Goal: Task Accomplishment & Management: Use online tool/utility

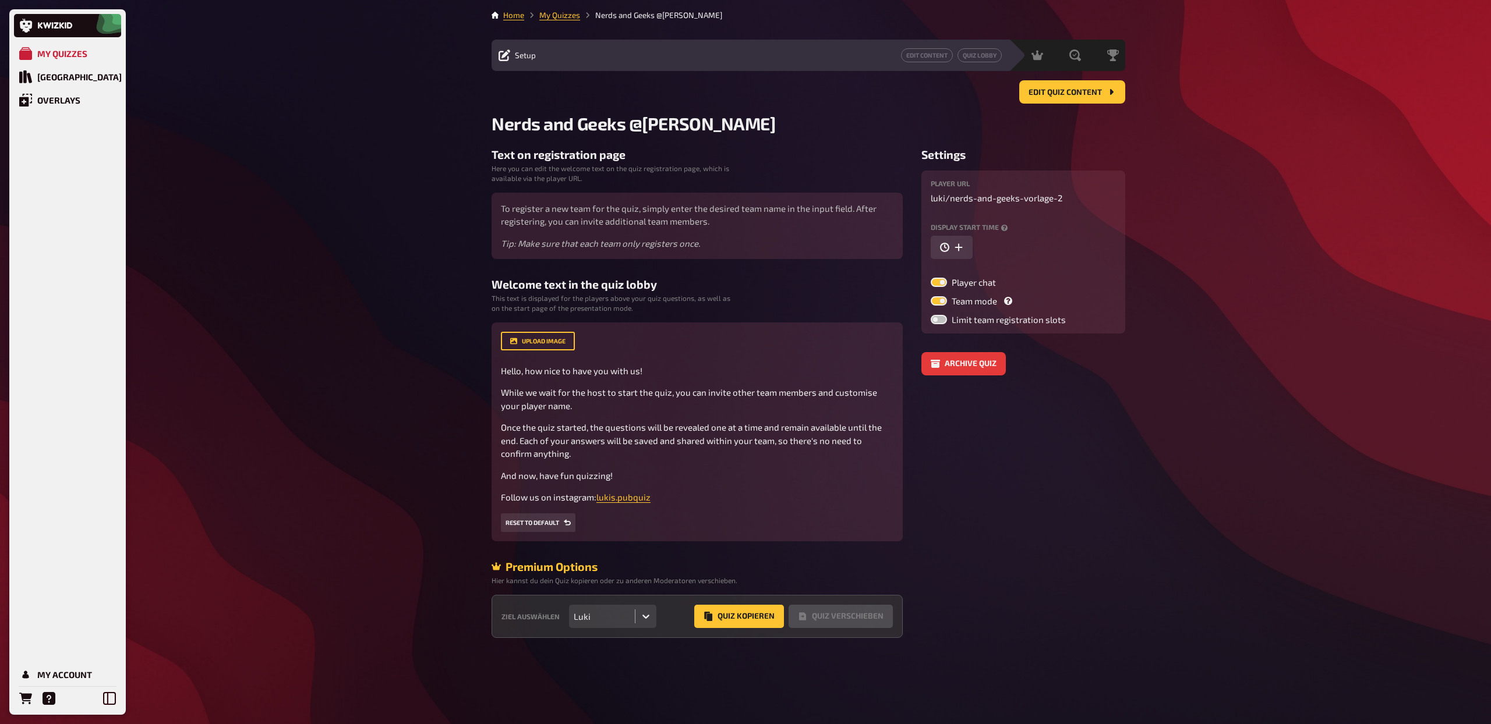
click at [838, 95] on div "Edit Quiz content" at bounding box center [807, 91] width 633 height 23
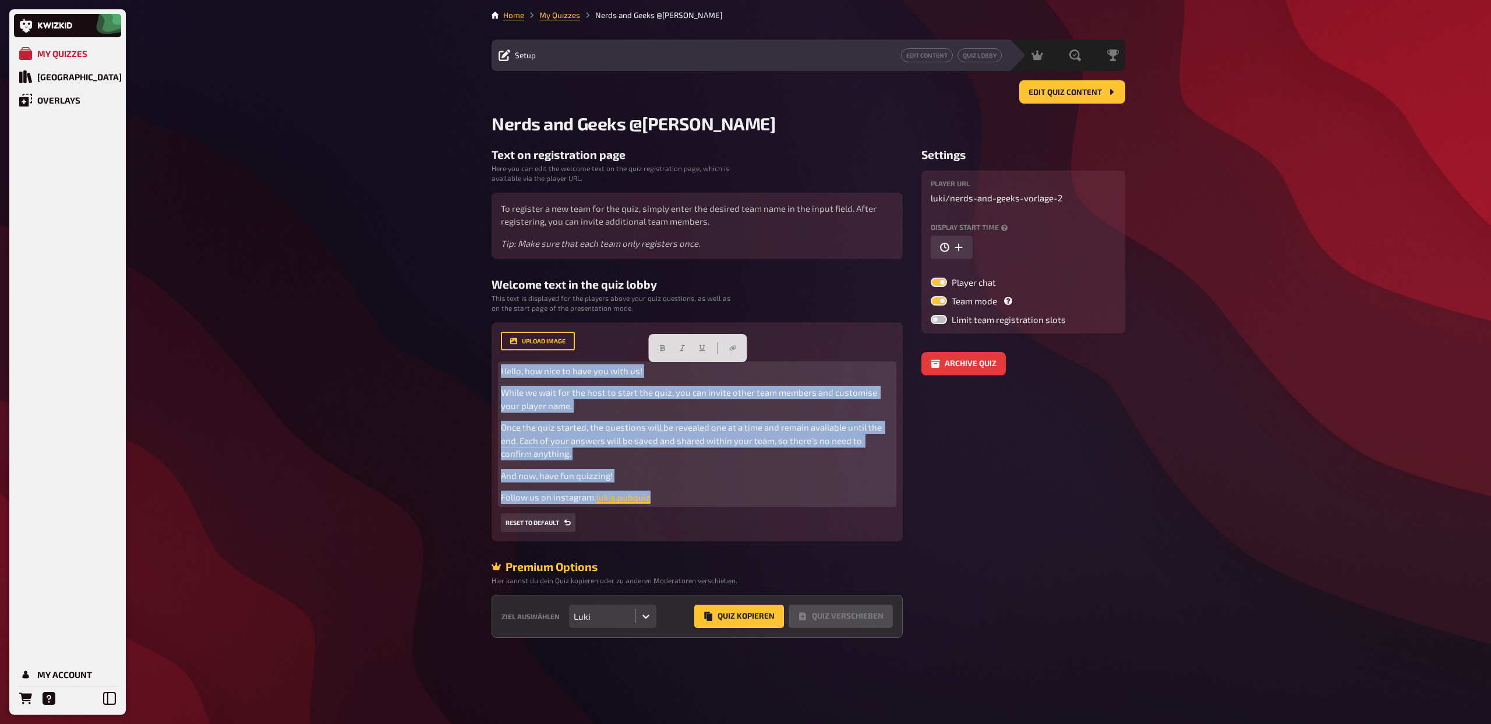
drag, startPoint x: 675, startPoint y: 498, endPoint x: 494, endPoint y: 367, distance: 223.4
click at [494, 367] on div "upload image Hello, how nice to have you with us! While we wait for the host to…" at bounding box center [696, 432] width 411 height 219
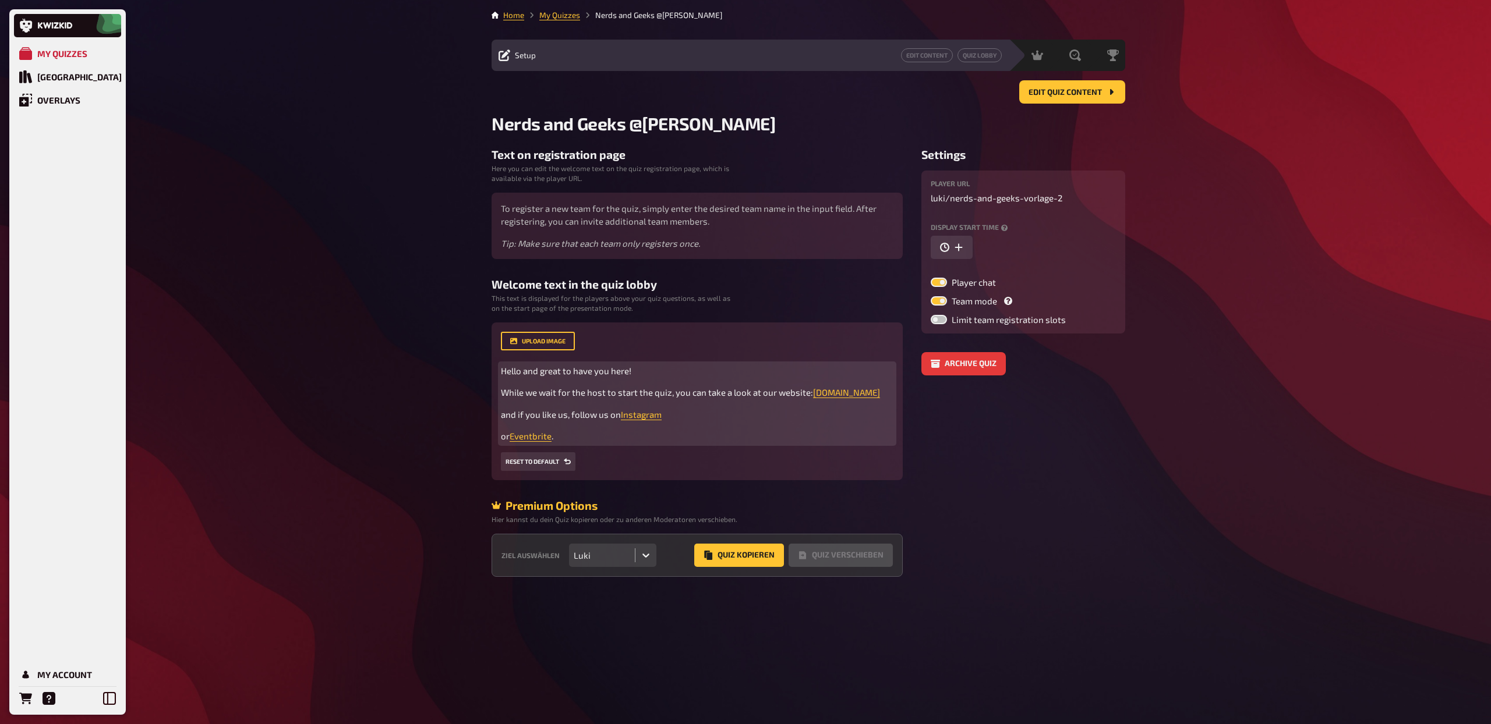
click at [522, 371] on span "Hello and great to have you here!" at bounding box center [566, 371] width 130 height 10
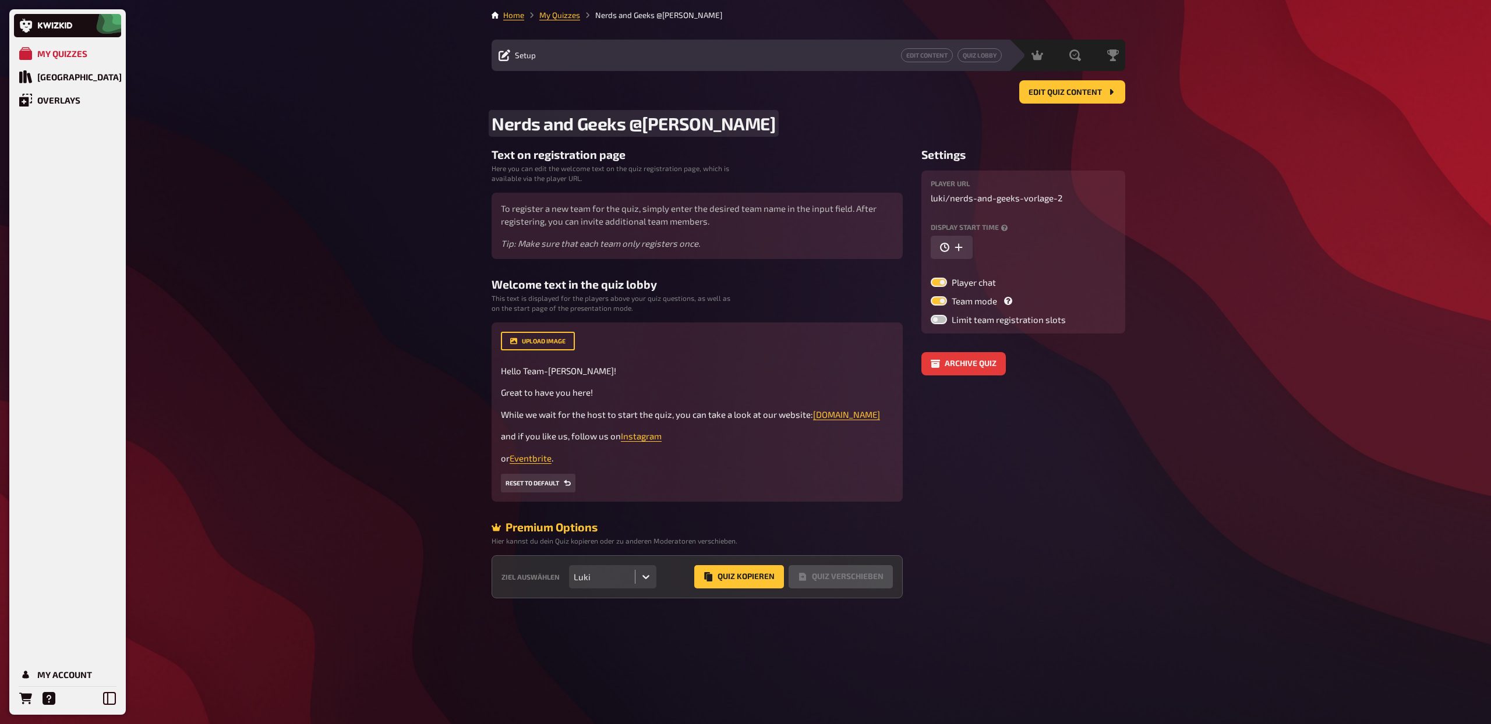
click at [492, 126] on span "Nerds and Geeks @Zühlke" at bounding box center [633, 123] width 284 height 21
drag, startPoint x: 696, startPoint y: 125, endPoint x: 806, endPoint y: 139, distance: 110.9
click at [806, 139] on main "Home My Quizzes Zühlke - Nerds and Geeks @Zühlke Setup Edit Content Quiz Lobby …" at bounding box center [807, 303] width 633 height 589
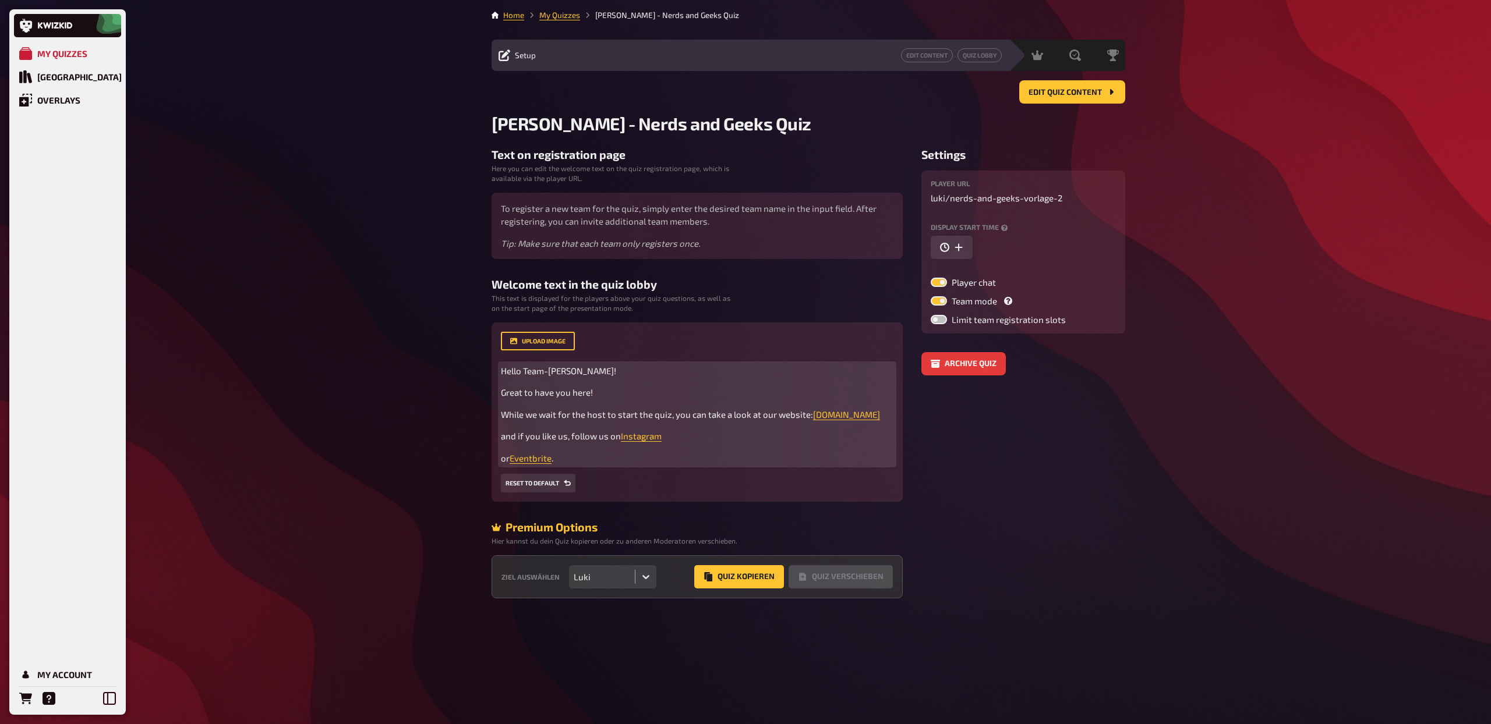
click at [667, 459] on p "or Eventbrite ." at bounding box center [697, 458] width 392 height 13
drag, startPoint x: 576, startPoint y: 457, endPoint x: 500, endPoint y: 458, distance: 76.3
click at [501, 458] on p "or Eventbrite ." at bounding box center [697, 458] width 392 height 13
click at [567, 454] on p "or Eventbrite ." at bounding box center [697, 458] width 392 height 13
drag, startPoint x: 571, startPoint y: 455, endPoint x: 490, endPoint y: 416, distance: 90.4
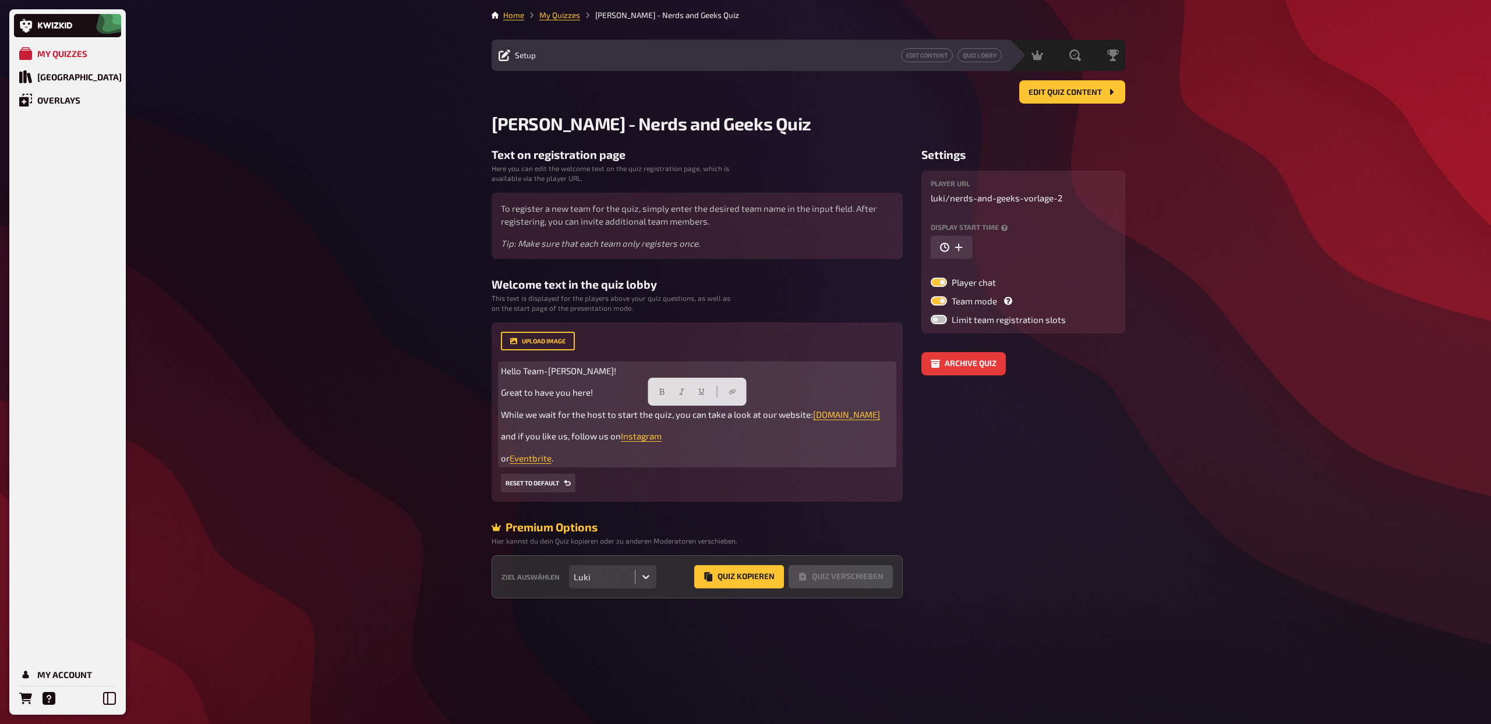
click at [490, 416] on div "Home My Quizzes Zühlke - Nerds and Geeks Quiz Setup Edit Content Quiz Lobby Hos…" at bounding box center [808, 362] width 652 height 724
click at [524, 400] on div "Hello Team-Zühlke! Great to have you here! While we wait for the host to start …" at bounding box center [697, 414] width 392 height 101
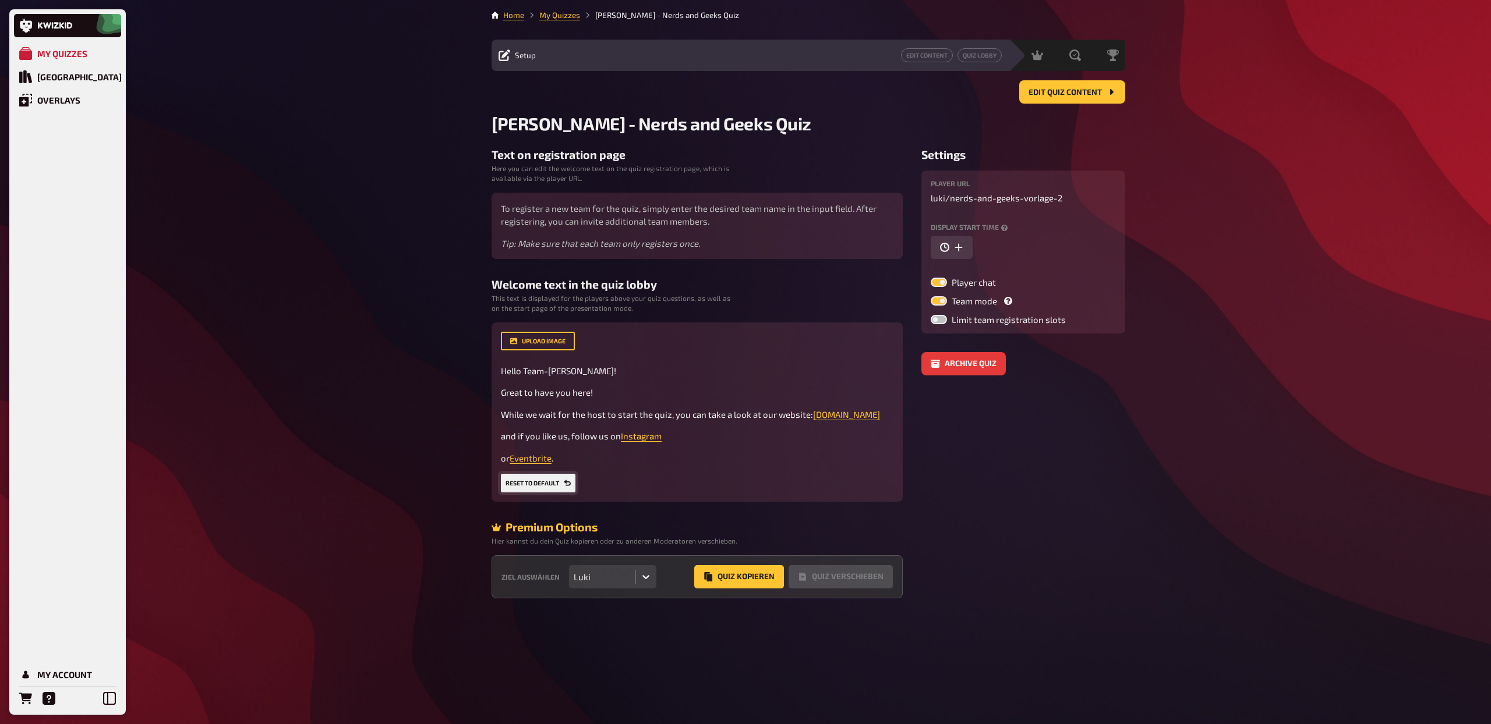
click at [553, 482] on button "Reset to default" at bounding box center [538, 483] width 75 height 19
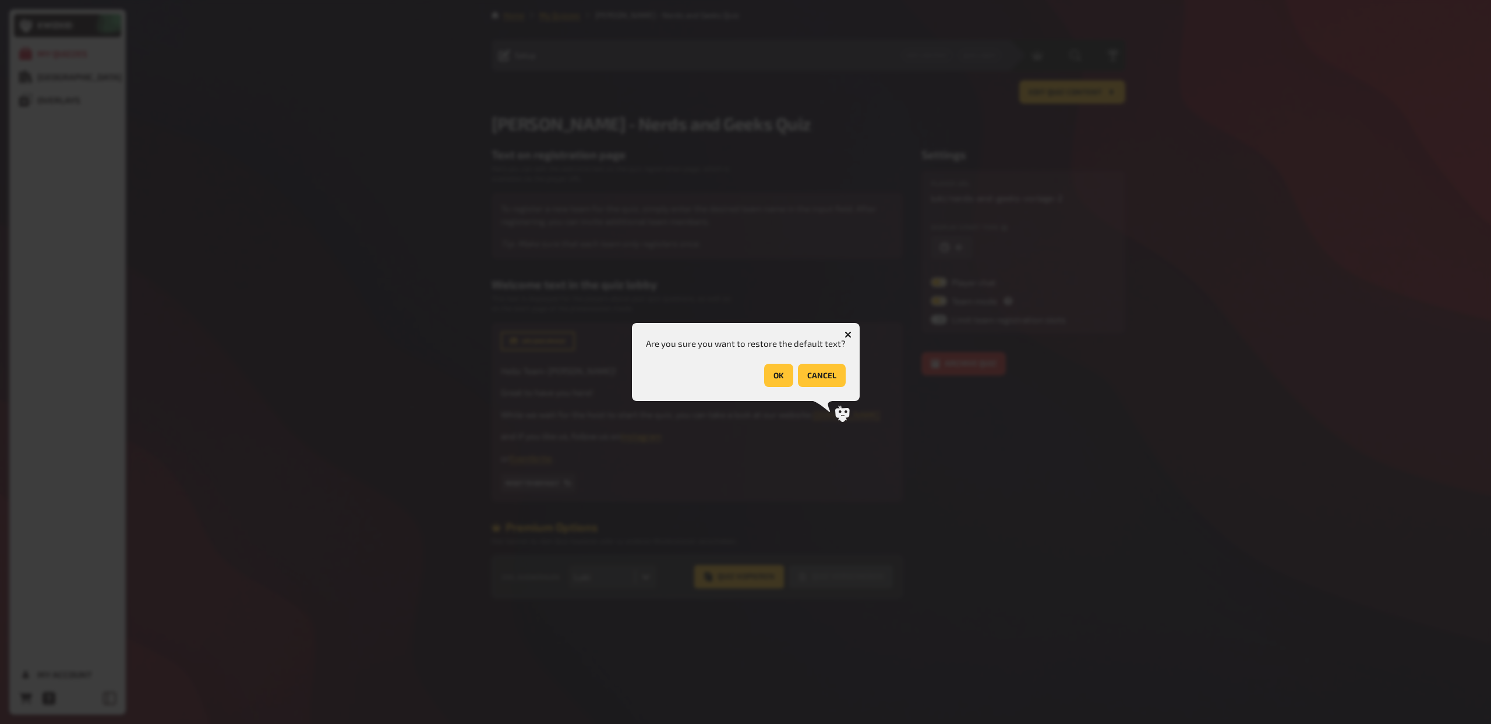
click at [768, 377] on button "OK" at bounding box center [778, 375] width 29 height 23
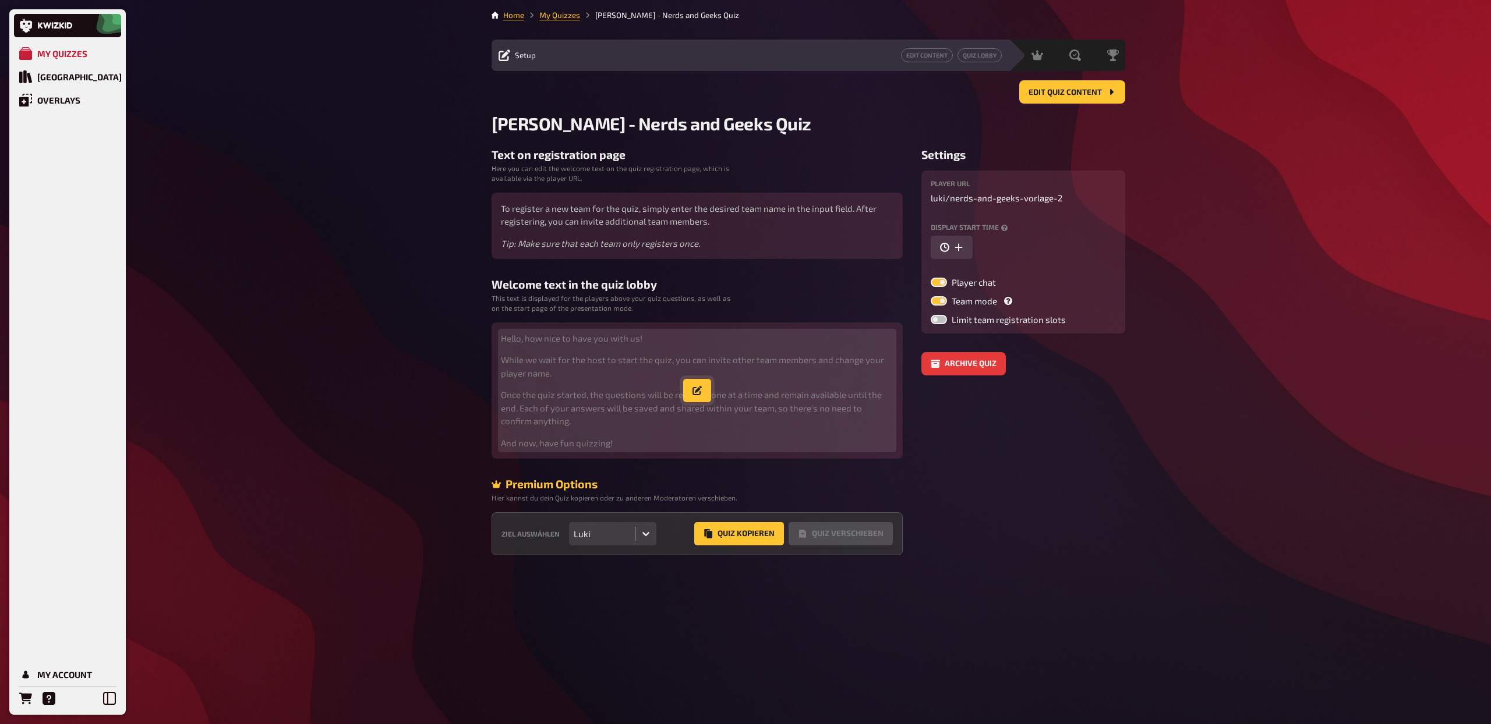
click at [700, 392] on icon "button" at bounding box center [696, 390] width 9 height 9
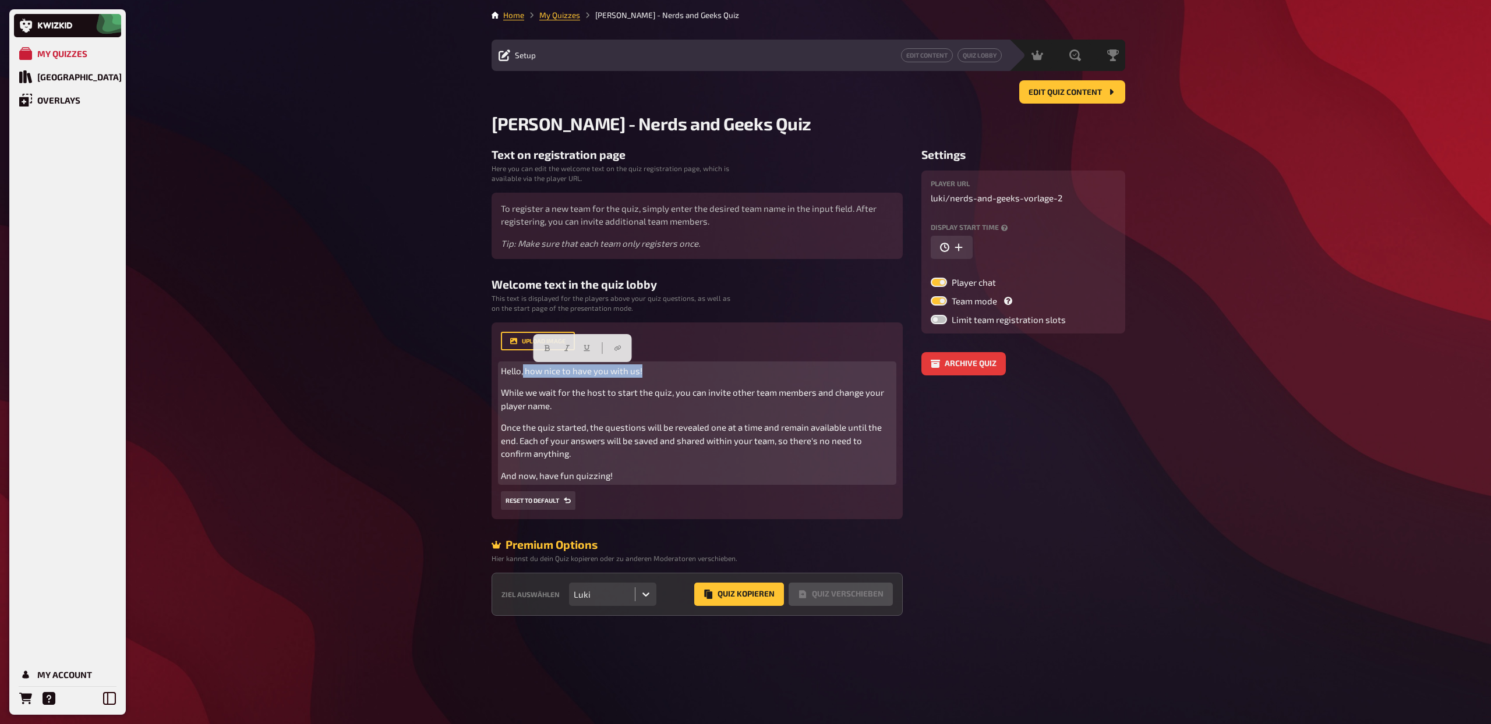
drag, startPoint x: 523, startPoint y: 373, endPoint x: 663, endPoint y: 370, distance: 139.8
click at [663, 370] on p "Hello, how nice to have you with us!" at bounding box center [697, 370] width 392 height 13
click at [532, 374] on span "Hello, how nice to have you with us!" at bounding box center [571, 371] width 141 height 10
click at [526, 370] on span "Hello, how nice to have you with us!" at bounding box center [571, 371] width 141 height 10
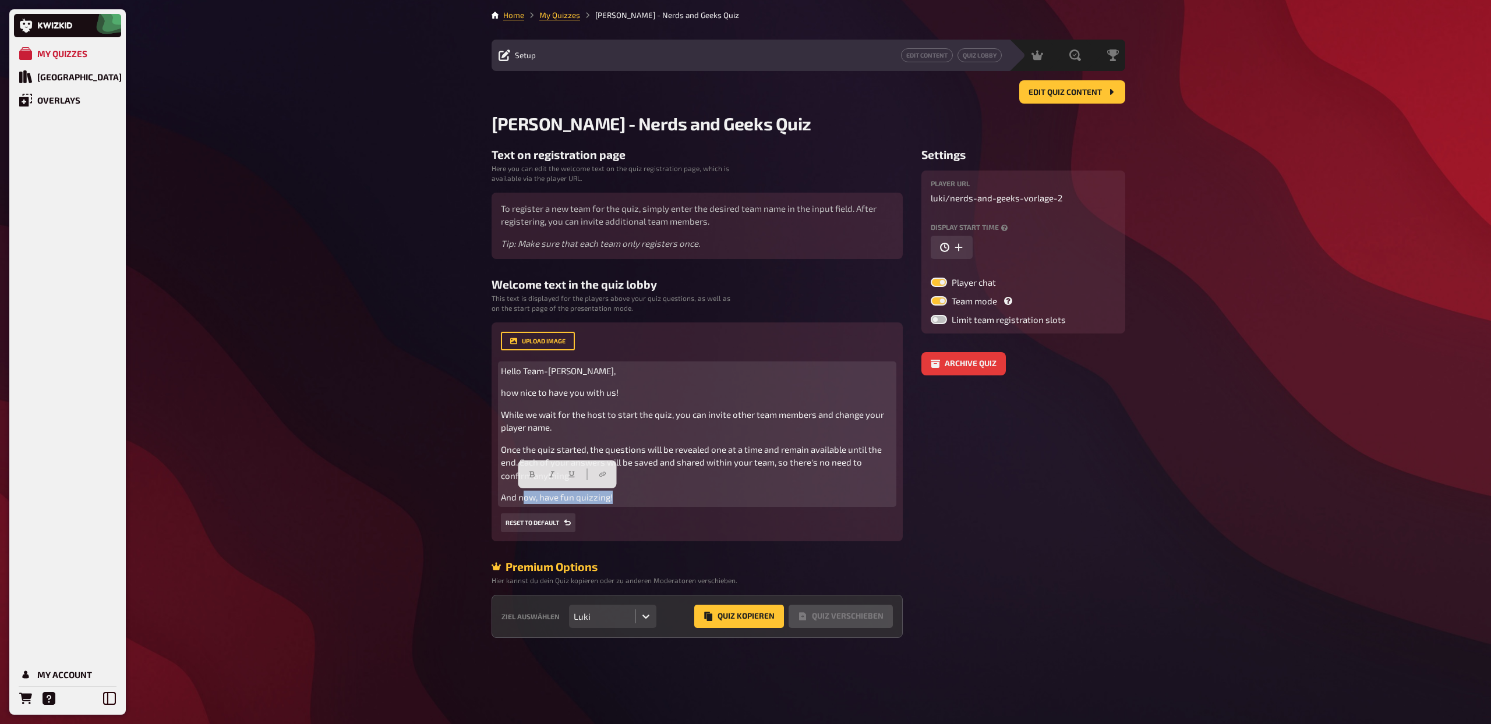
drag, startPoint x: 633, startPoint y: 499, endPoint x: 523, endPoint y: 502, distance: 110.1
click at [523, 502] on p "And now, have fun quizzing!" at bounding box center [697, 497] width 392 height 13
click at [640, 485] on div "Hello Team-Zühlke, how nice to have you with us! While we wait for the host to …" at bounding box center [697, 434] width 392 height 140
click at [622, 500] on p "And now, have fun quizzing!" at bounding box center [697, 497] width 392 height 13
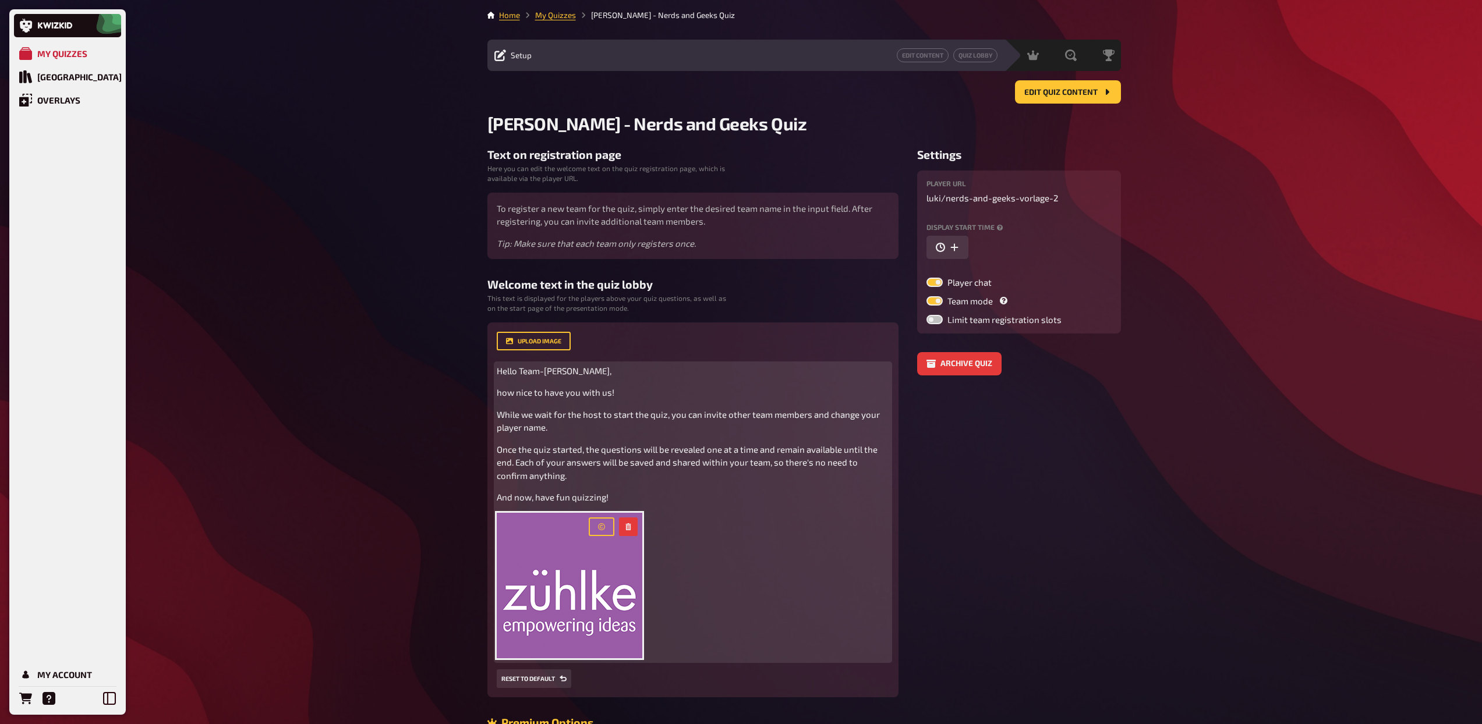
click at [568, 504] on p "And now, have fun quizzing!" at bounding box center [693, 497] width 392 height 13
click at [538, 504] on p "And now, have fun quizzing!" at bounding box center [693, 497] width 392 height 13
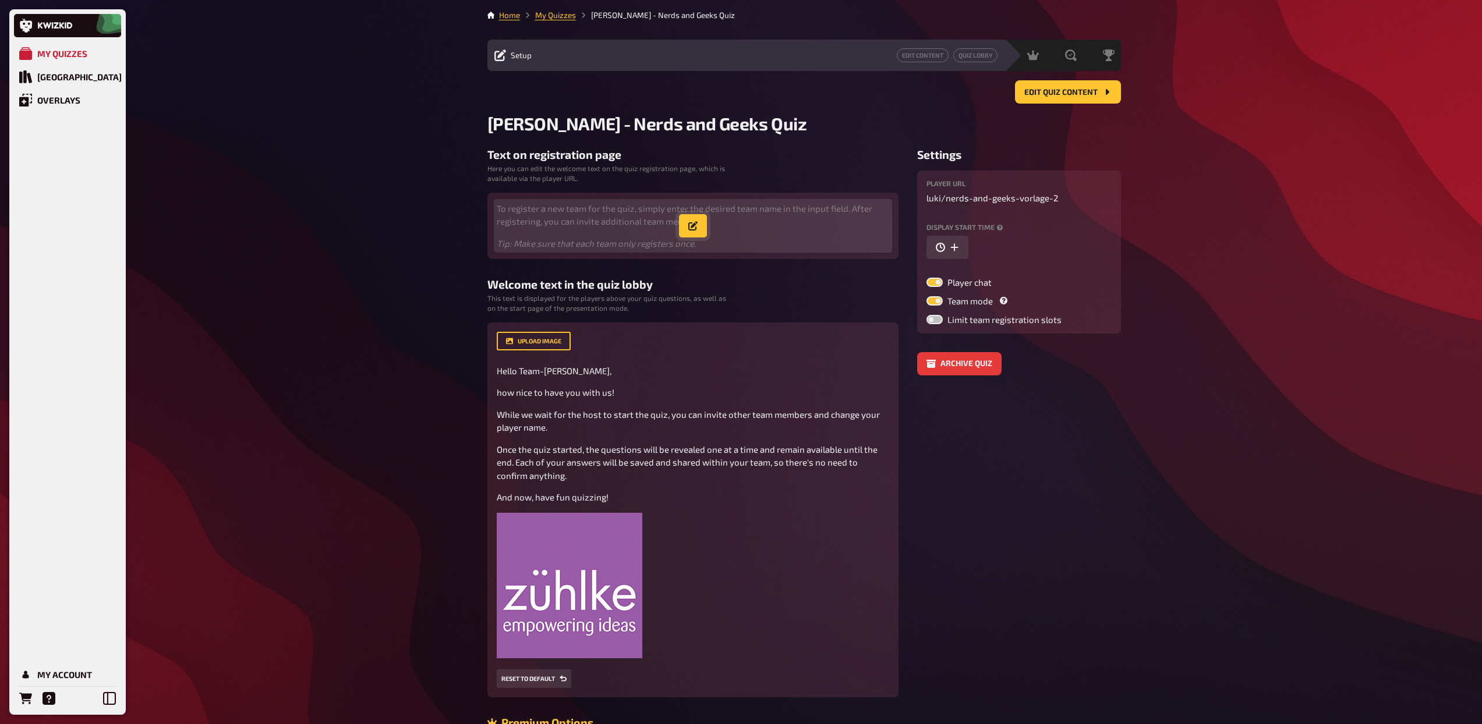
click at [691, 222] on icon "button" at bounding box center [692, 225] width 9 height 9
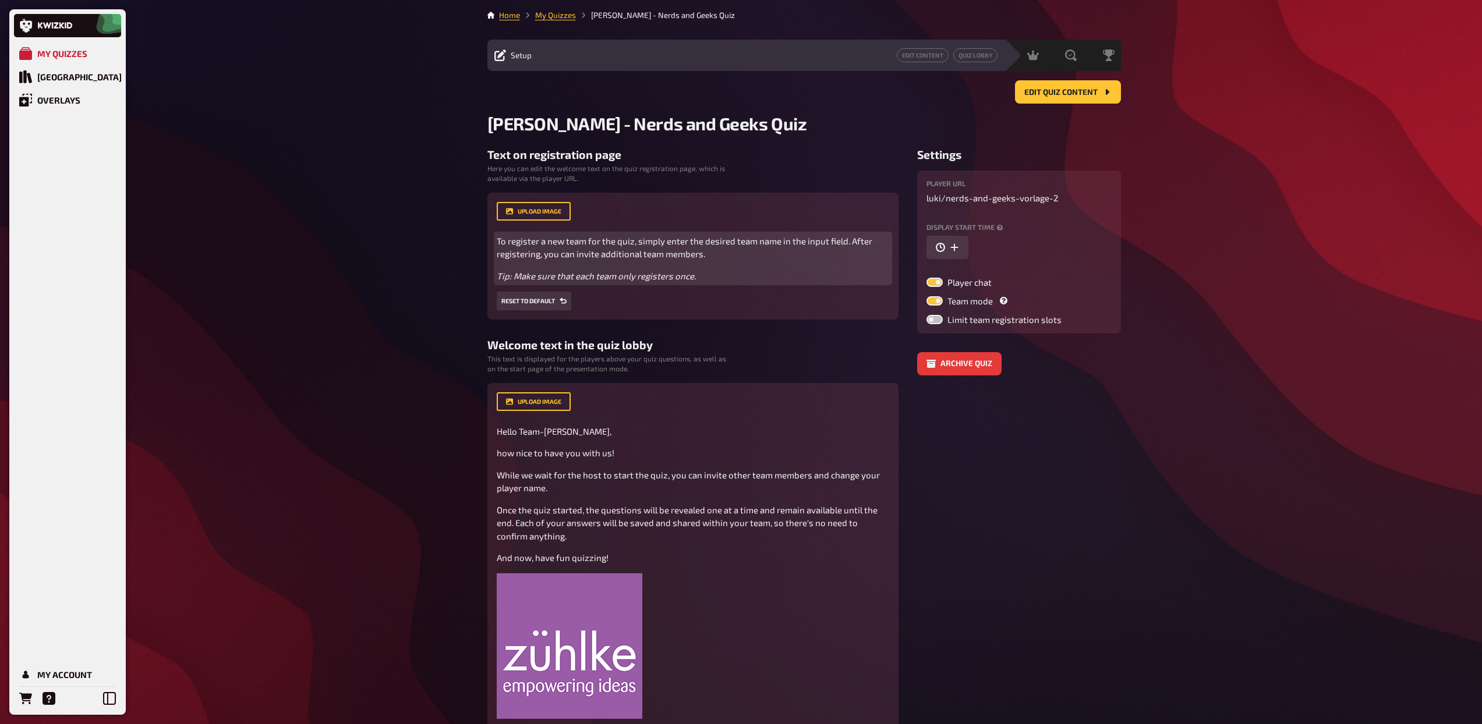
click at [705, 276] on p "Tip: Make sure that each team only registers once." at bounding box center [693, 276] width 392 height 13
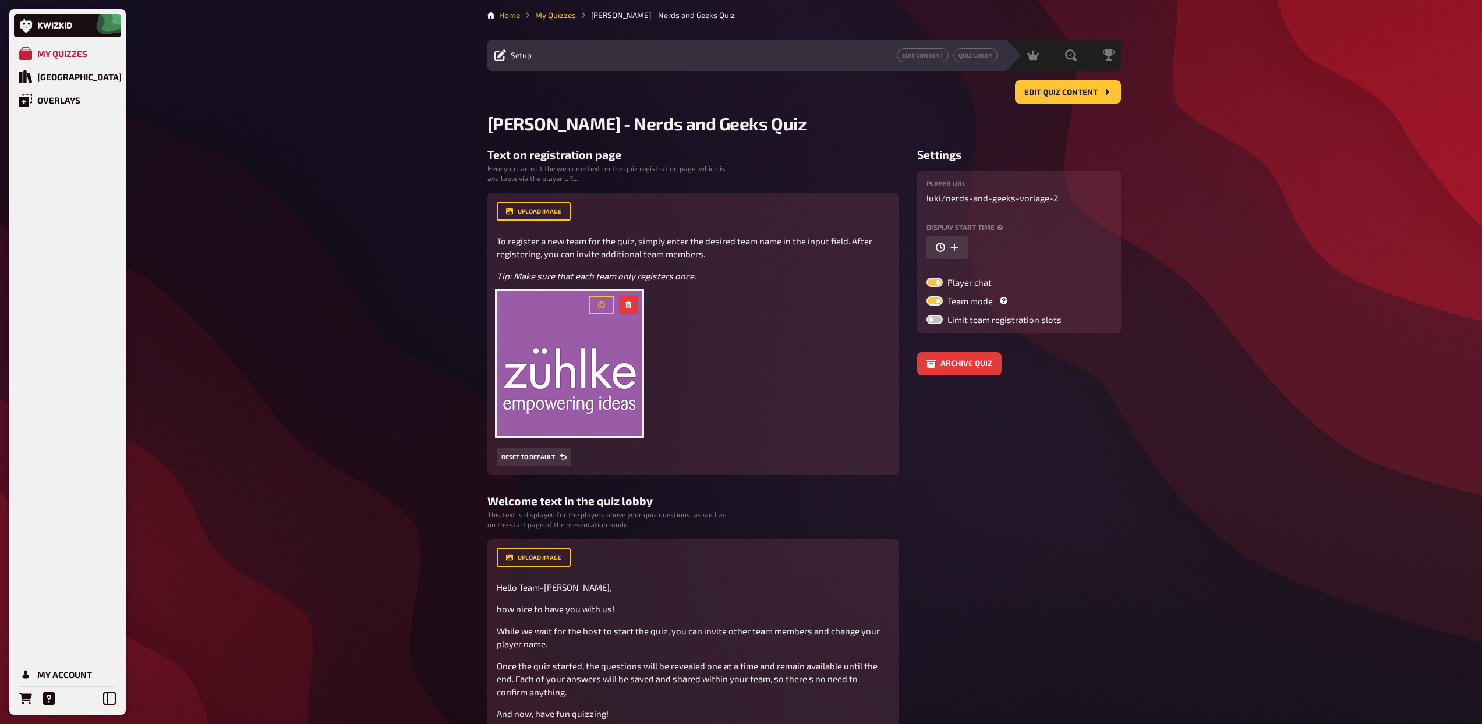
click at [995, 509] on aside "Settings Player URL luki / nerds-and-geeks-vorlage-2 Display start time Player …" at bounding box center [1019, 579] width 204 height 862
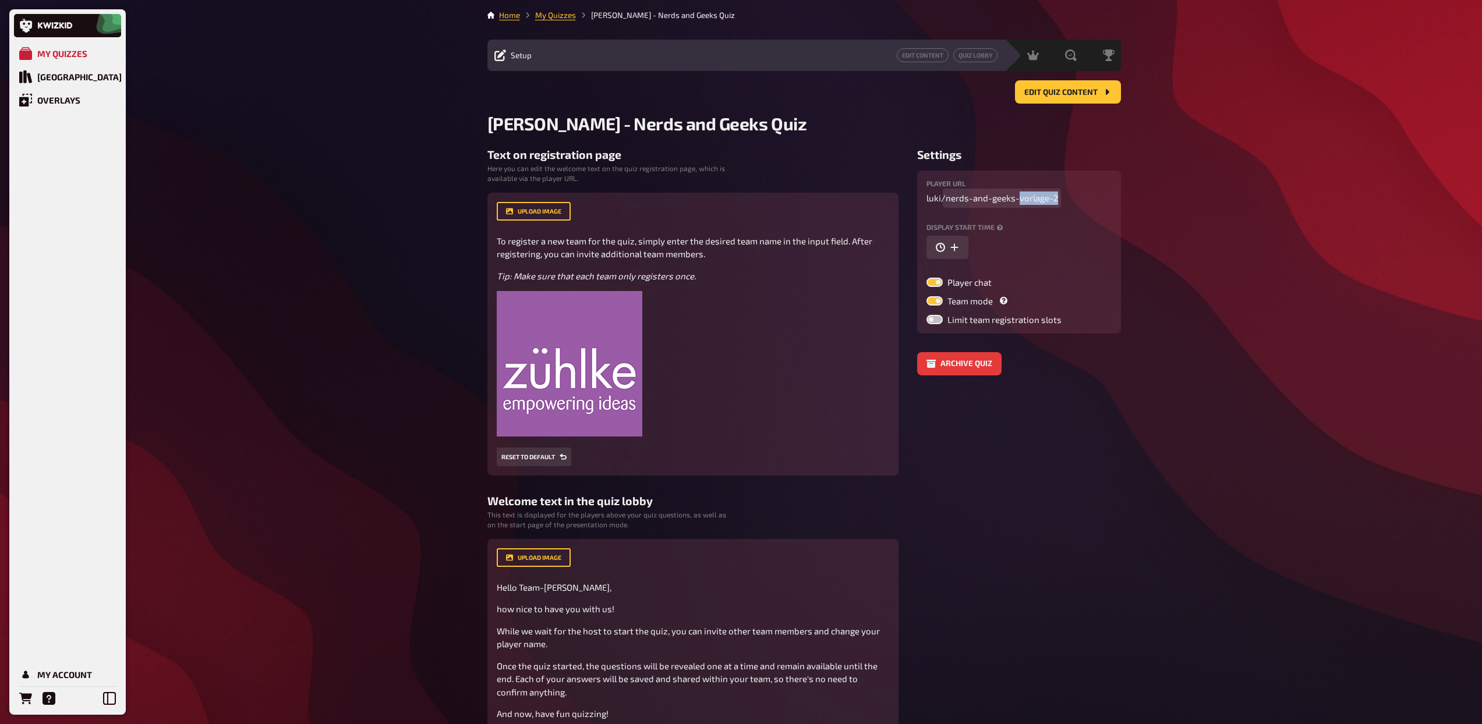
drag, startPoint x: 1018, startPoint y: 197, endPoint x: 1062, endPoint y: 194, distance: 43.8
click at [1062, 194] on p "luki / nerds-and-geeks-vorlage-2" at bounding box center [1018, 198] width 185 height 13
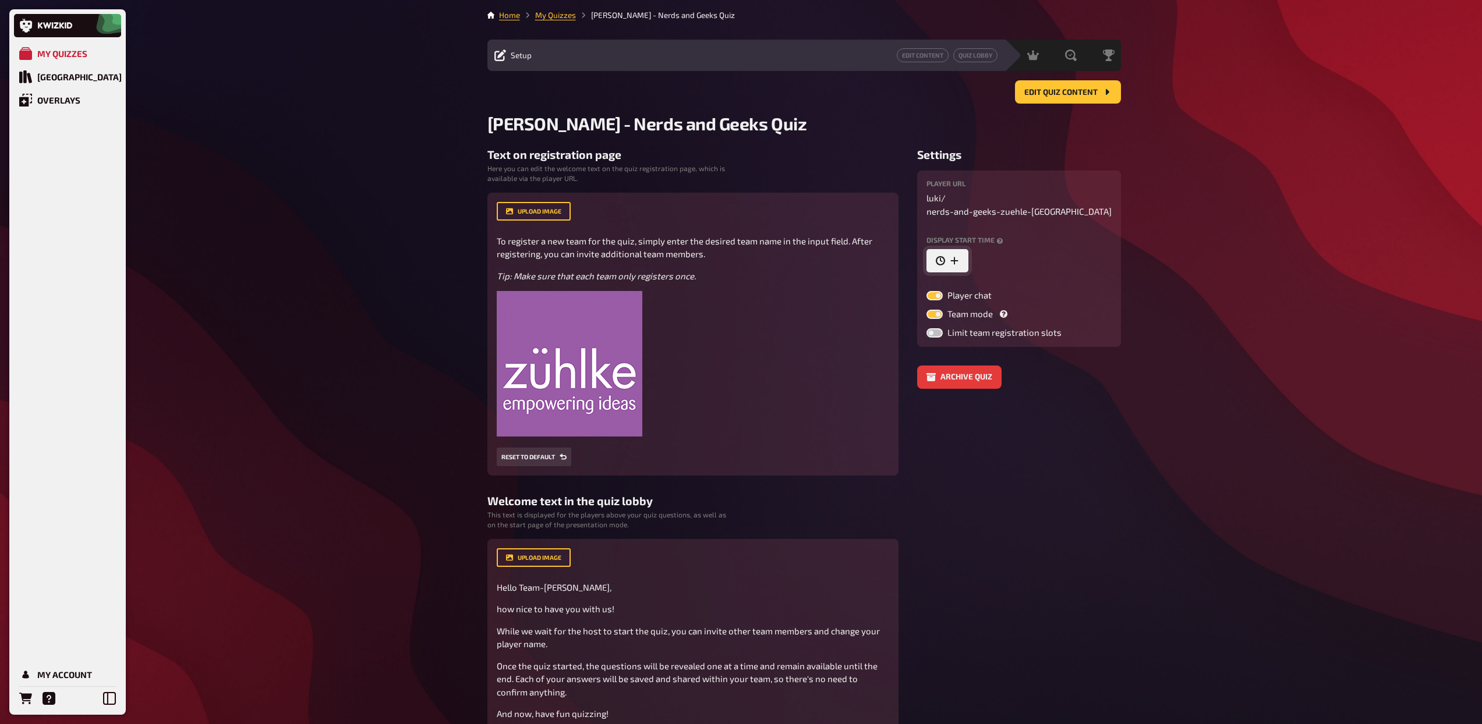
click at [954, 257] on icon "button" at bounding box center [954, 261] width 8 height 8
click at [1003, 252] on input "09/18/2025 11:57 AM" at bounding box center [992, 260] width 132 height 23
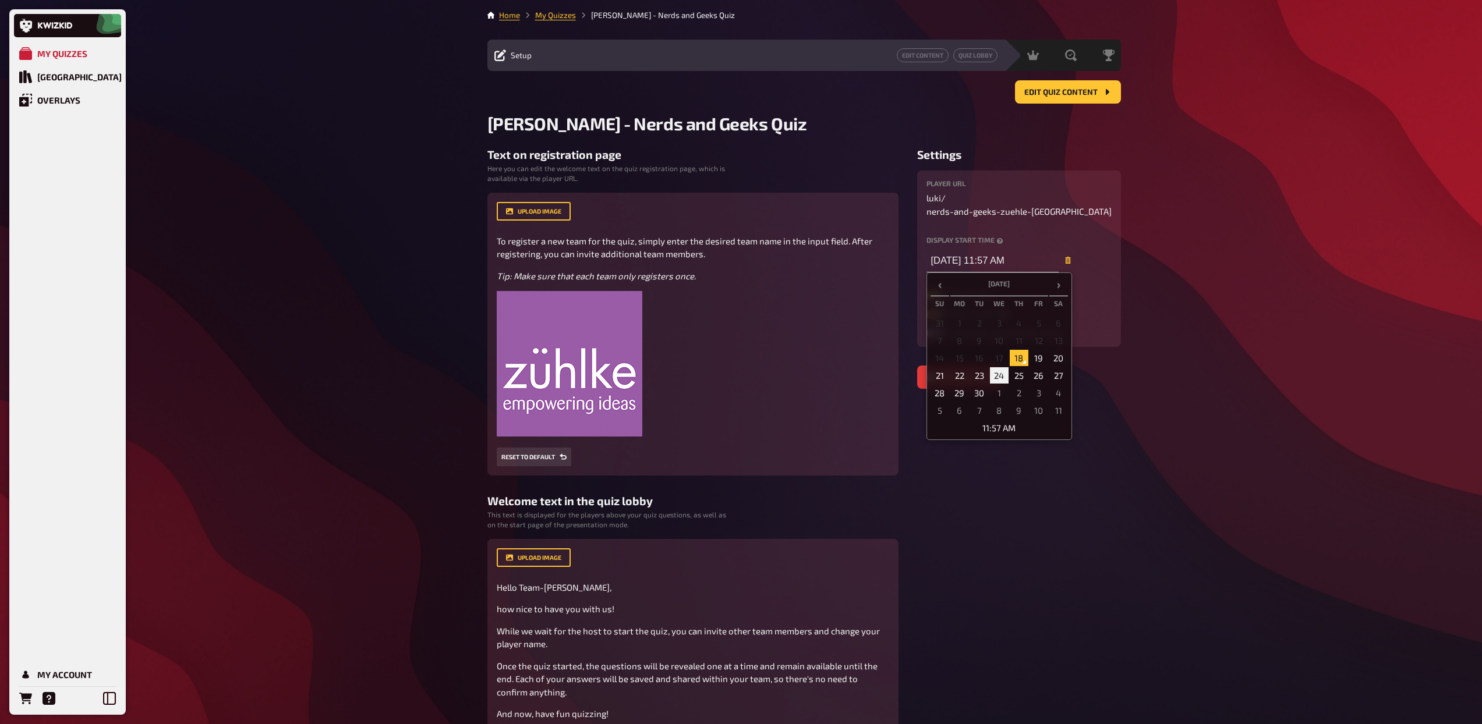
click at [999, 367] on td "24" at bounding box center [999, 375] width 19 height 16
click at [994, 420] on td "11:57 AM" at bounding box center [998, 428] width 137 height 16
click at [978, 299] on span "▲" at bounding box center [974, 310] width 23 height 23
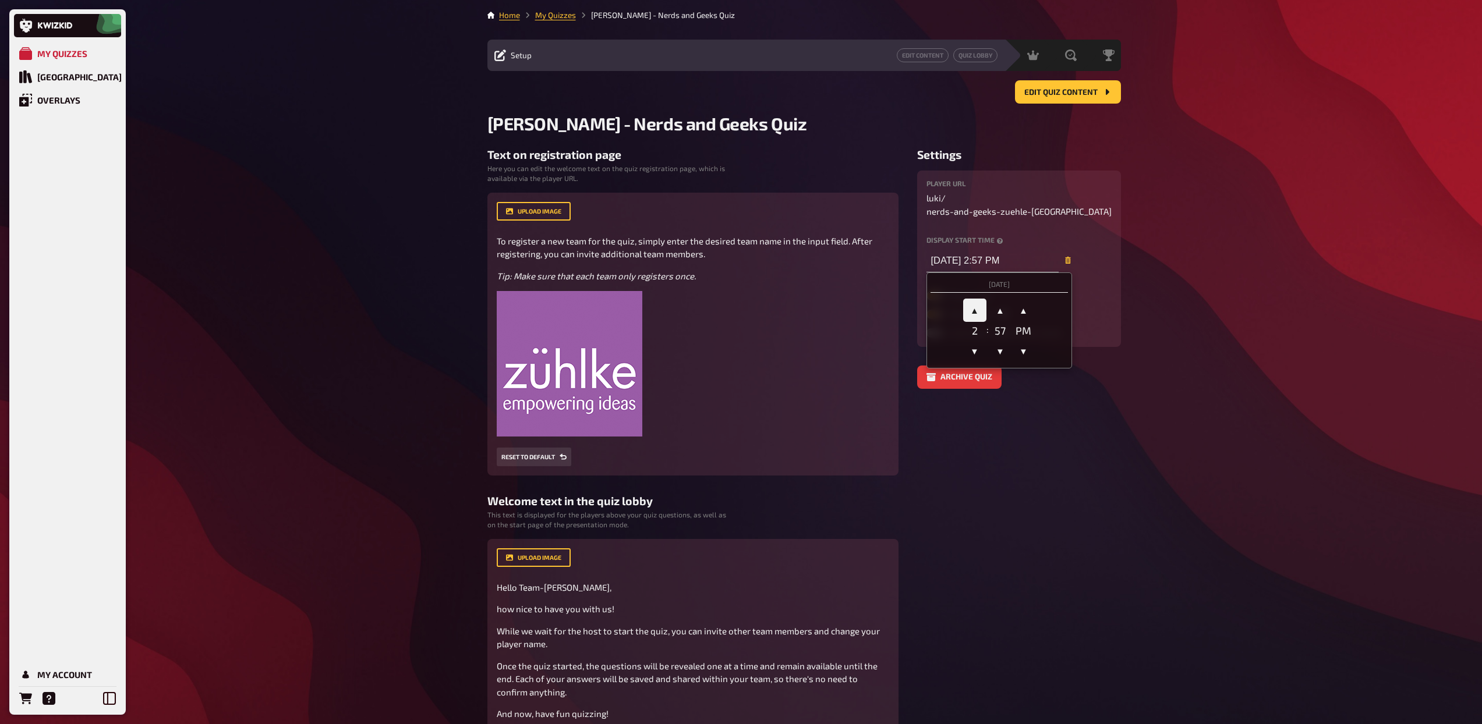
click at [978, 299] on span "▲" at bounding box center [974, 310] width 23 height 23
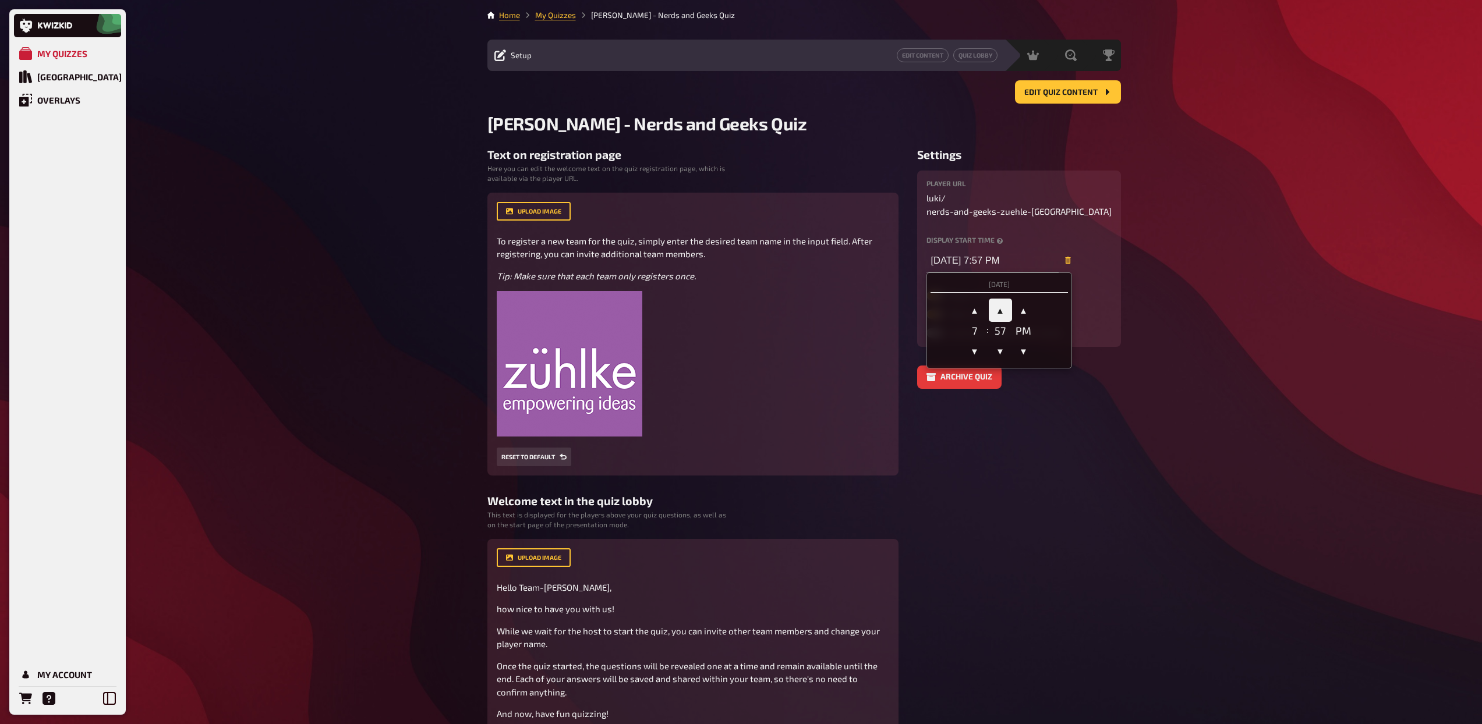
click at [998, 300] on span "▲" at bounding box center [1000, 310] width 23 height 23
type input "09/24/2025 7:00 PM"
click at [1110, 295] on div "Player chat Team mode Limit team registration slots" at bounding box center [1018, 314] width 185 height 47
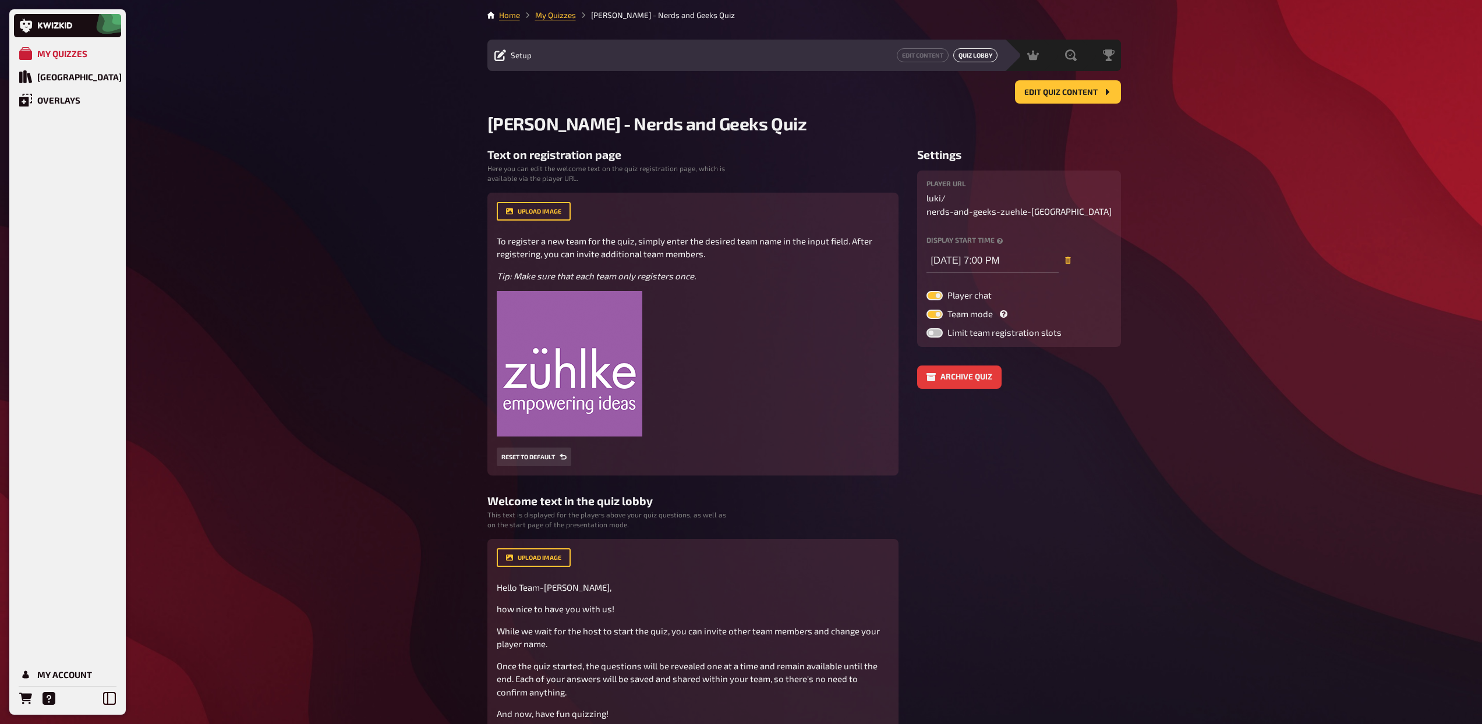
click at [973, 60] on link "Quiz Lobby" at bounding box center [975, 55] width 44 height 14
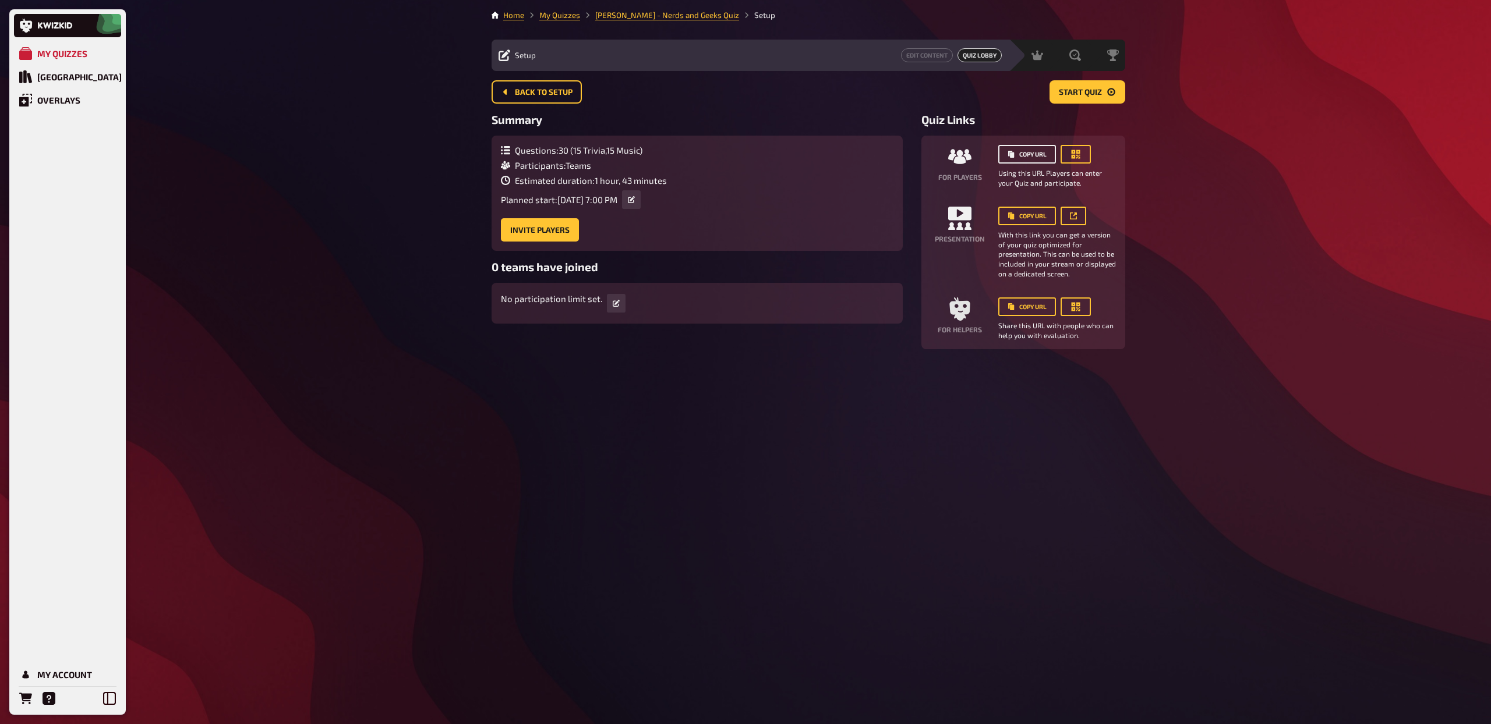
click at [1042, 155] on button "Copy URL" at bounding box center [1027, 154] width 58 height 19
click at [1082, 219] on link at bounding box center [1073, 216] width 26 height 19
click at [1068, 49] on div "Evaluation" at bounding box center [1044, 55] width 80 height 12
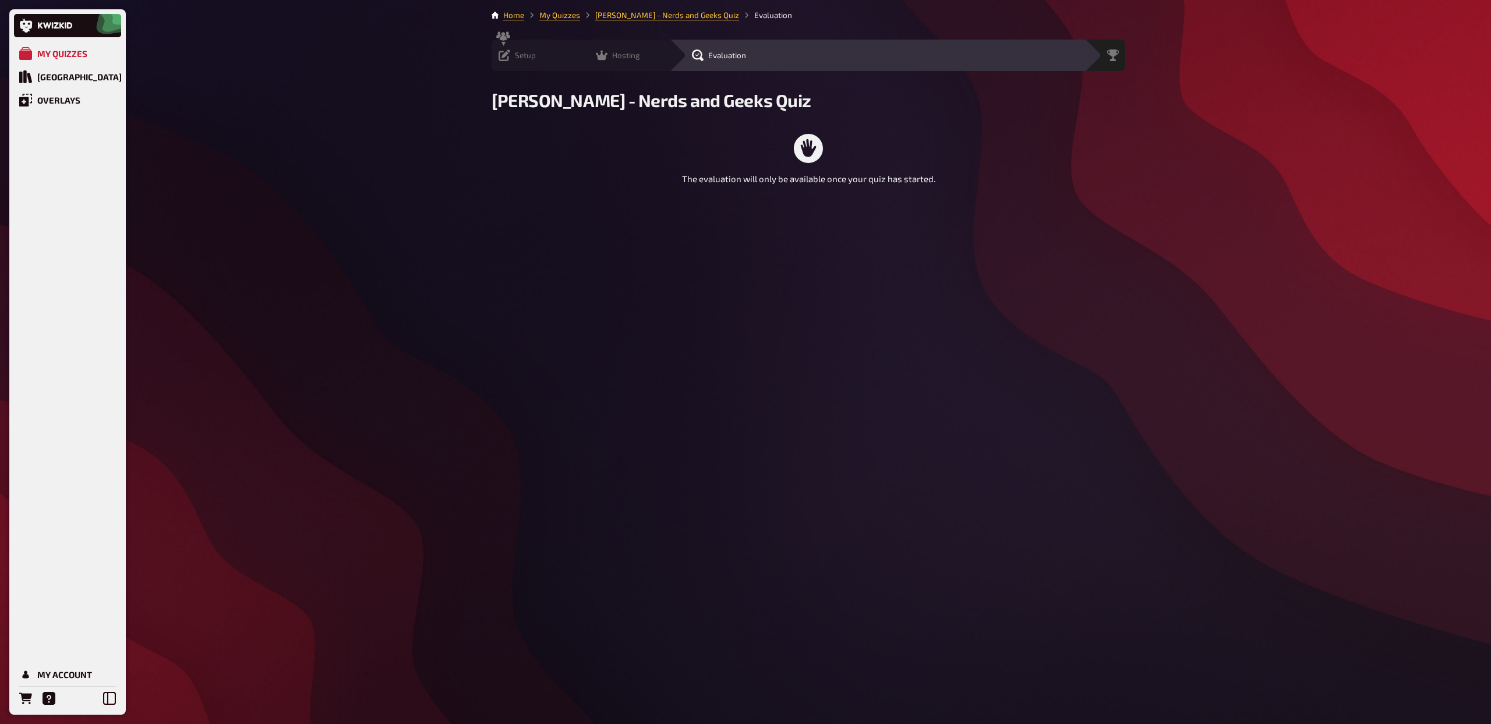
click at [596, 56] on icon at bounding box center [602, 56] width 12 height 10
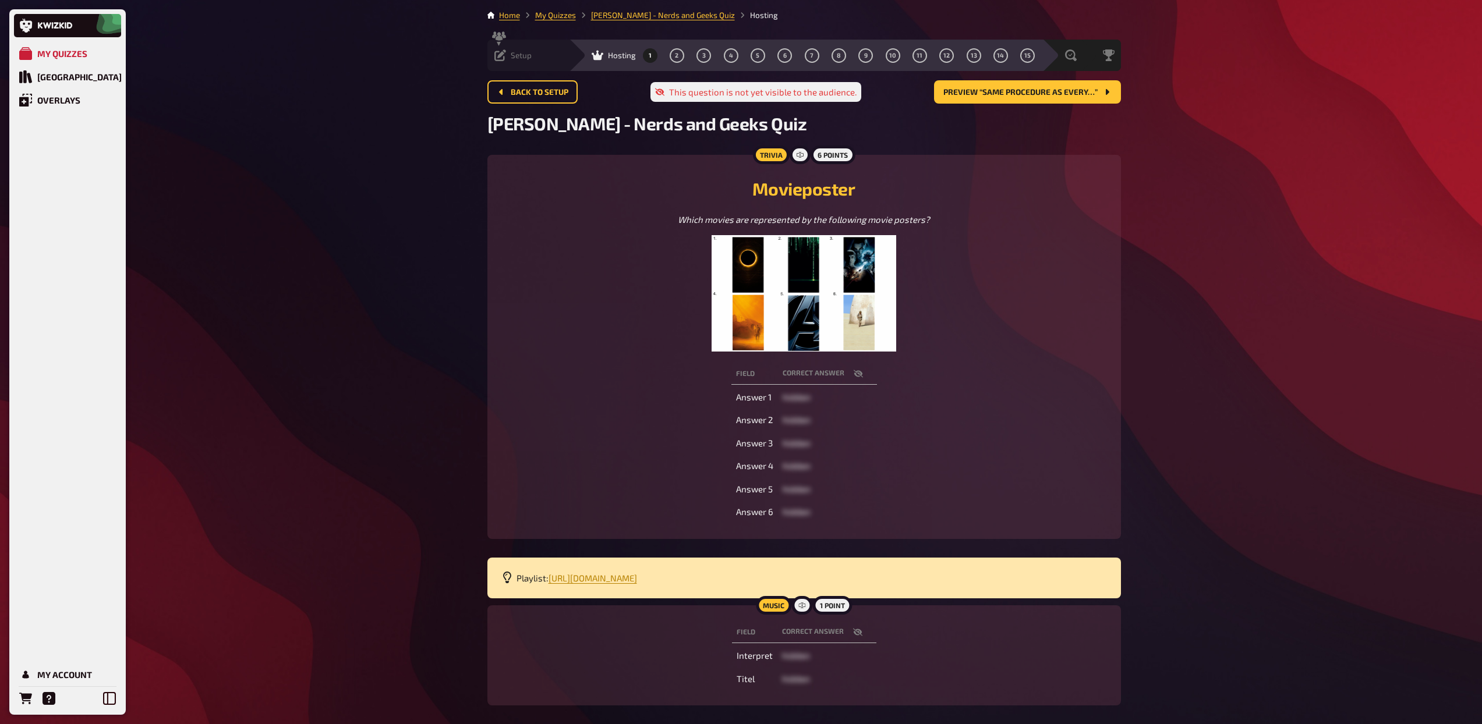
click at [503, 56] on icon at bounding box center [500, 55] width 12 height 12
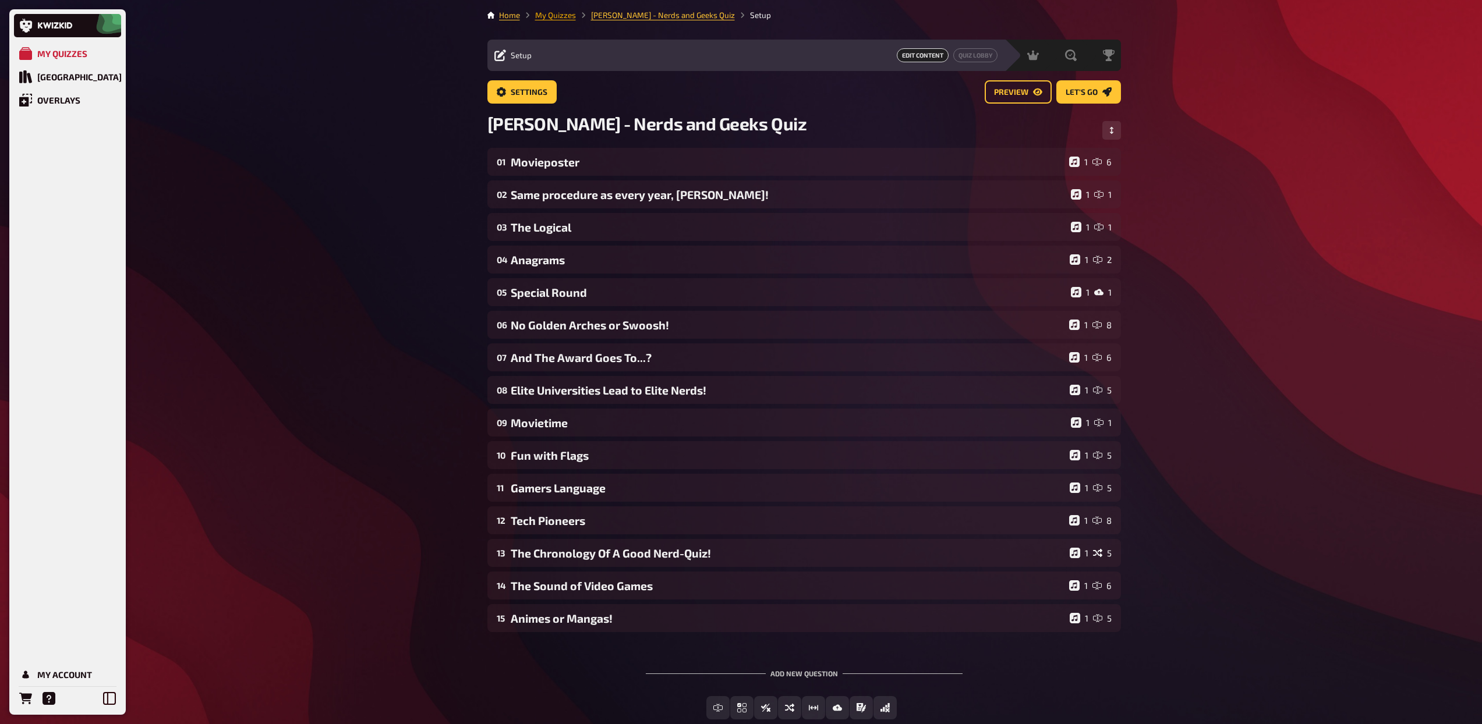
click at [544, 17] on link "My Quizzes" at bounding box center [555, 14] width 41 height 9
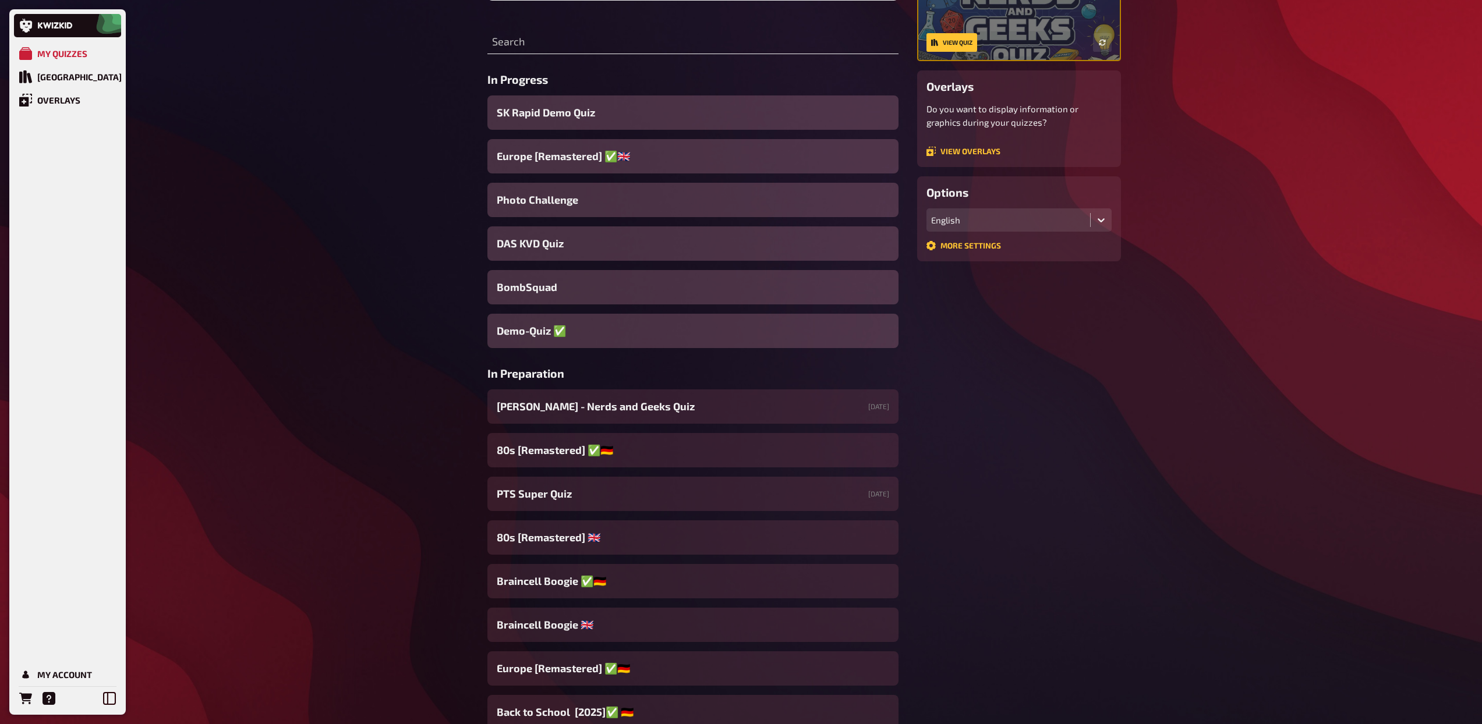
scroll to position [60, 0]
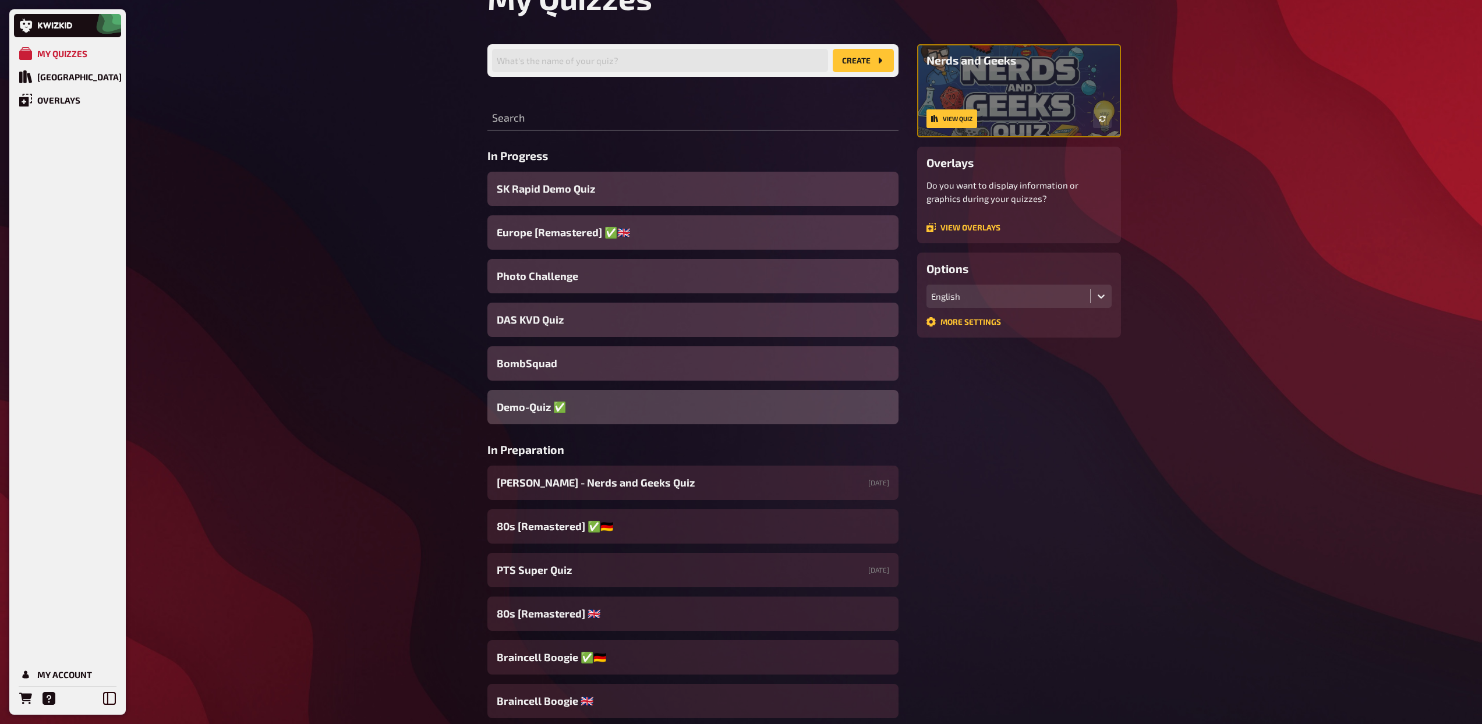
click at [540, 399] on span "Demo-Quiz ✅​" at bounding box center [531, 407] width 69 height 16
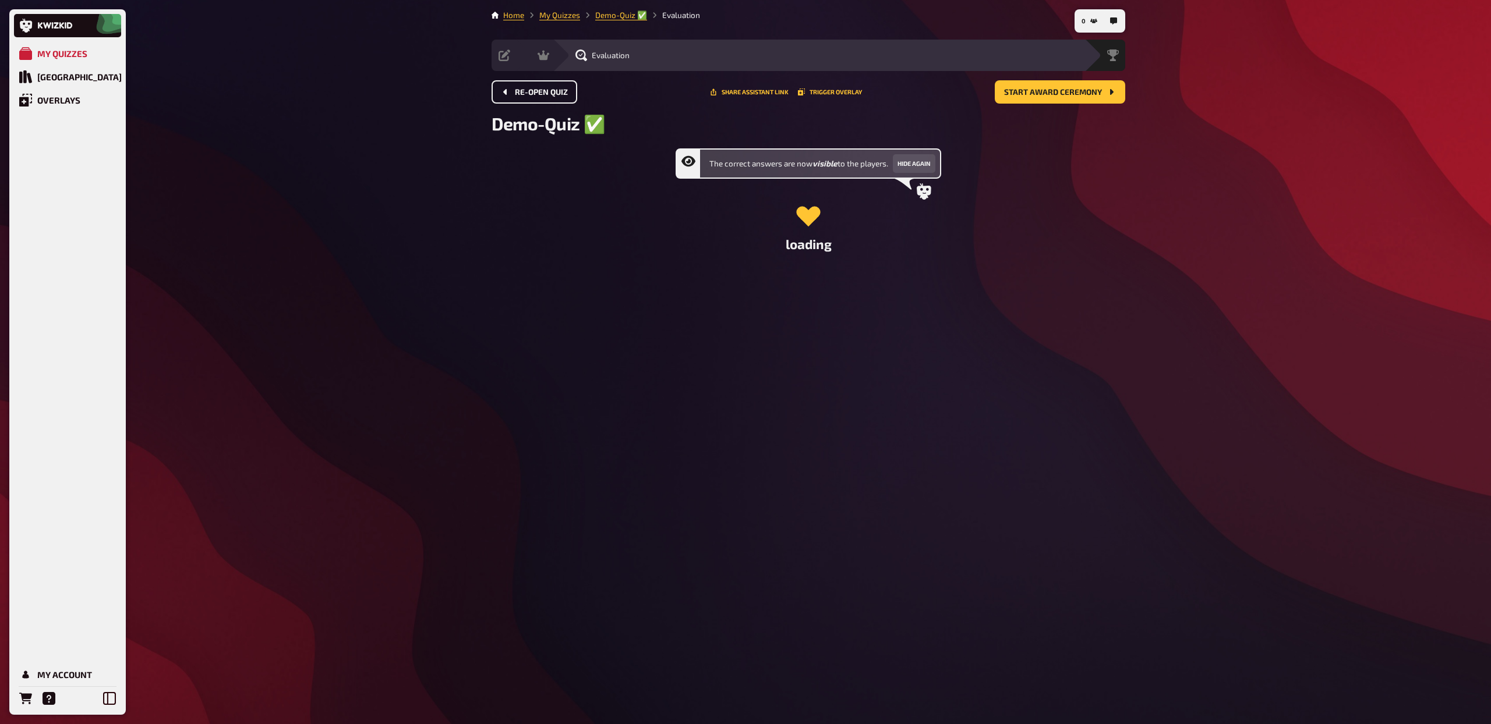
click at [558, 90] on span "Re-open Quiz" at bounding box center [541, 93] width 53 height 8
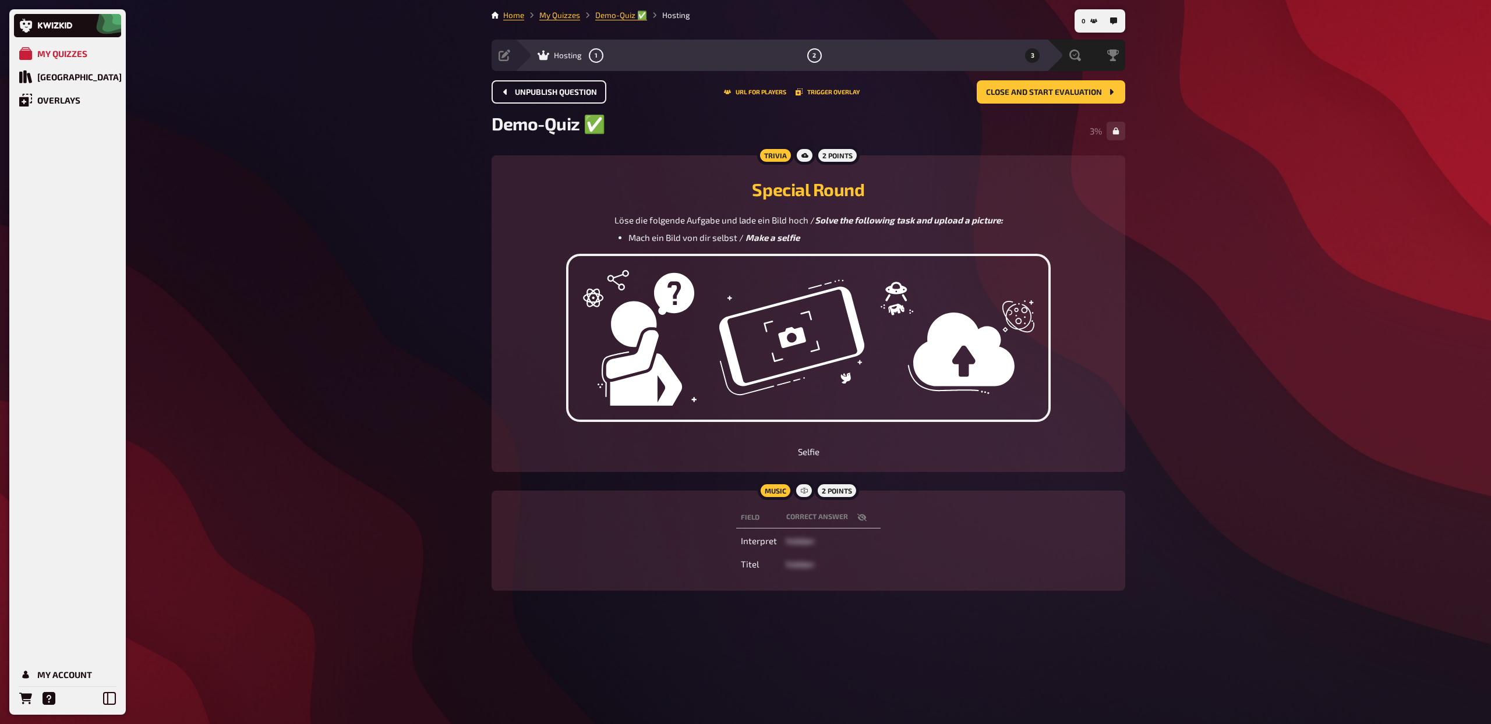
click at [550, 93] on span "Unpublish question" at bounding box center [556, 93] width 82 height 8
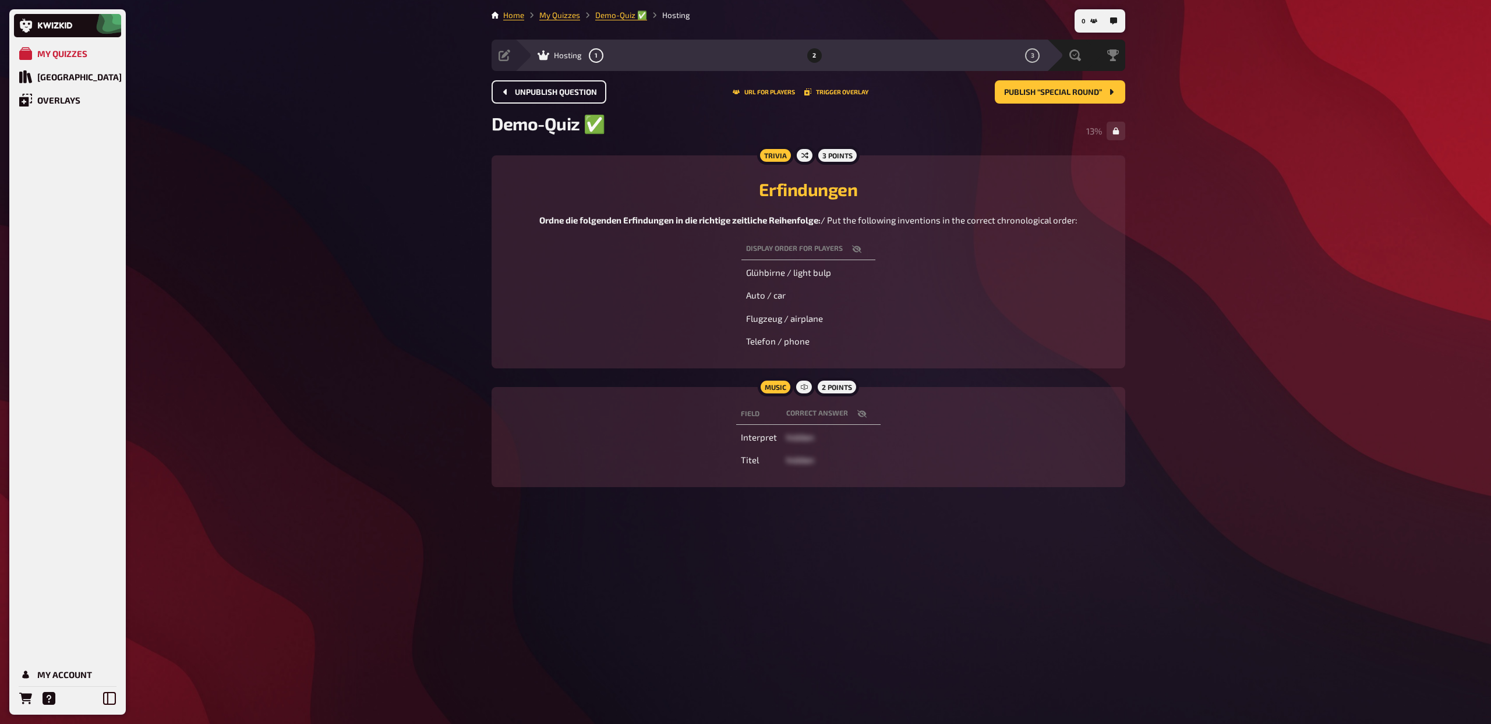
click at [550, 93] on span "Unpublish question" at bounding box center [556, 93] width 82 height 8
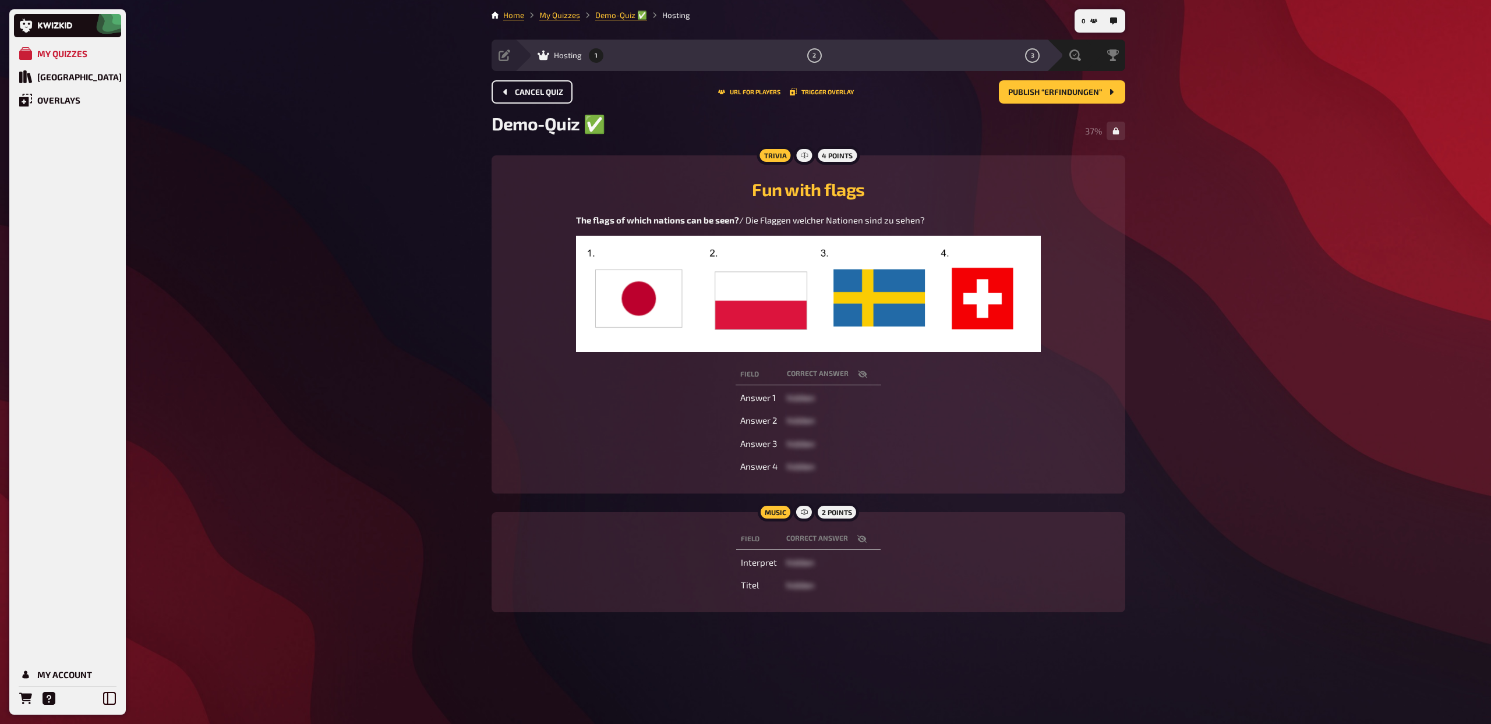
click at [550, 93] on span "Cancel Quiz" at bounding box center [539, 93] width 48 height 8
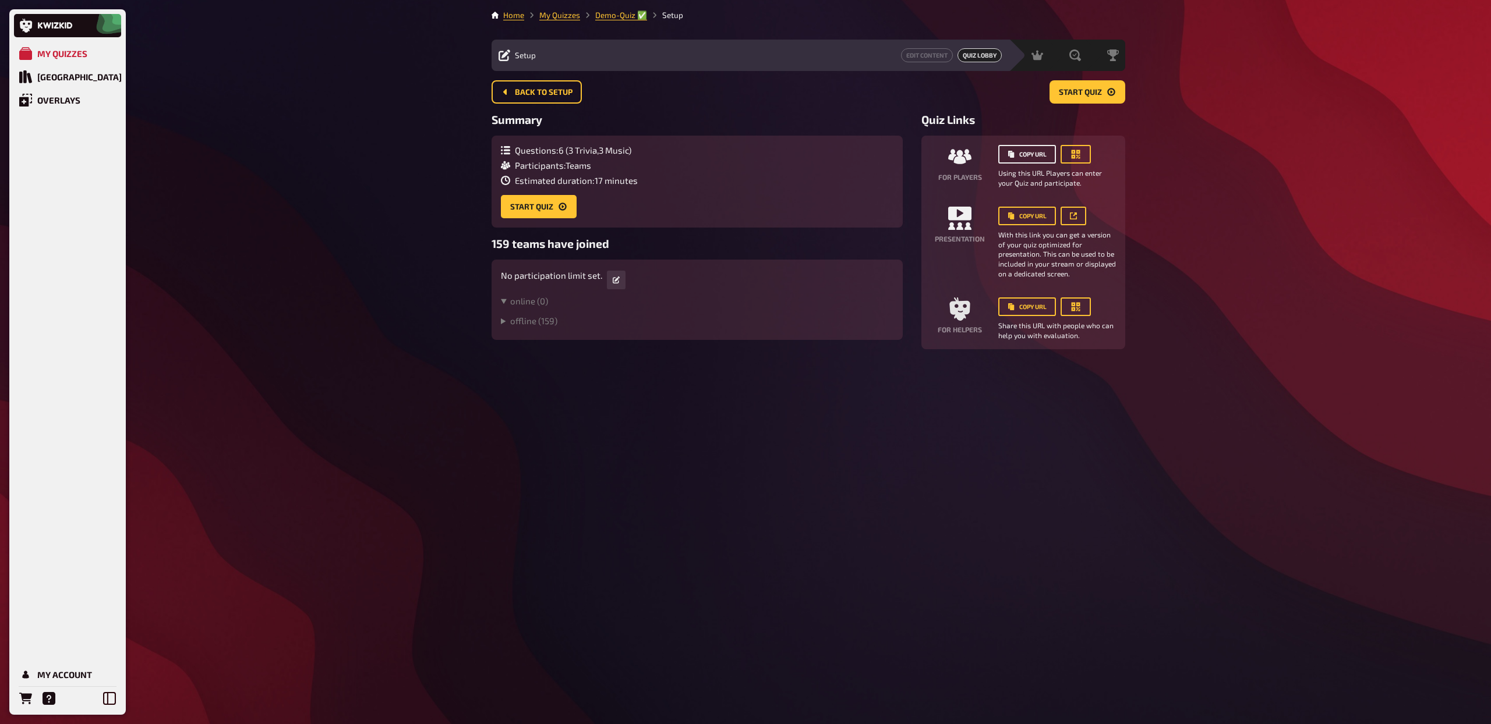
click at [1040, 152] on button "Copy URL" at bounding box center [1027, 154] width 58 height 19
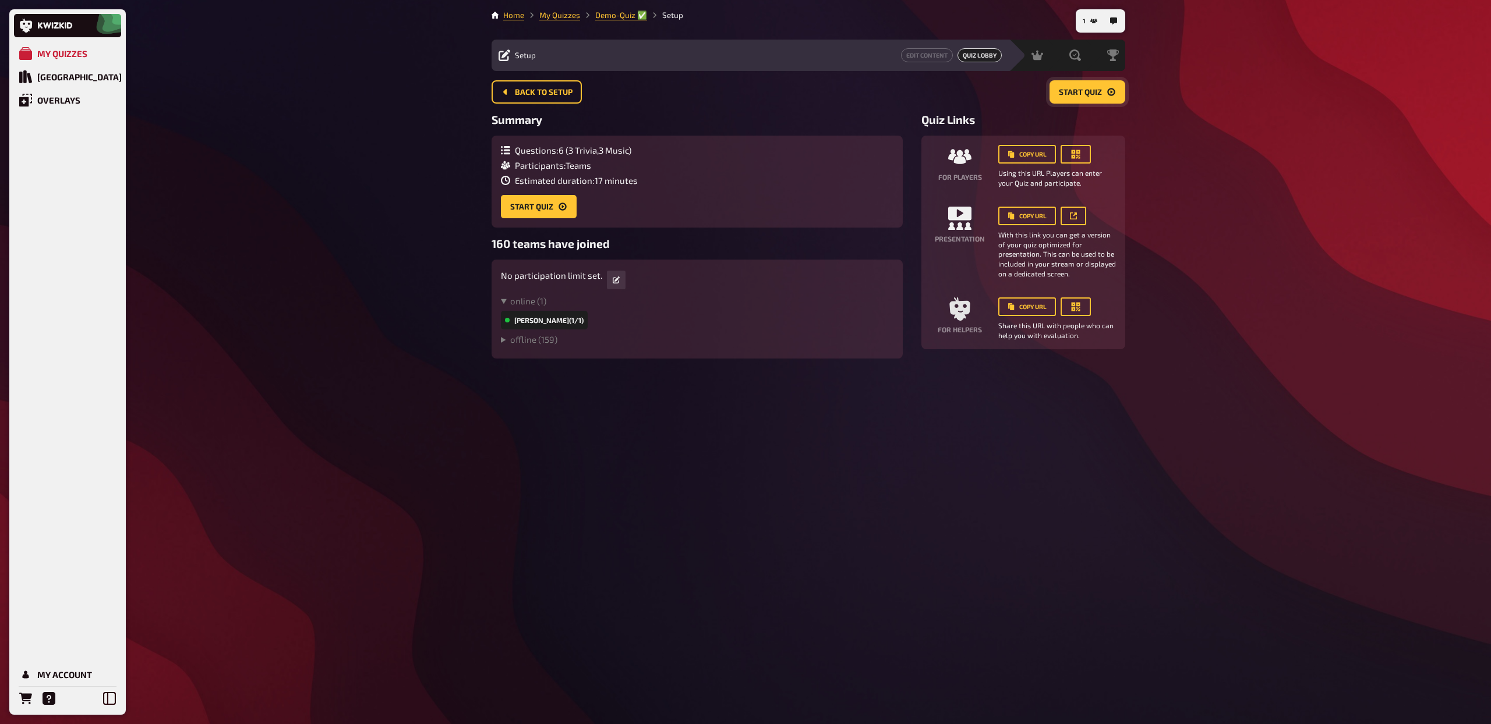
click at [1075, 100] on button "Start Quiz" at bounding box center [1087, 91] width 76 height 23
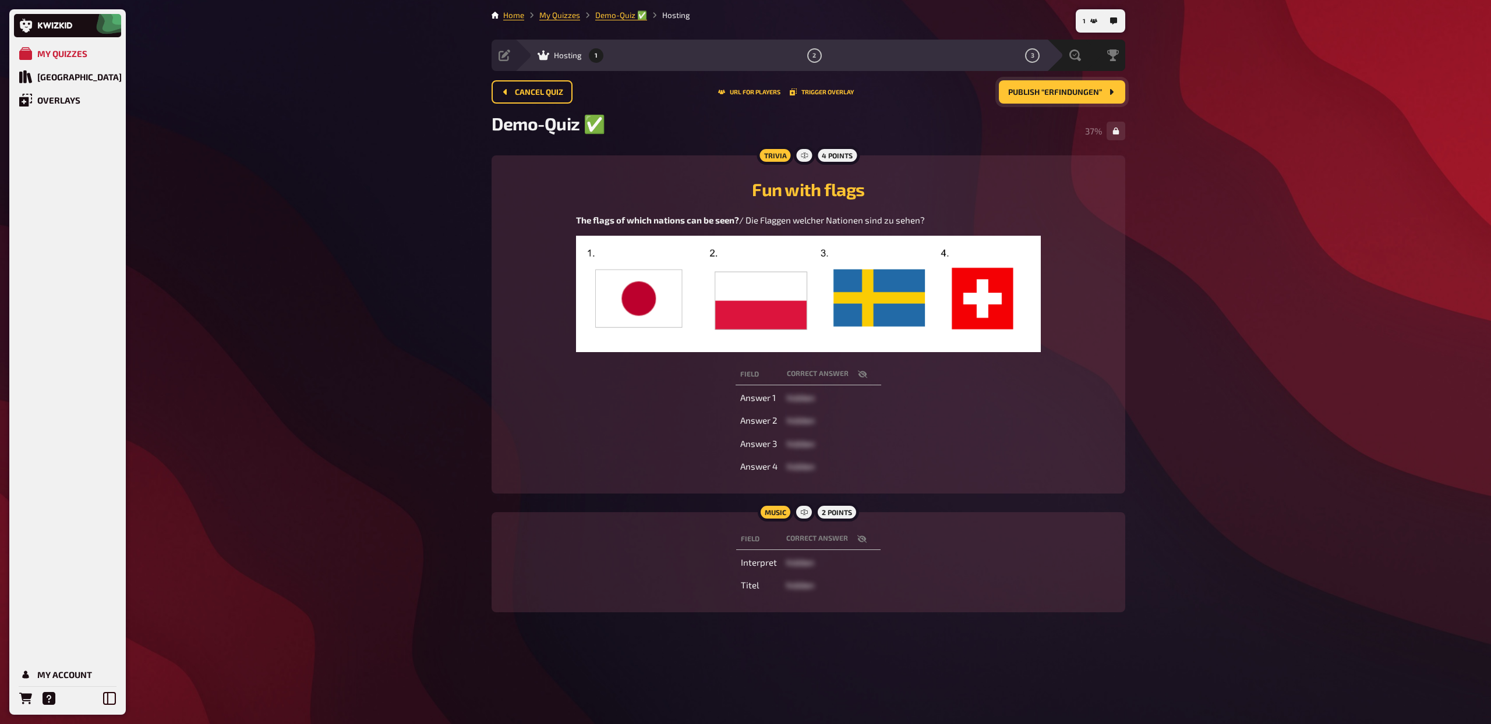
click at [1034, 90] on span "Publish “Erfindungen”" at bounding box center [1055, 93] width 94 height 8
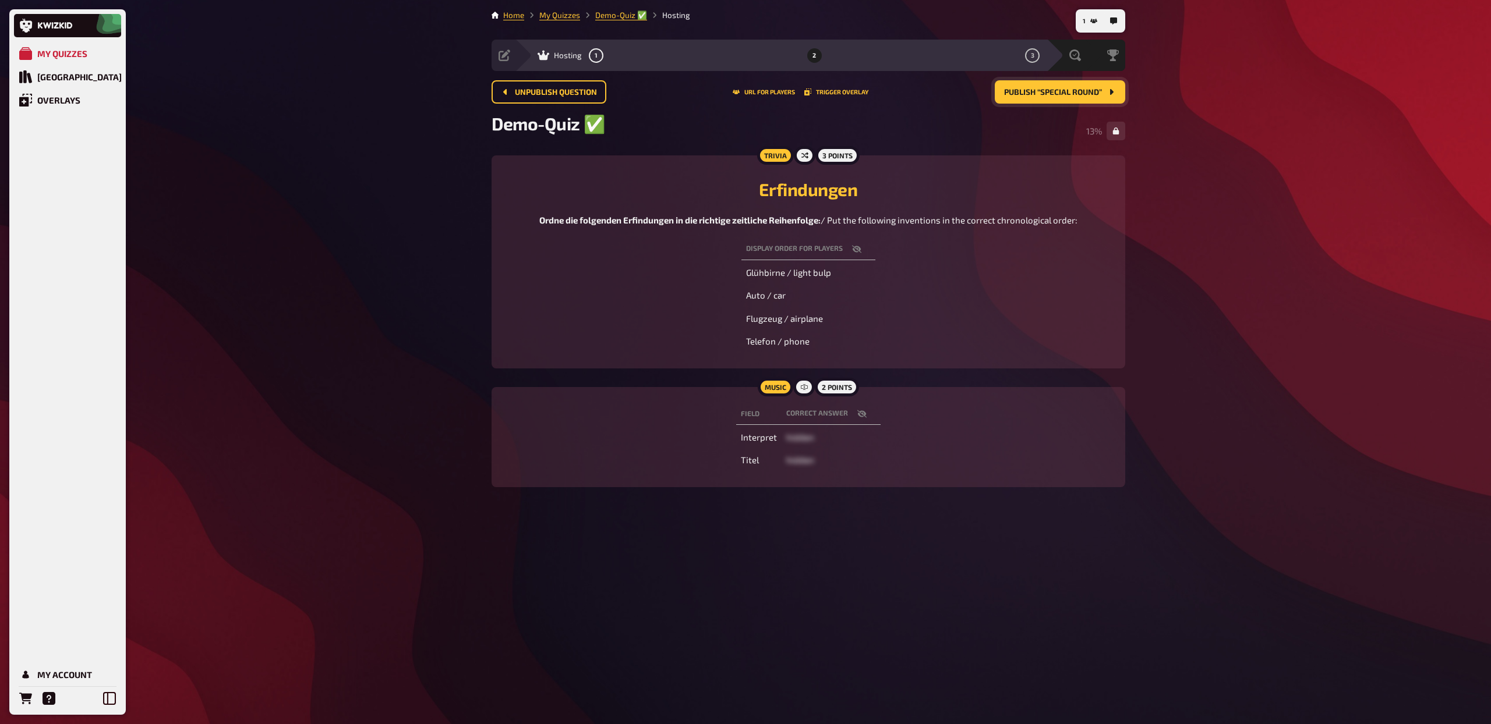
click at [1051, 95] on span "Publish “Special Round”" at bounding box center [1053, 93] width 98 height 8
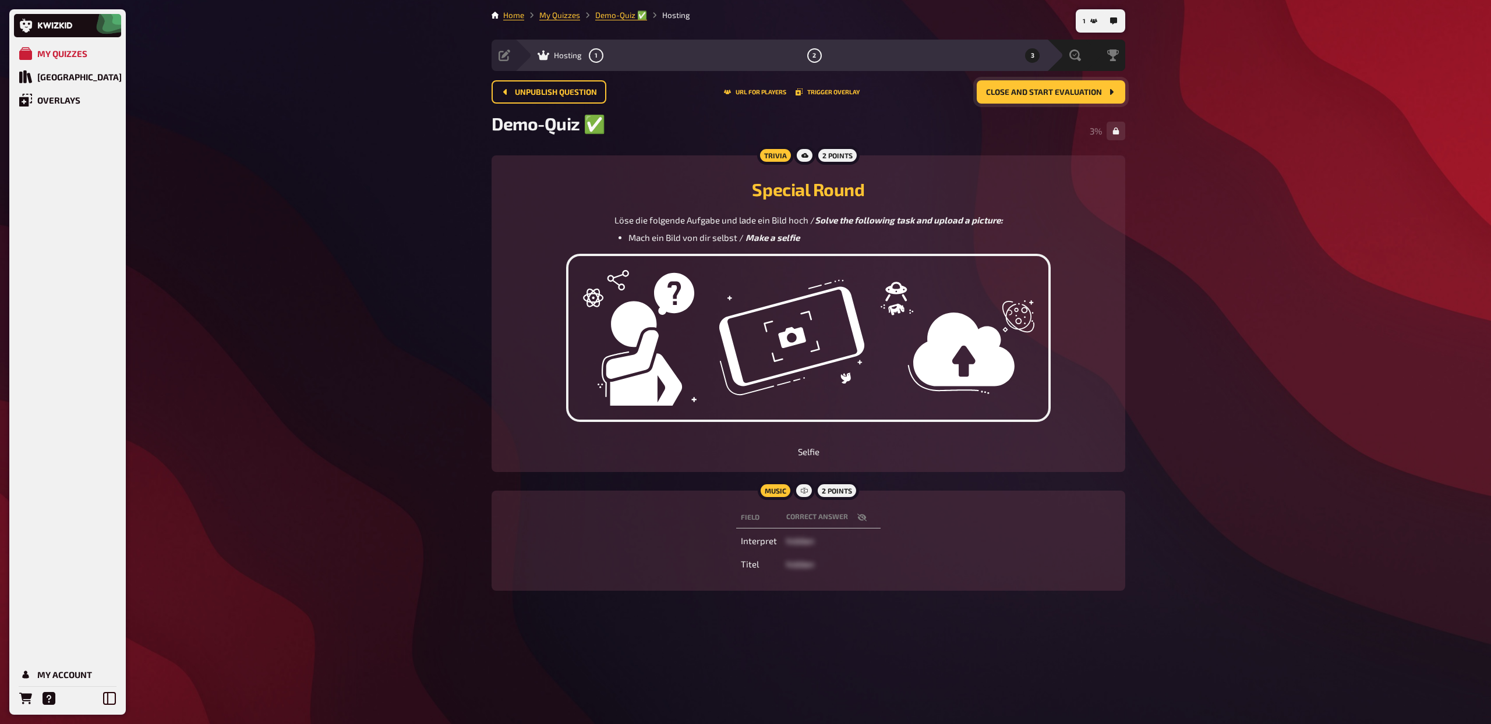
click at [1046, 99] on button "Close and start evaluation" at bounding box center [1050, 91] width 148 height 23
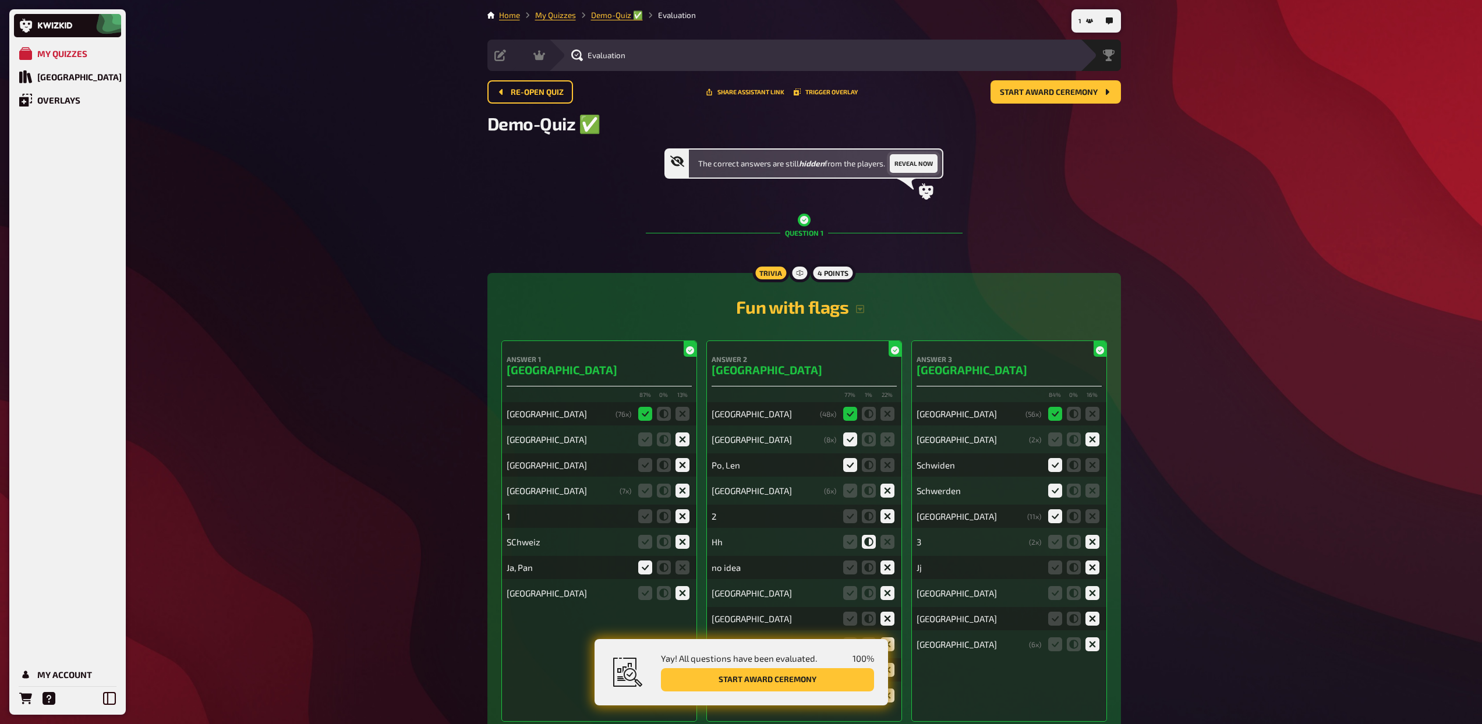
click at [909, 168] on button "Reveal now" at bounding box center [914, 163] width 48 height 19
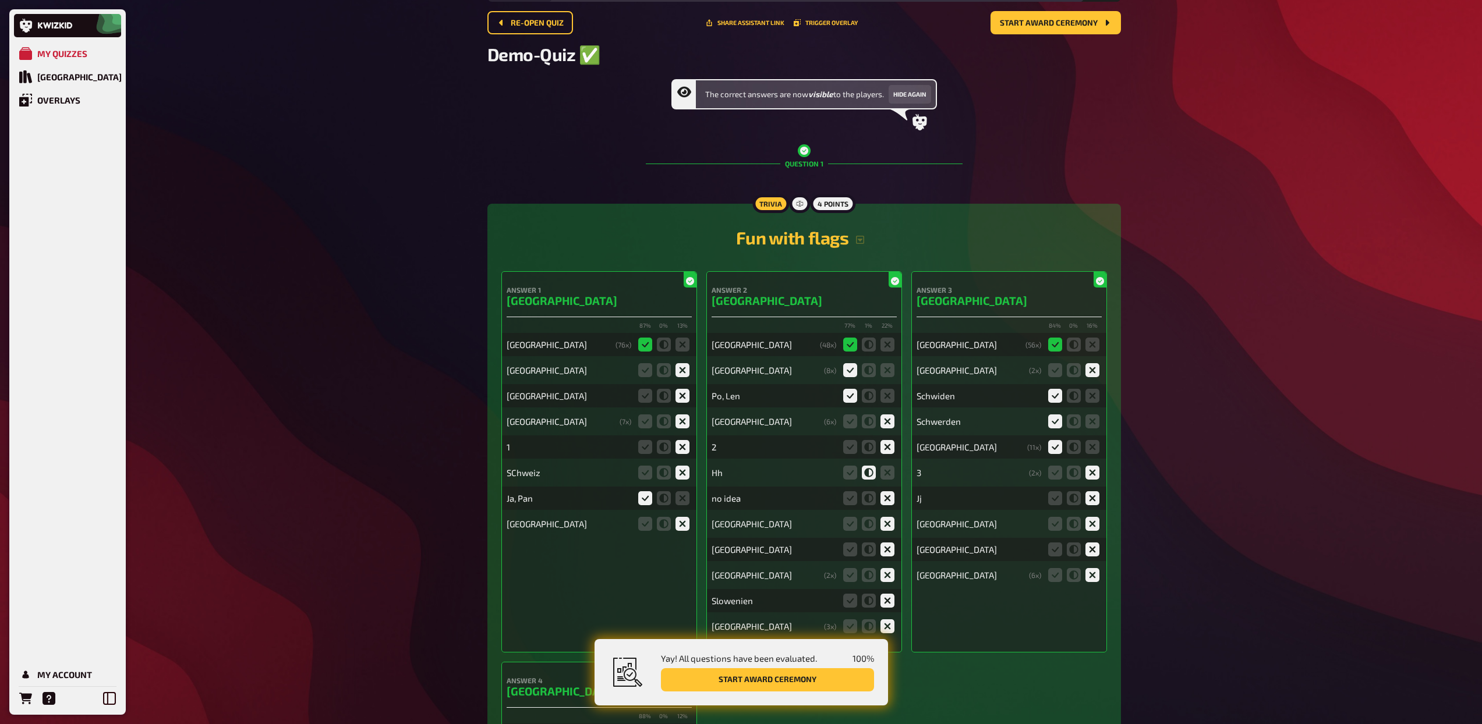
scroll to position [66, 0]
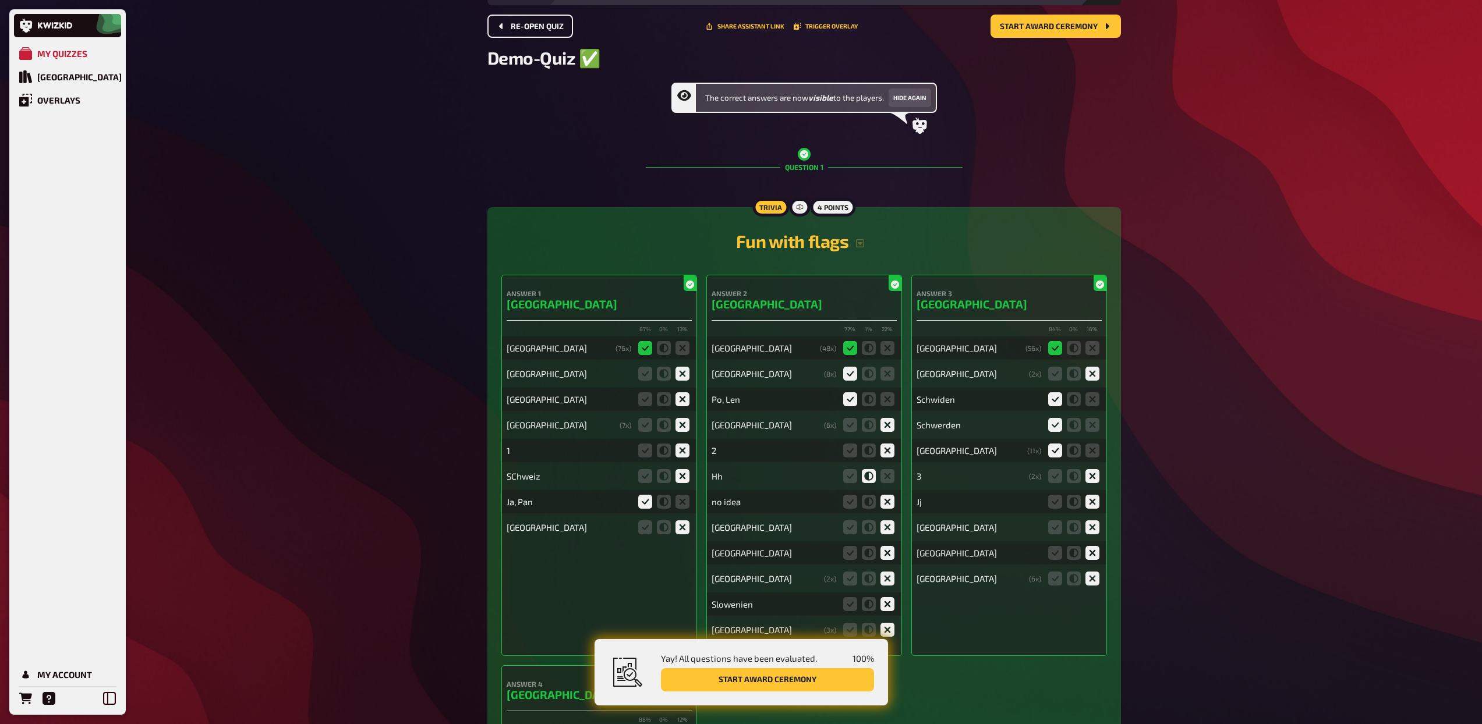
click at [529, 29] on span "Re-open Quiz" at bounding box center [537, 27] width 53 height 8
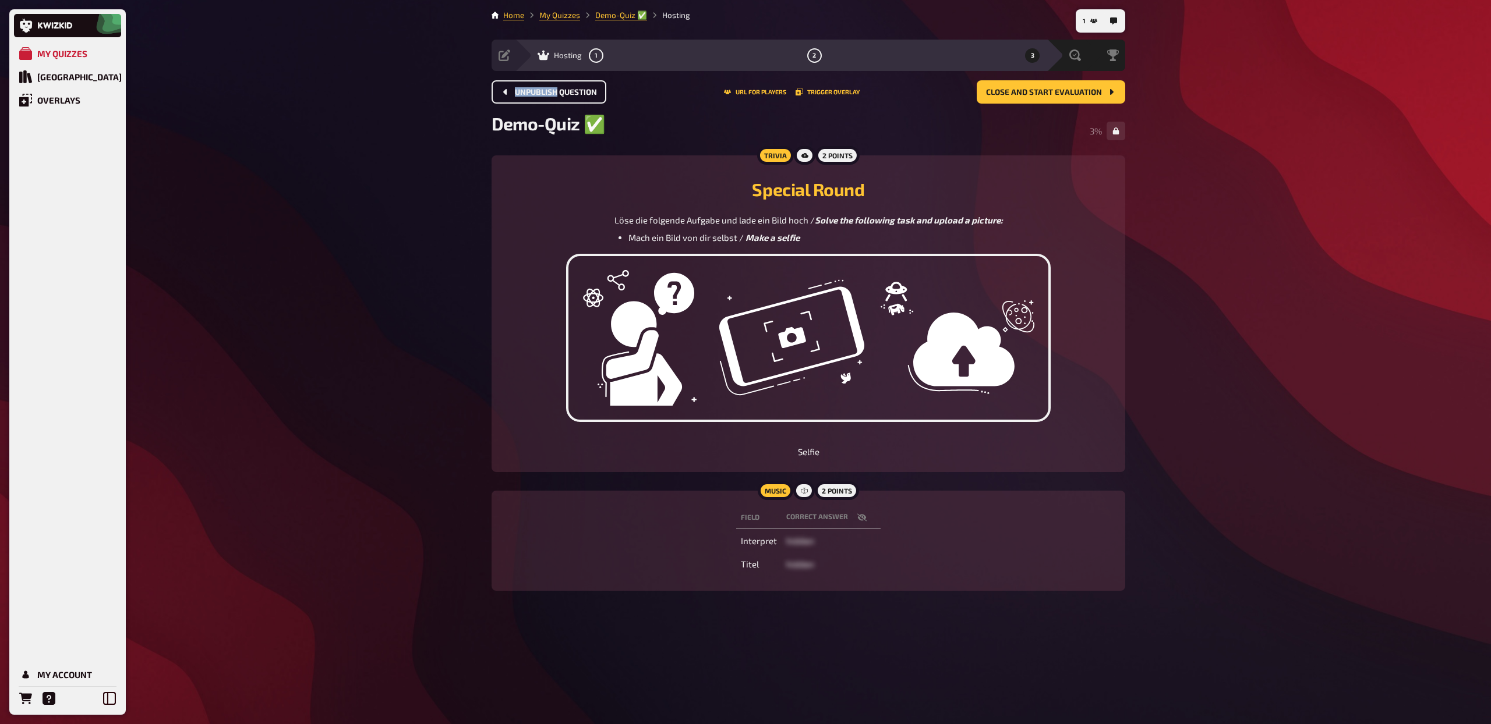
click at [525, 91] on span "Unpublish question" at bounding box center [556, 93] width 82 height 8
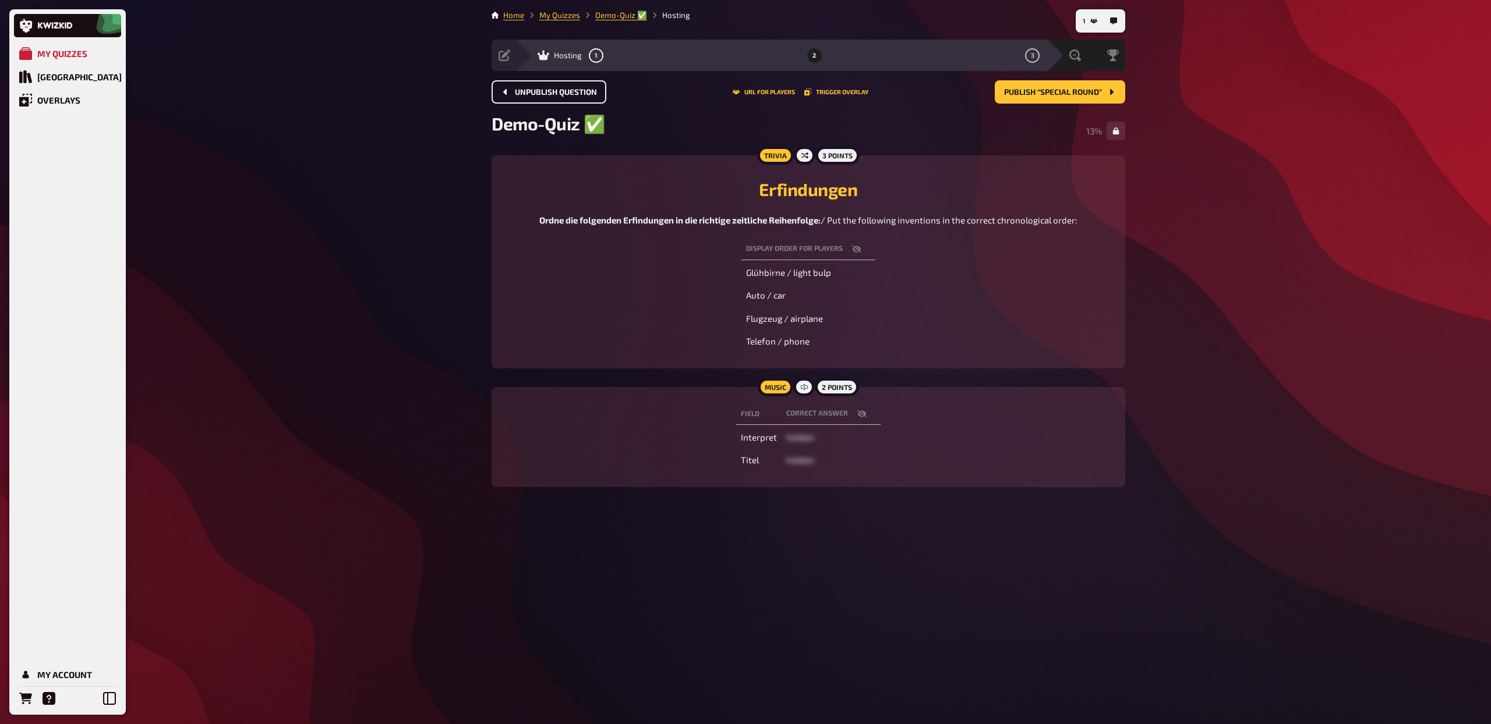
click at [525, 91] on span "Unpublish question" at bounding box center [556, 93] width 82 height 8
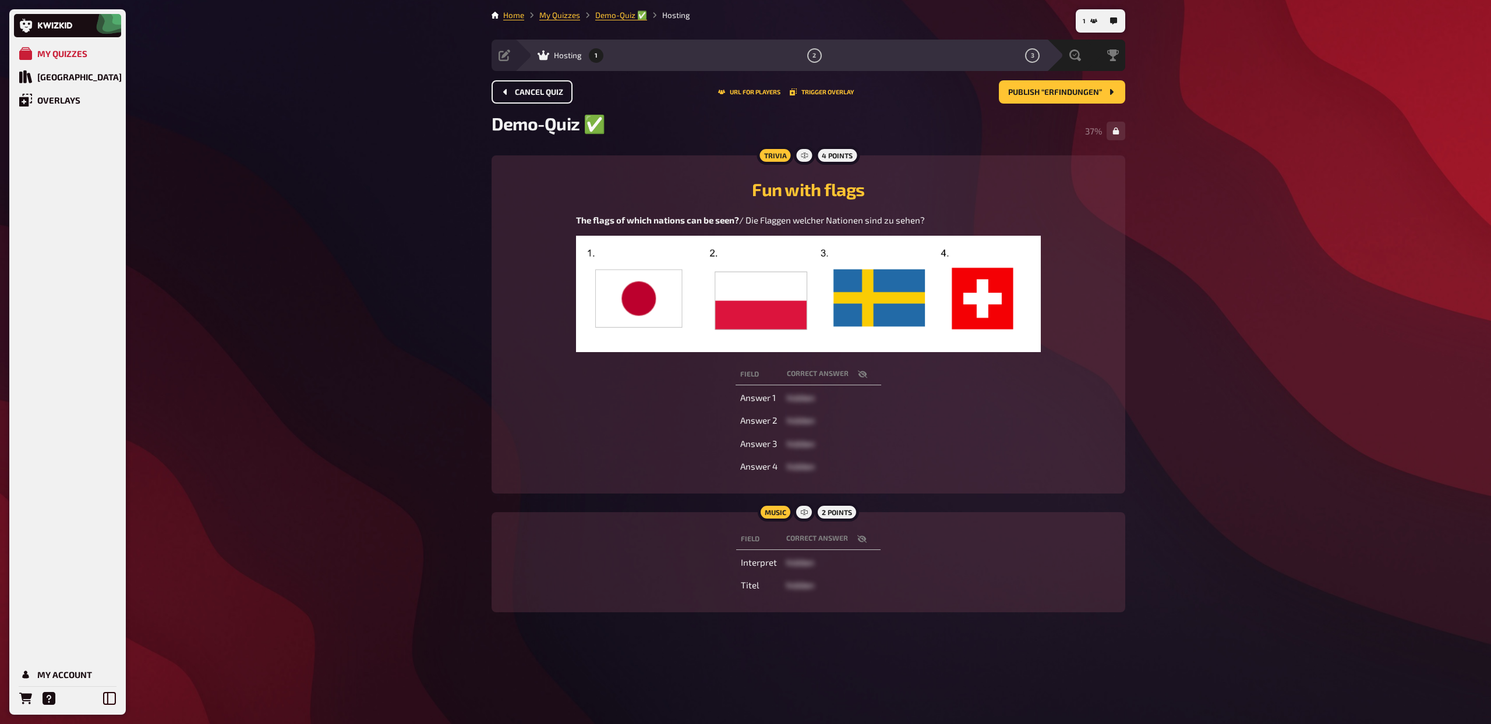
click at [525, 91] on span "Cancel Quiz" at bounding box center [539, 93] width 48 height 8
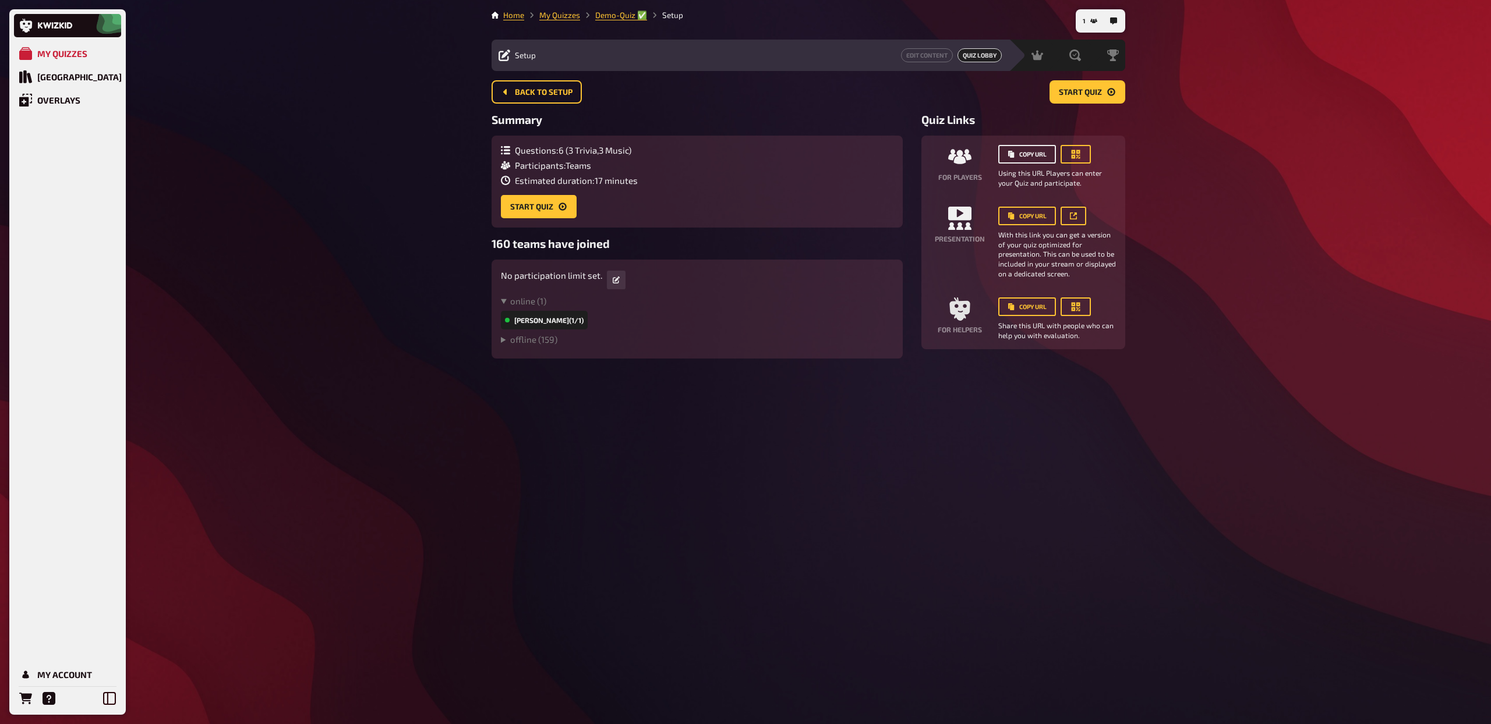
click at [1032, 160] on button "Copy URL" at bounding box center [1027, 154] width 58 height 19
click at [1073, 94] on span "Start Quiz" at bounding box center [1080, 93] width 43 height 8
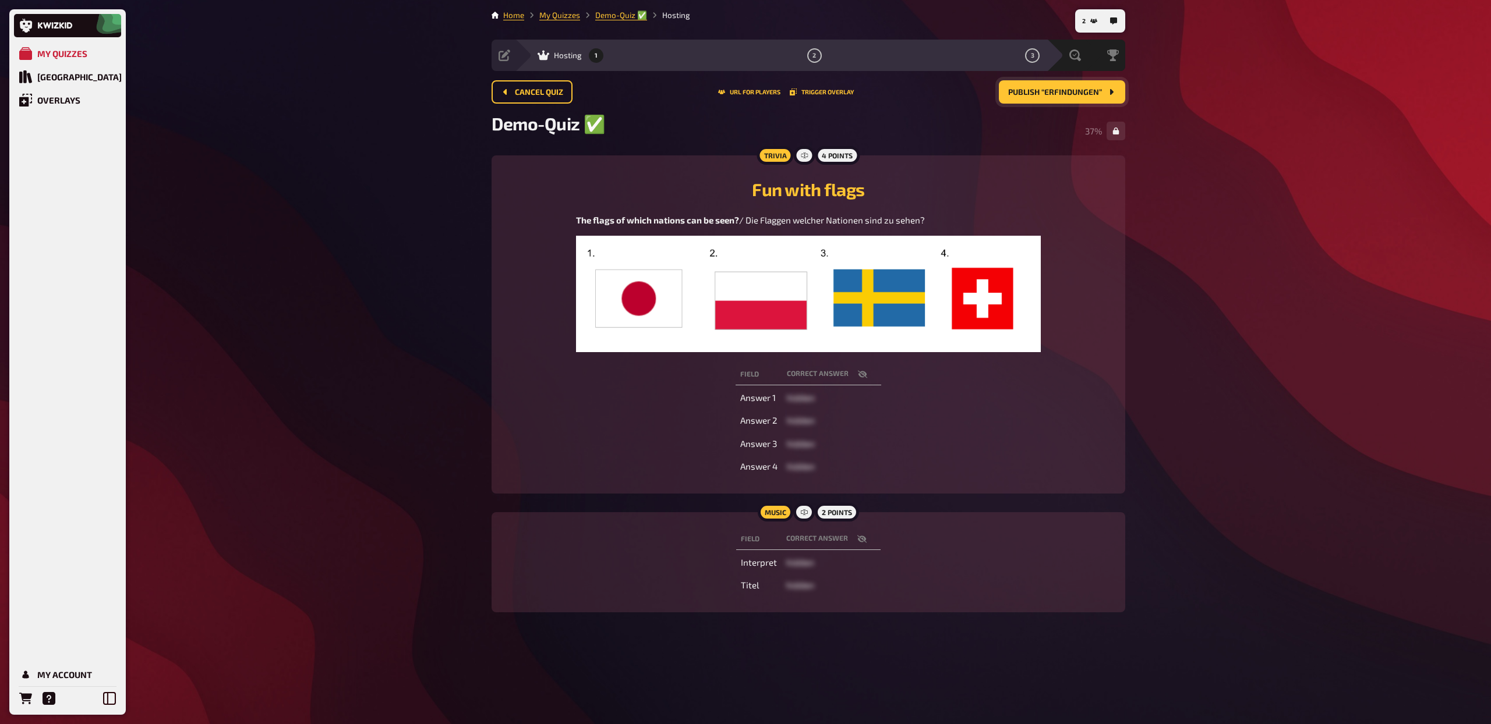
click at [1042, 153] on main "Home My Quizzes Demo-Quiz ✅​ Hosting Setup Edit Content Quiz Lobby Hosting 1 2 …" at bounding box center [807, 320] width 633 height 622
click at [1056, 98] on button "Publish “Erfindungen”" at bounding box center [1062, 91] width 126 height 23
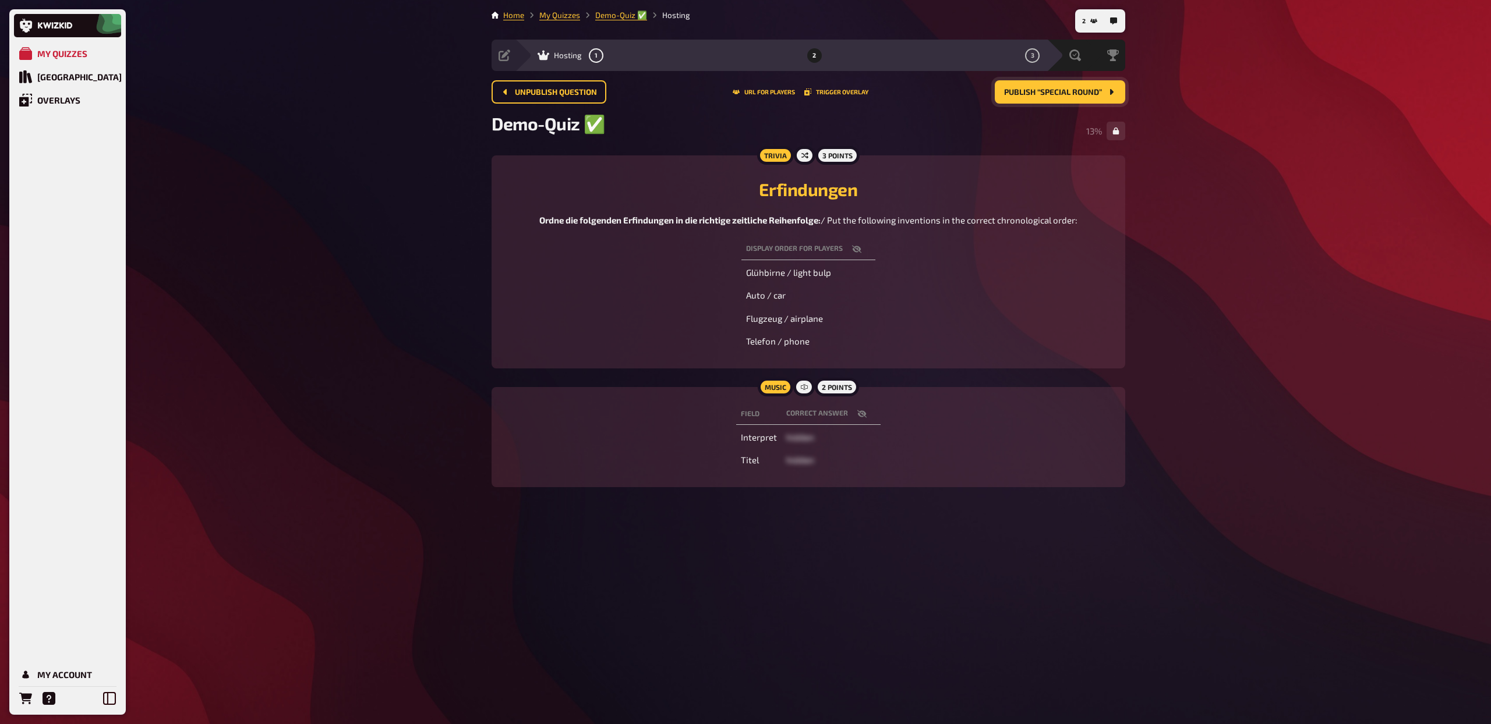
click at [1044, 89] on span "Publish “Special Round”" at bounding box center [1053, 93] width 98 height 8
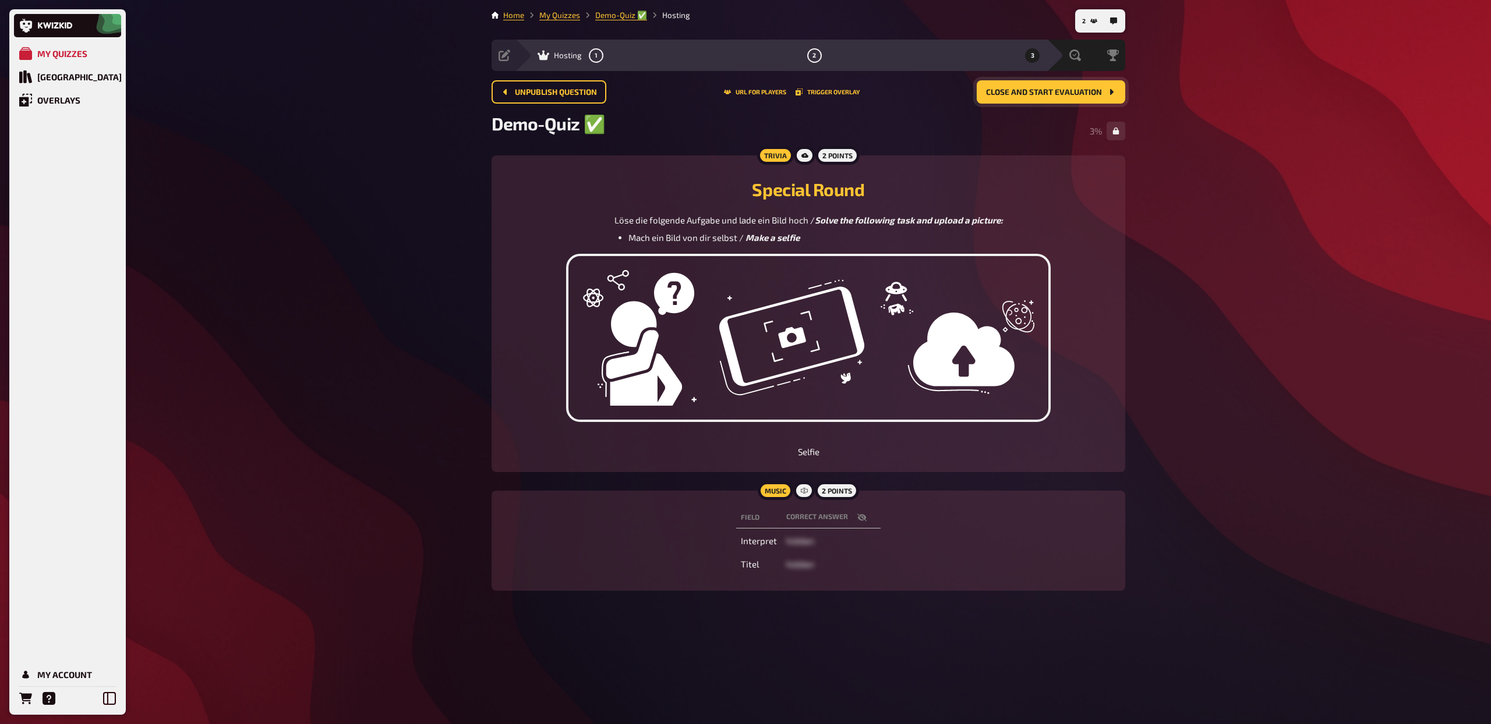
click at [1041, 95] on span "Close and start evaluation" at bounding box center [1044, 93] width 116 height 8
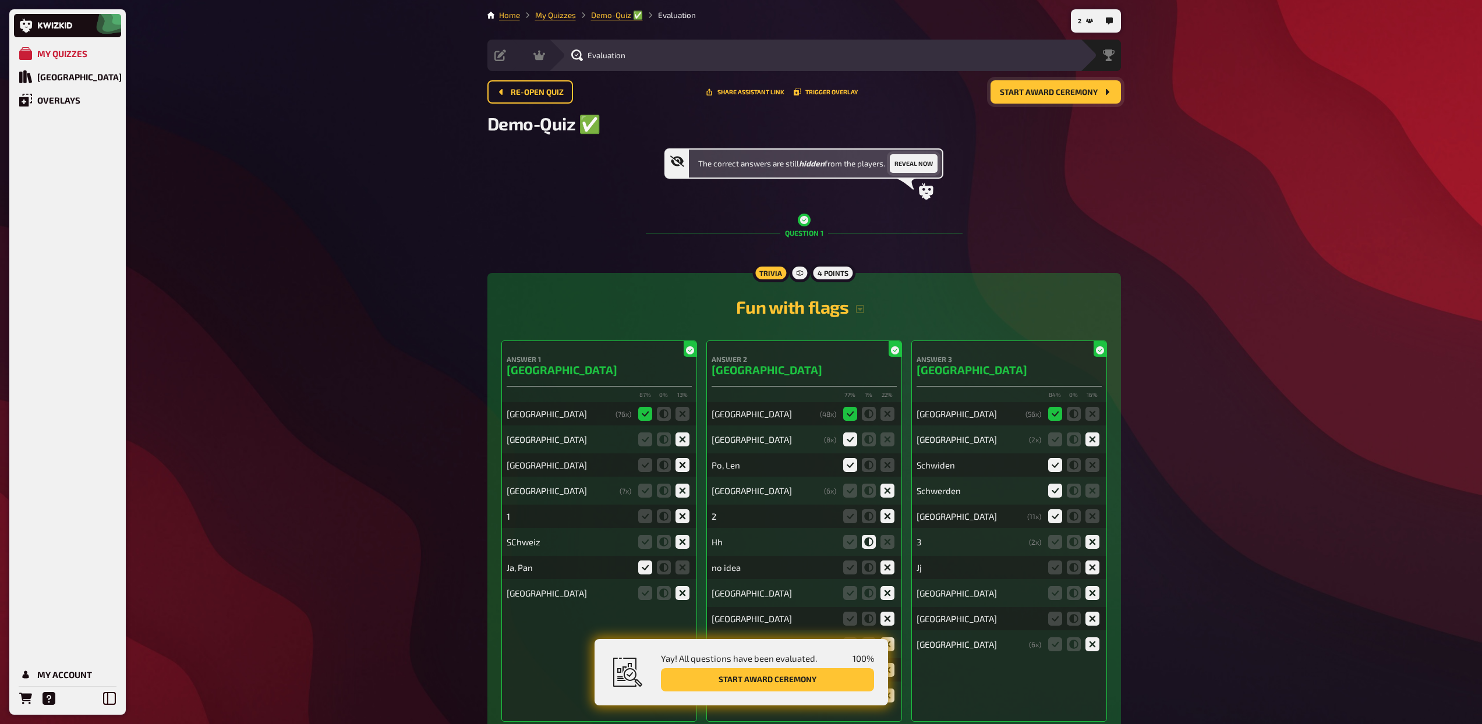
click at [922, 166] on button "Reveal now" at bounding box center [914, 163] width 48 height 19
click at [1061, 95] on span "Start award ceremony" at bounding box center [1049, 93] width 98 height 8
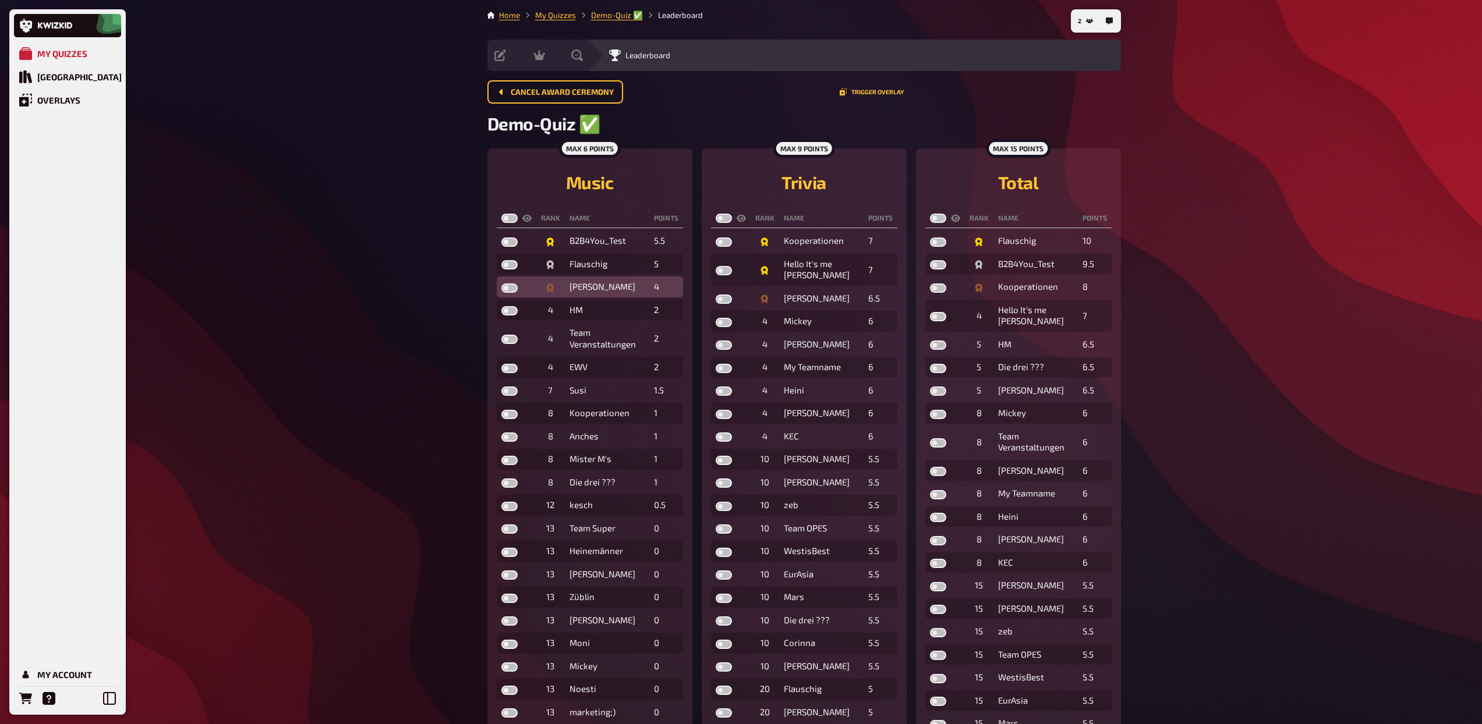
click at [506, 287] on label at bounding box center [509, 288] width 16 height 9
click at [501, 284] on input "checkbox" at bounding box center [501, 283] width 1 height 1
checkbox input "true"
click at [509, 266] on label at bounding box center [509, 264] width 16 height 9
click at [501, 260] on input "checkbox" at bounding box center [501, 260] width 1 height 1
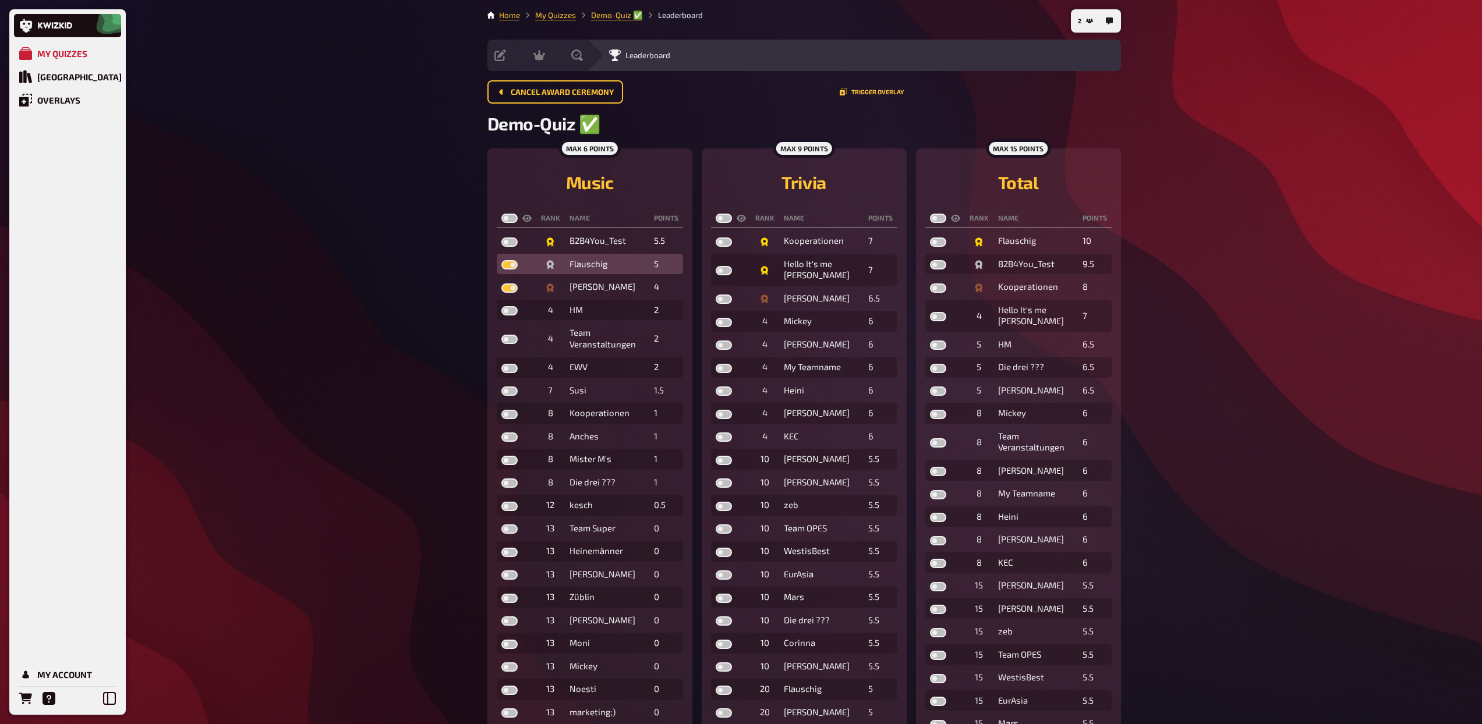
checkbox input "true"
click at [508, 245] on label at bounding box center [509, 242] width 16 height 9
click at [501, 238] on input "checkbox" at bounding box center [501, 237] width 1 height 1
checkbox input "true"
click at [721, 296] on label at bounding box center [724, 299] width 16 height 9
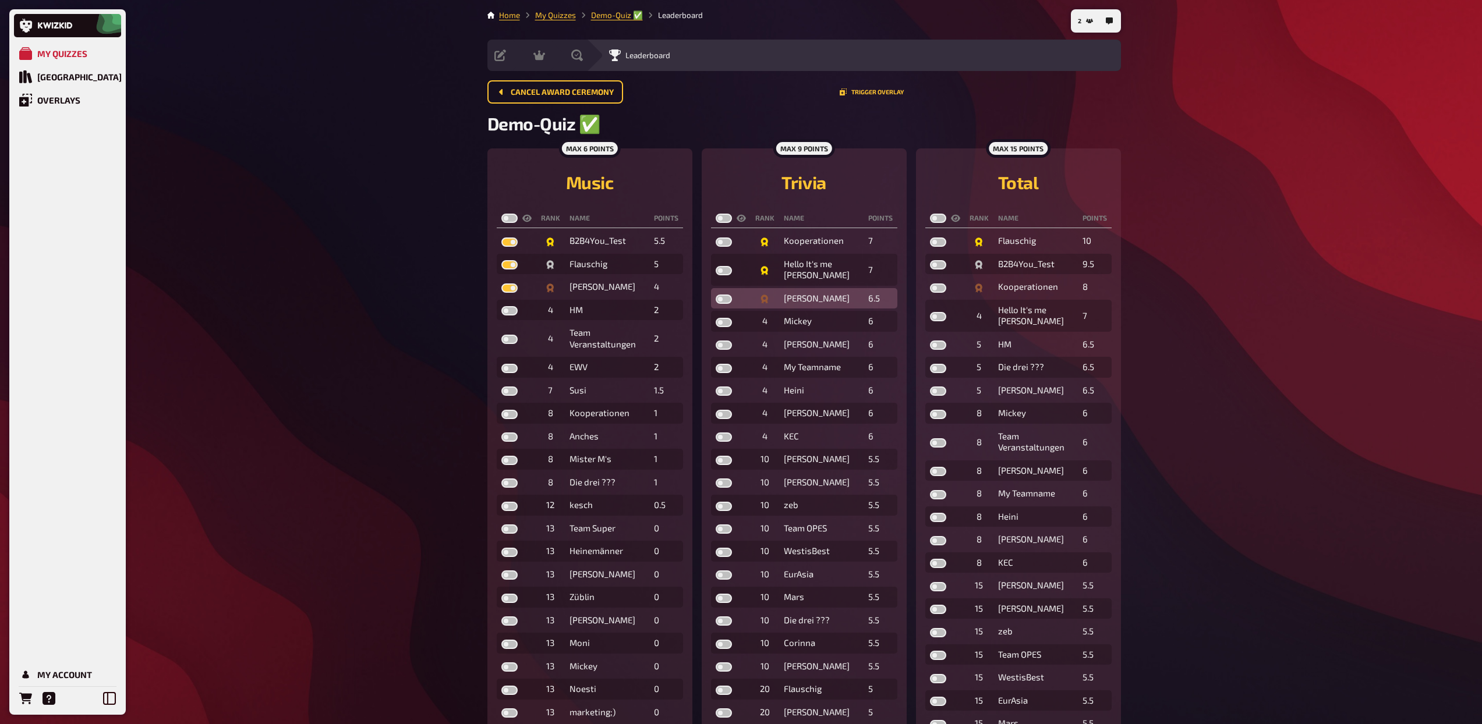
click at [716, 295] on input "checkbox" at bounding box center [715, 294] width 1 height 1
checkbox input "true"
click at [723, 270] on label at bounding box center [724, 270] width 16 height 9
click at [716, 266] on input "checkbox" at bounding box center [715, 266] width 1 height 1
checkbox input "true"
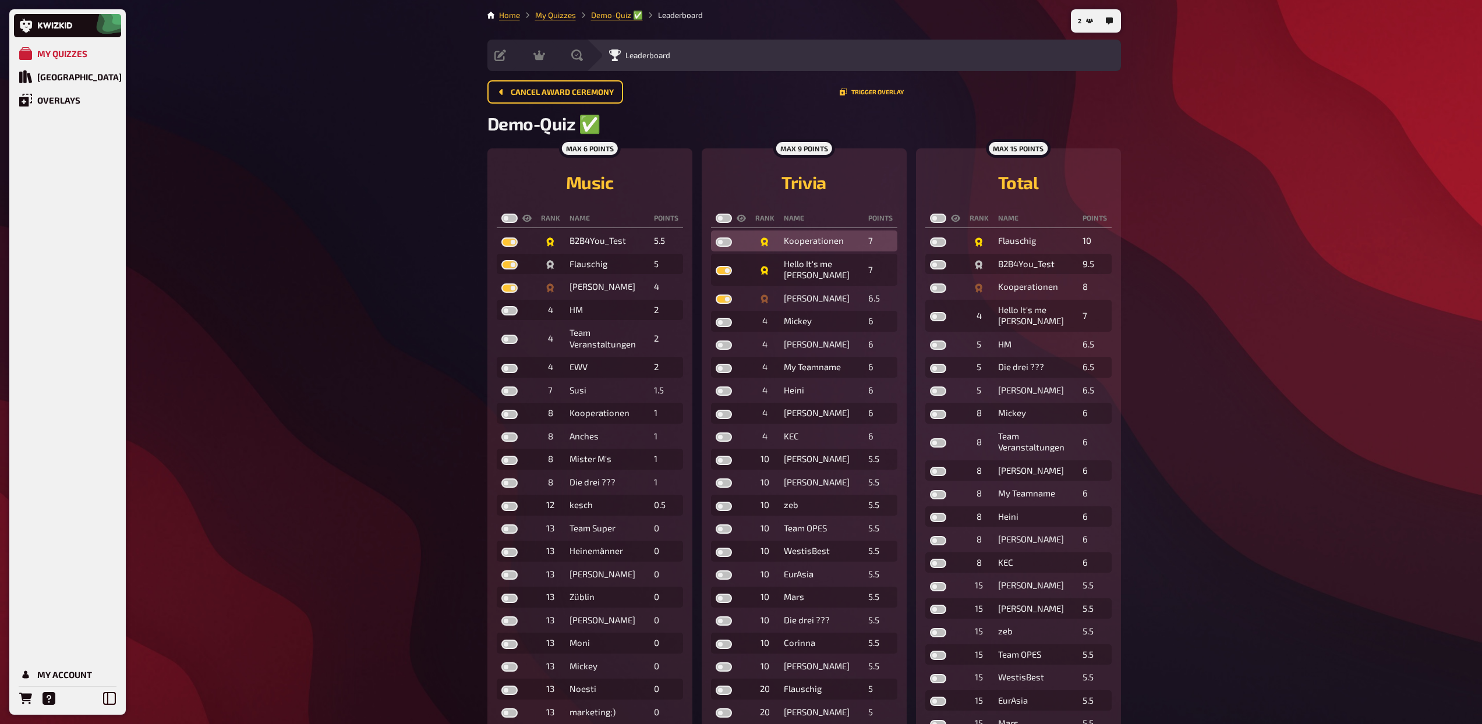
click at [720, 245] on label at bounding box center [724, 242] width 16 height 9
click at [716, 238] on input "checkbox" at bounding box center [715, 237] width 1 height 1
checkbox input "true"
click at [935, 289] on label at bounding box center [938, 288] width 16 height 9
click at [930, 284] on input "checkbox" at bounding box center [929, 283] width 1 height 1
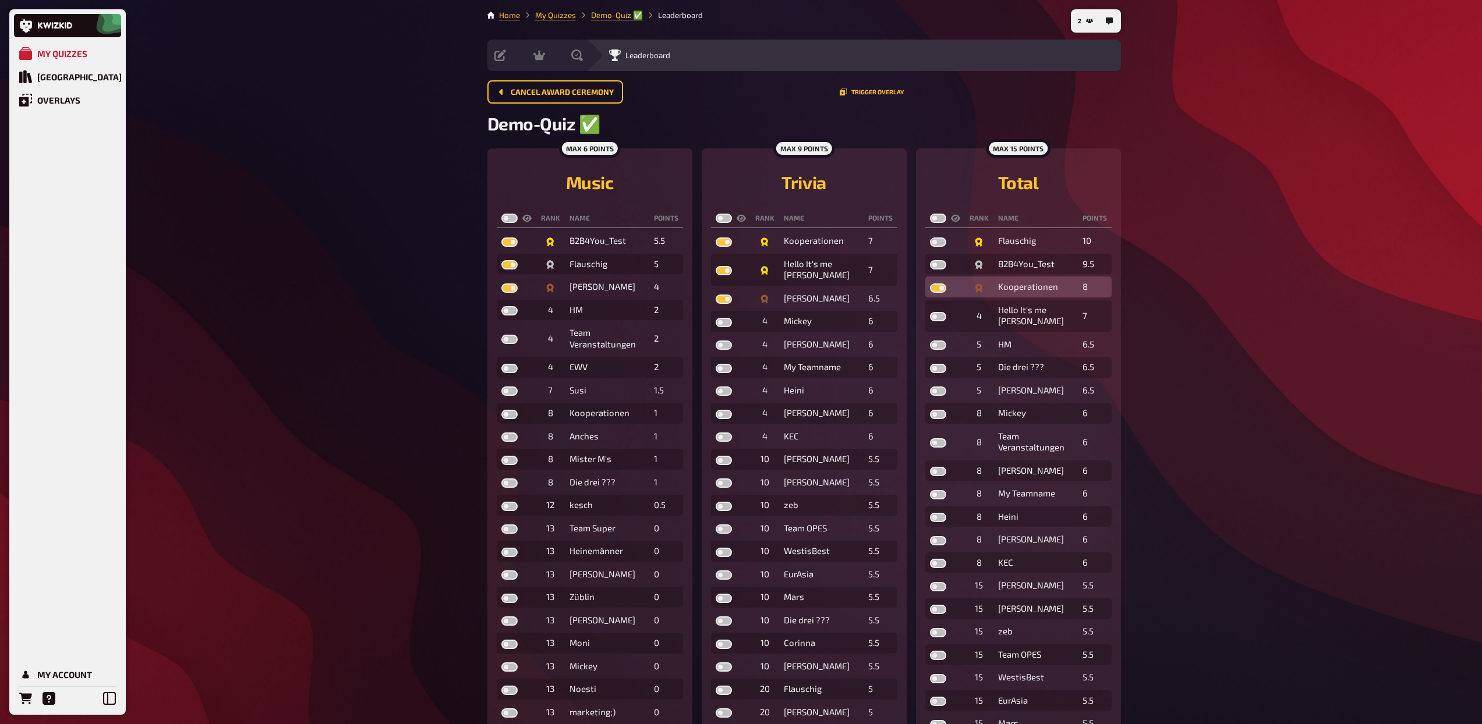
checkbox input "true"
click at [938, 267] on label at bounding box center [938, 264] width 16 height 9
click at [930, 260] on input "checkbox" at bounding box center [929, 260] width 1 height 1
checkbox input "true"
click at [937, 238] on label at bounding box center [938, 242] width 16 height 9
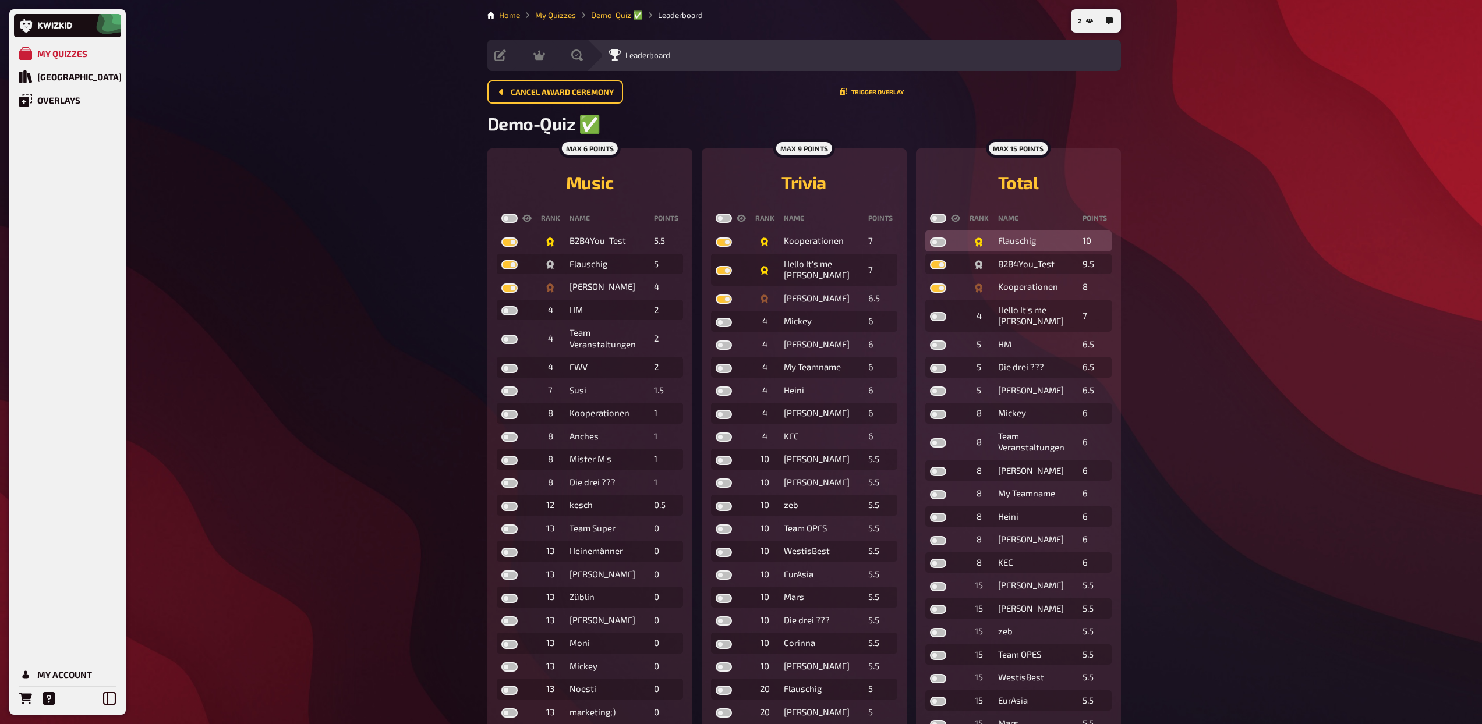
click at [930, 238] on input "checkbox" at bounding box center [929, 237] width 1 height 1
checkbox input "true"
click at [513, 217] on label at bounding box center [509, 218] width 16 height 9
click at [501, 214] on input "checkbox" at bounding box center [501, 213] width 1 height 1
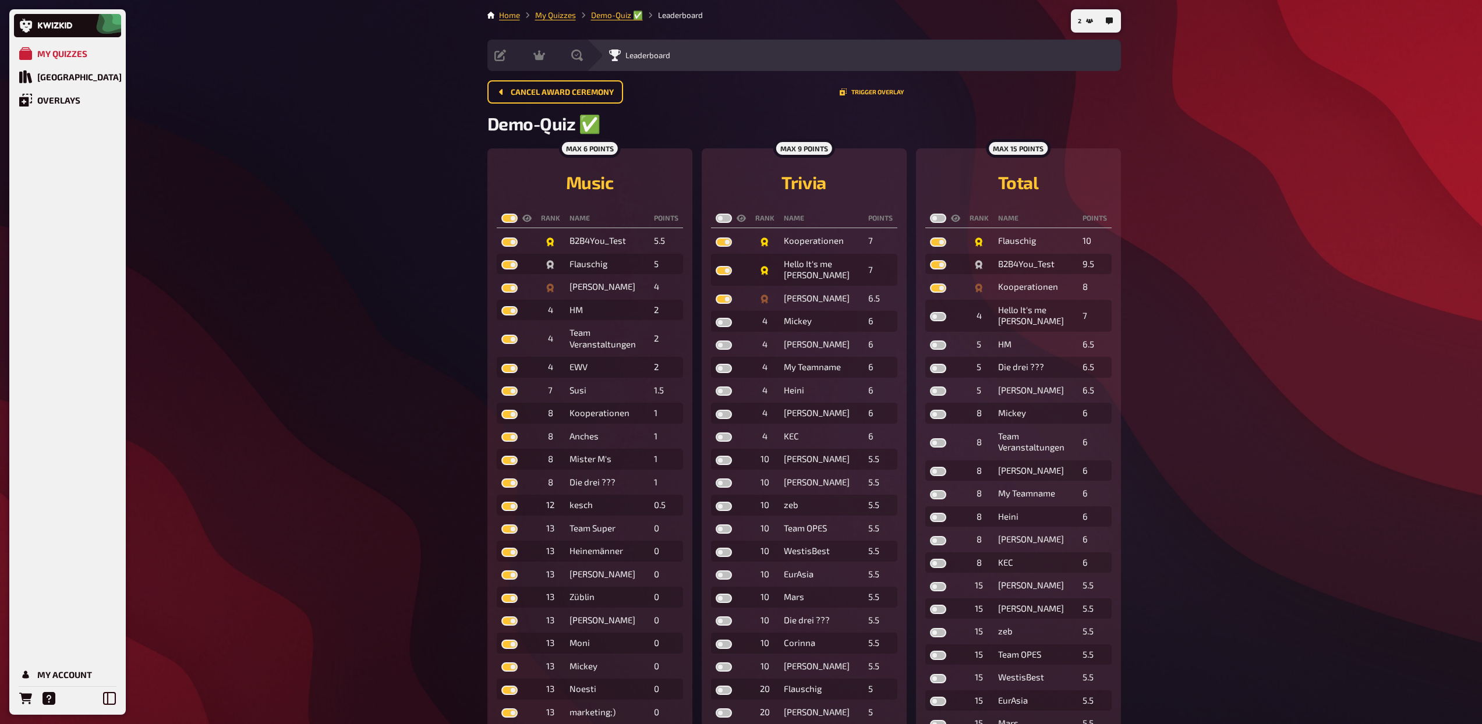
checkbox input "true"
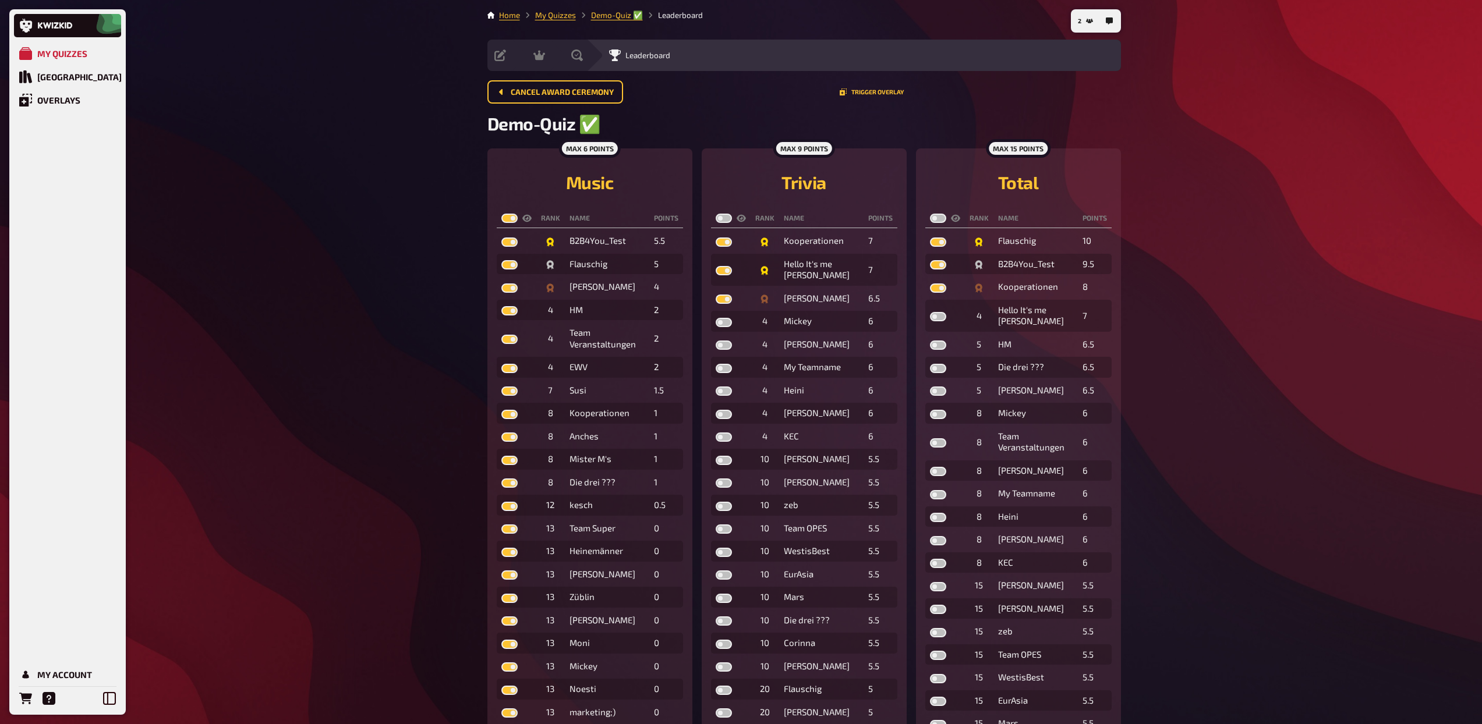
checkbox input "true"
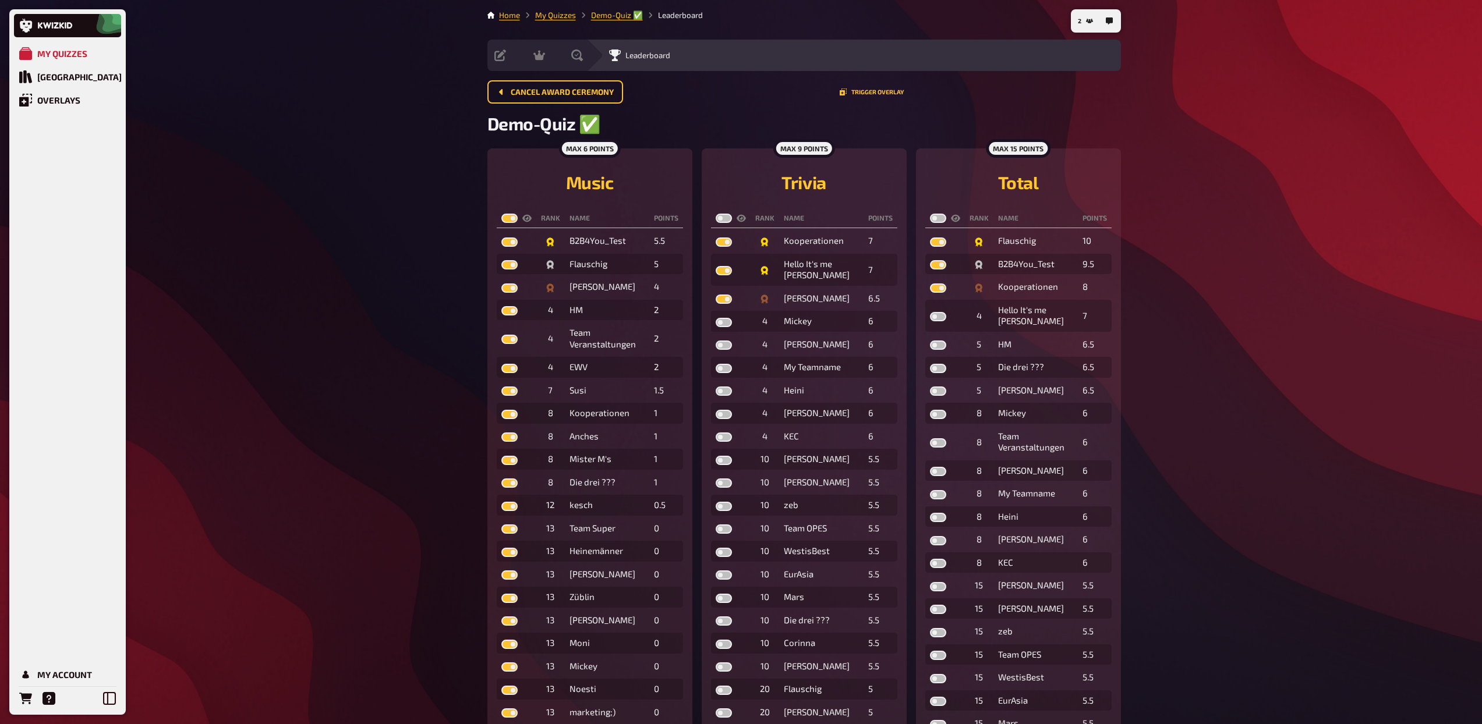
checkbox input "true"
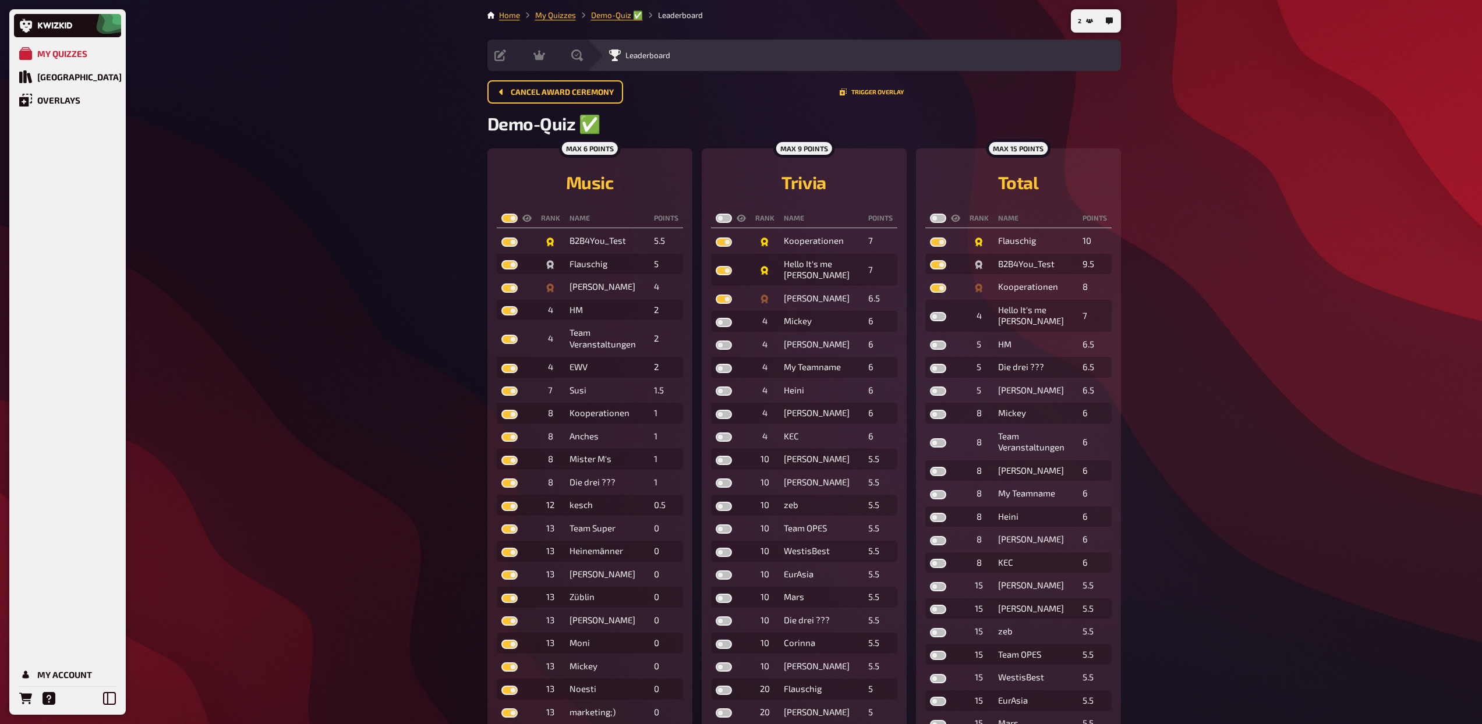
checkbox input "true"
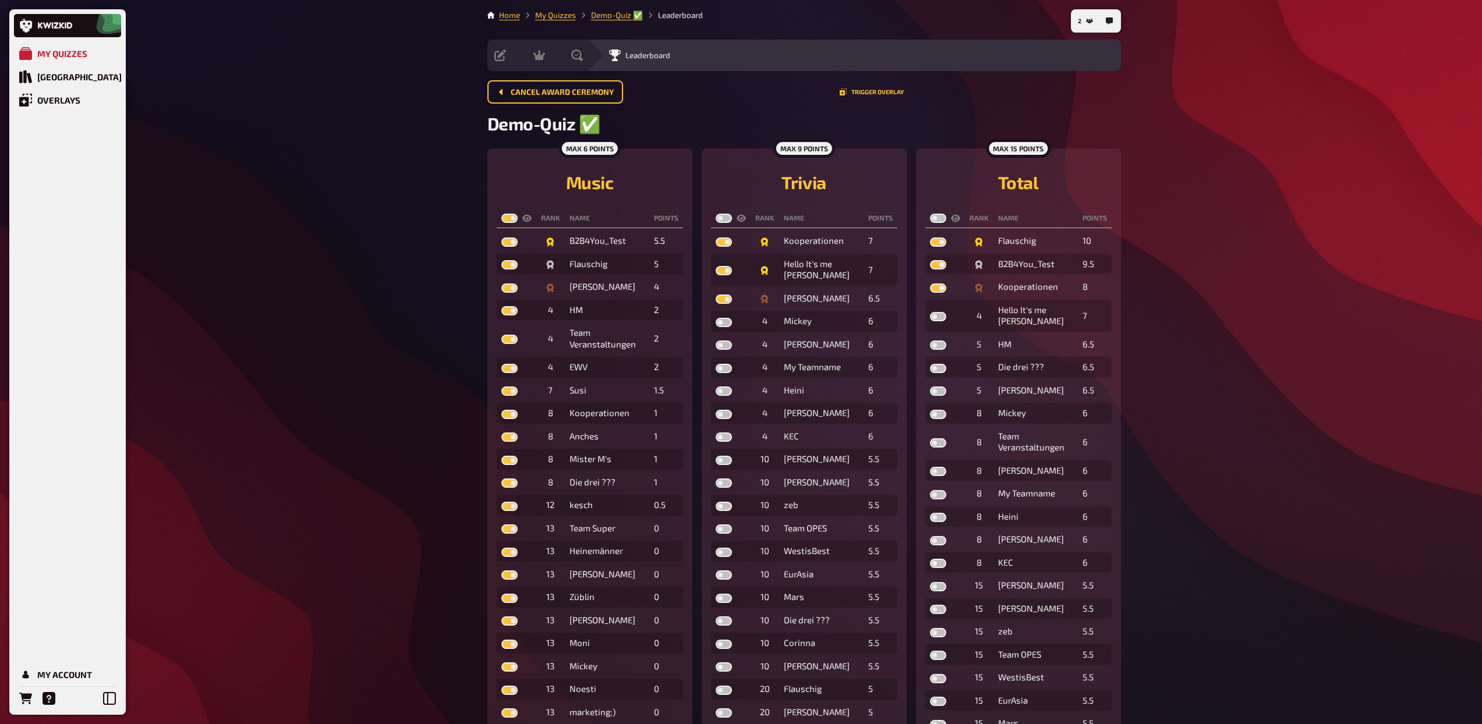
checkbox input "true"
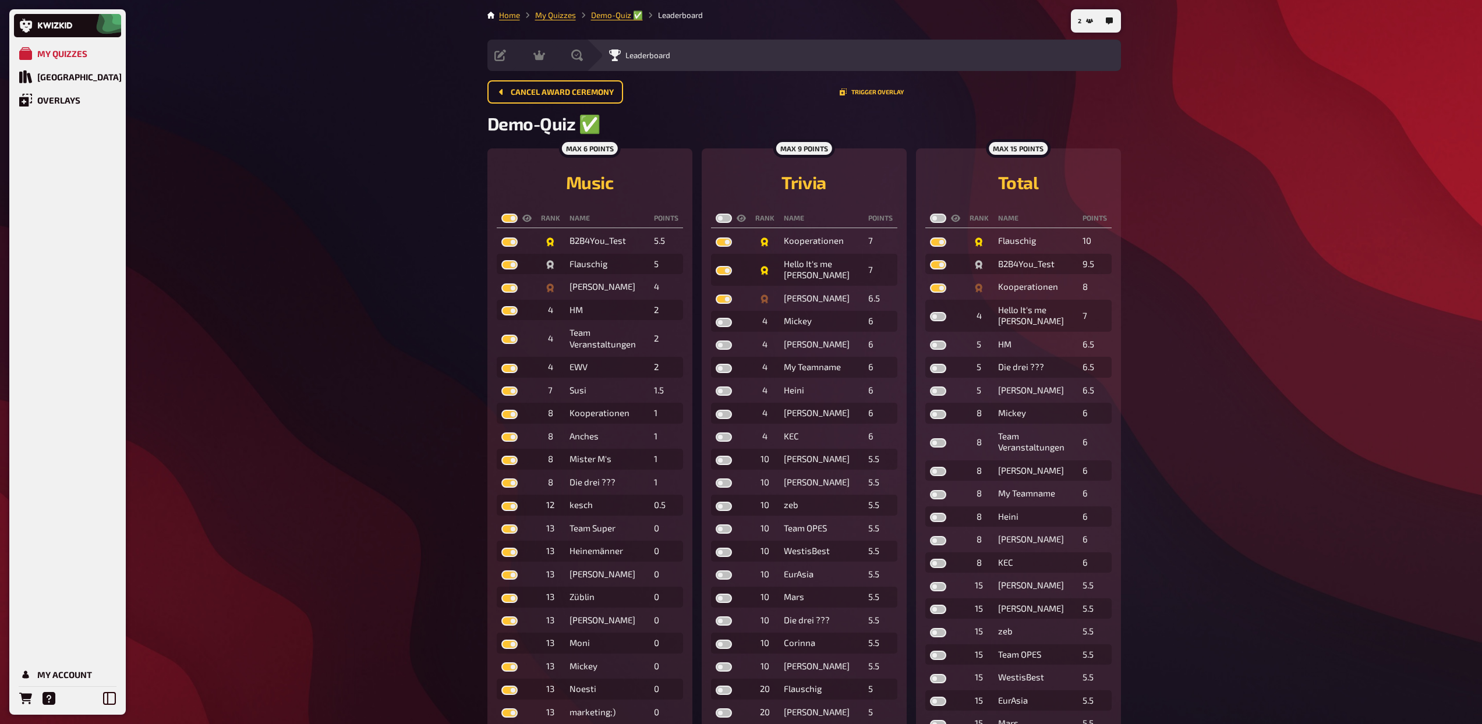
checkbox input "true"
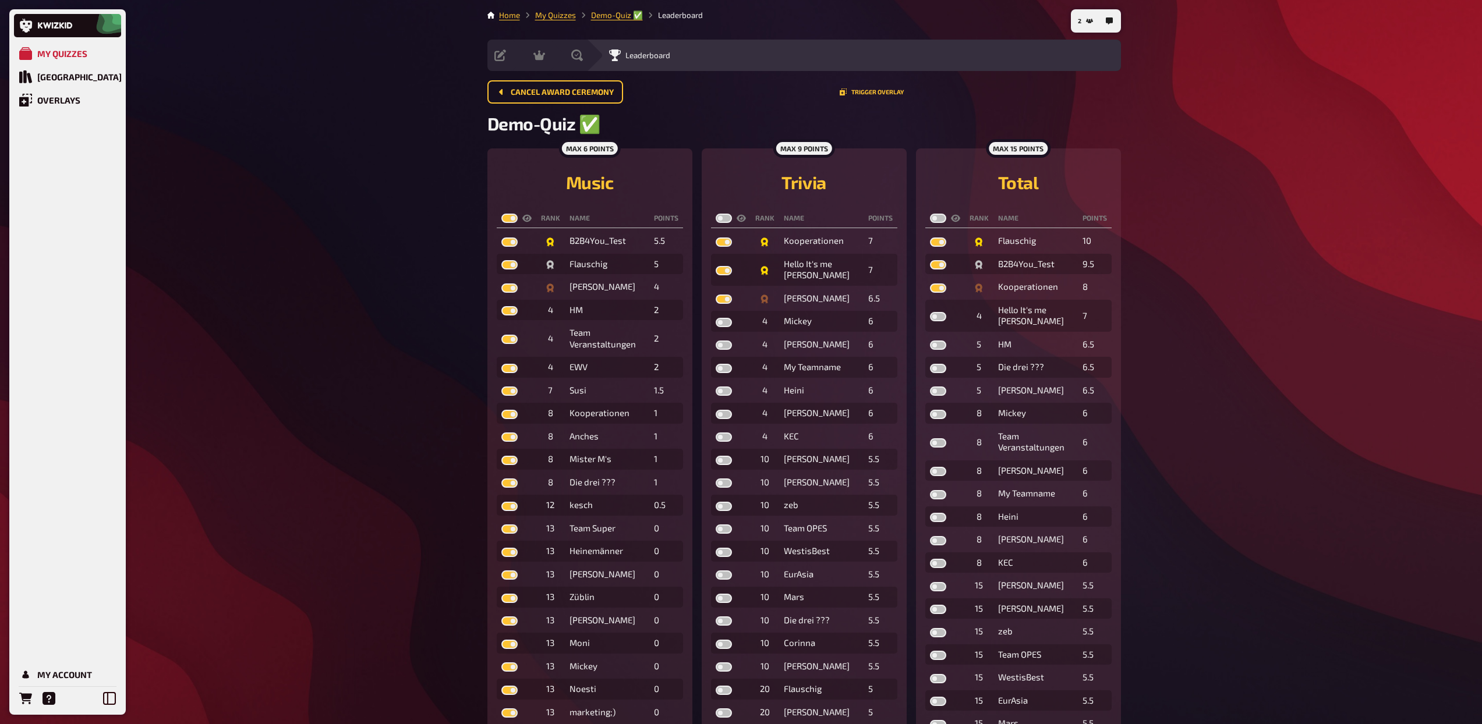
checkbox input "true"
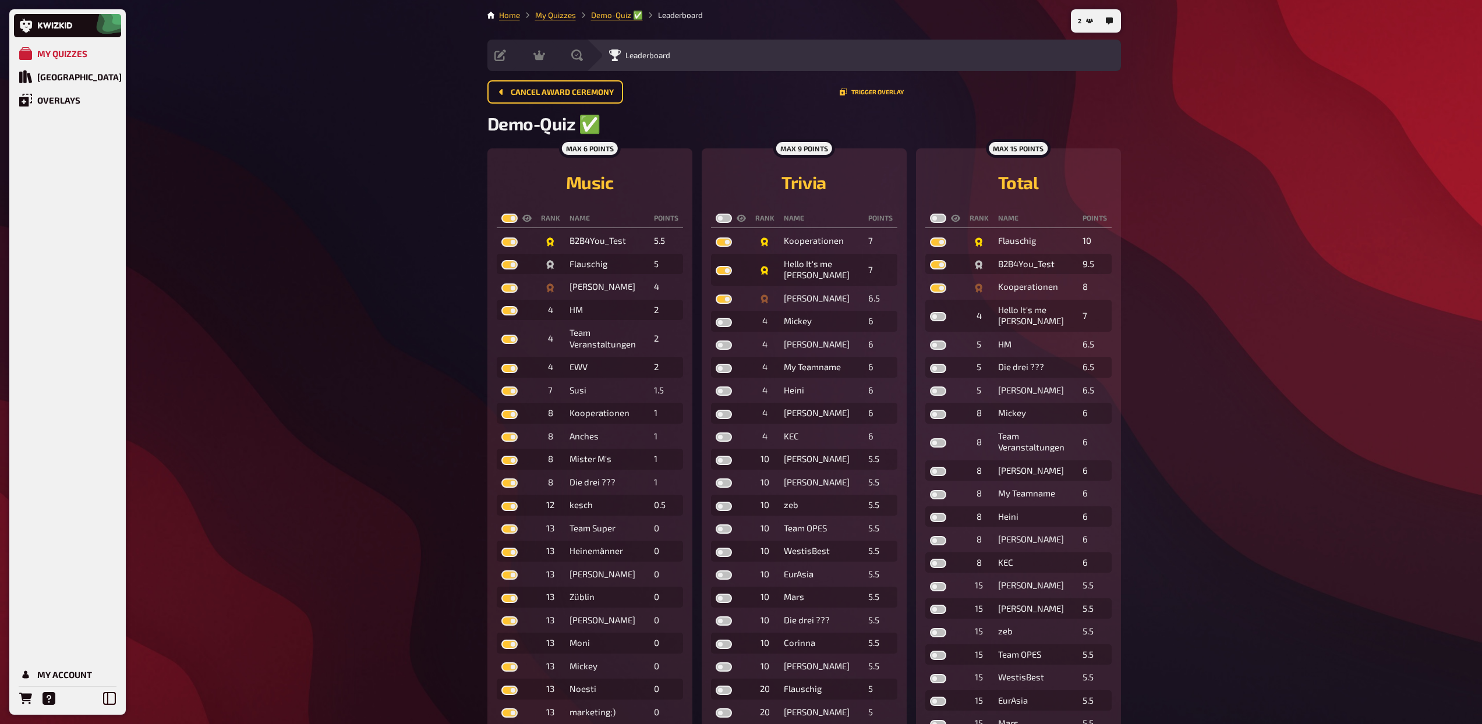
checkbox input "true"
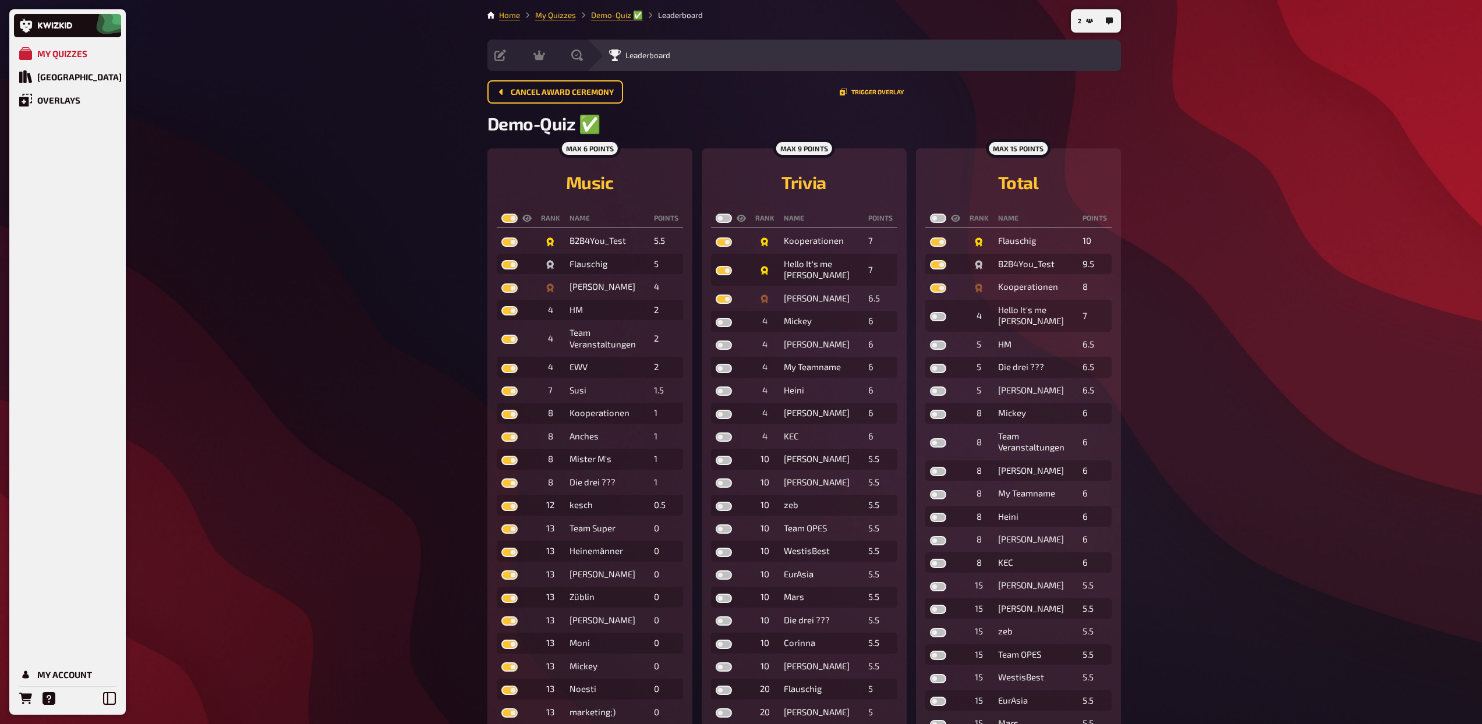
checkbox input "true"
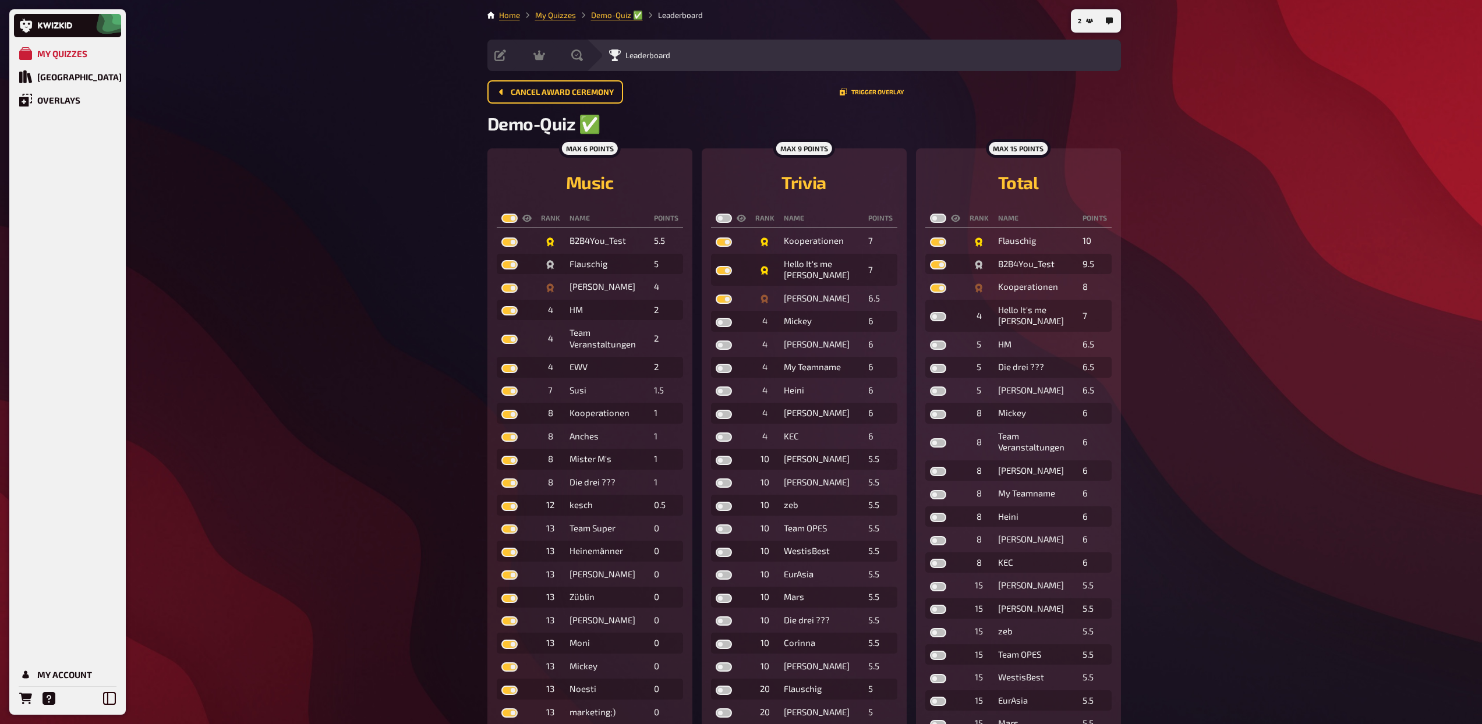
checkbox input "true"
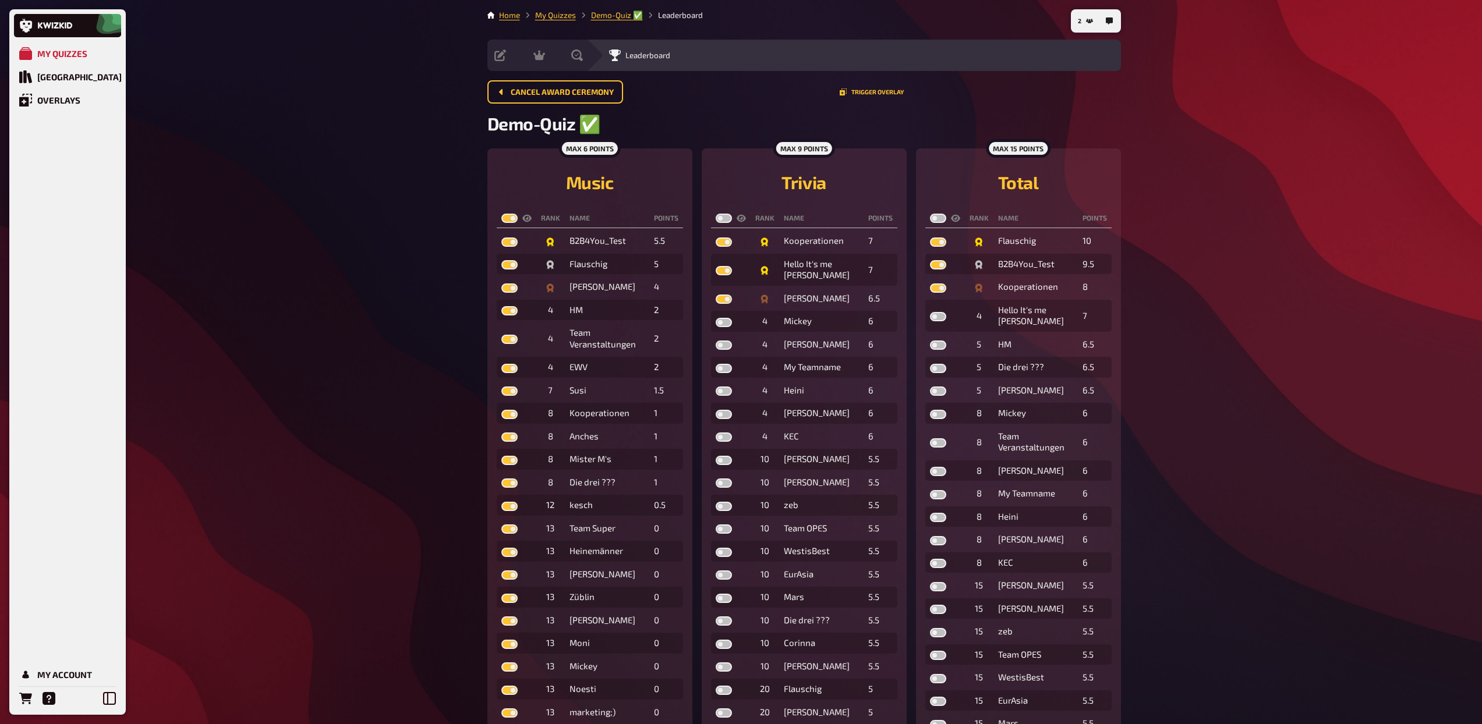
checkbox input "true"
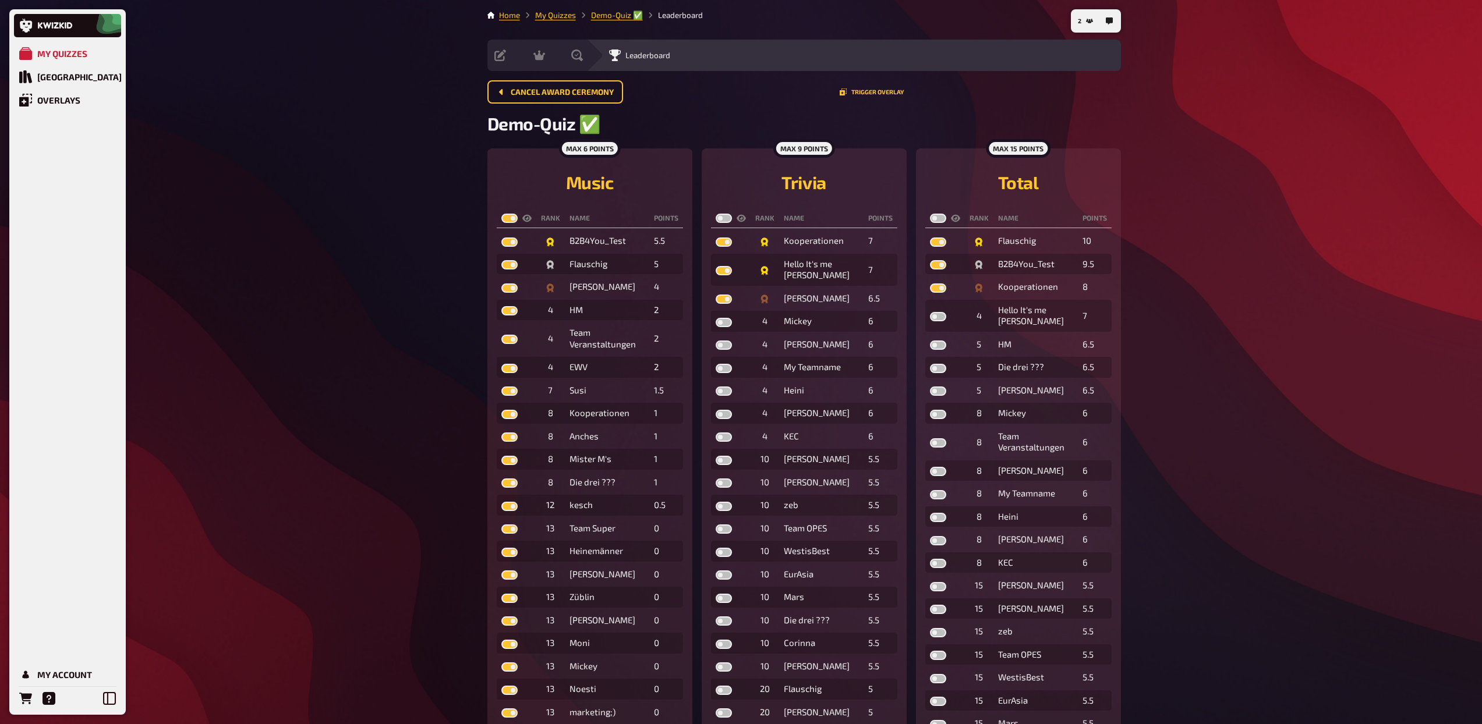
checkbox input "true"
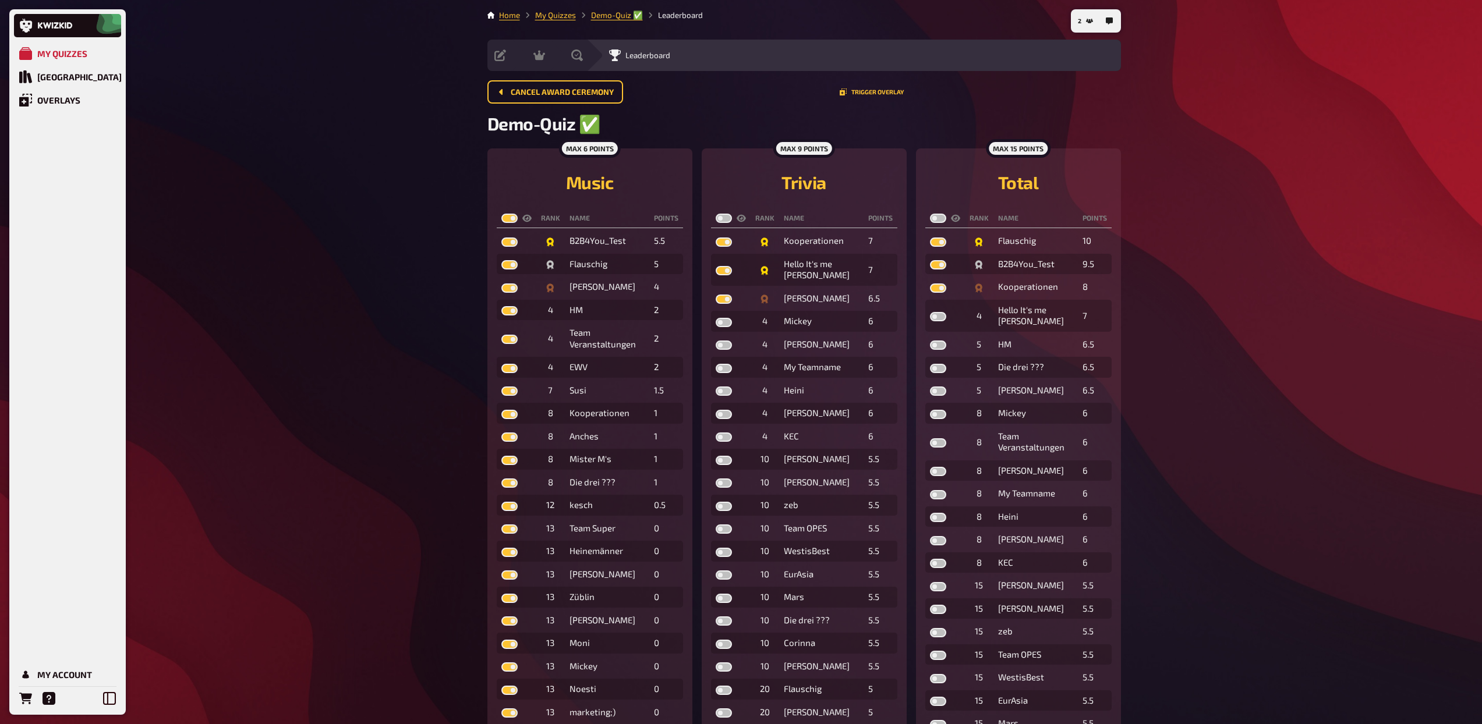
checkbox input "true"
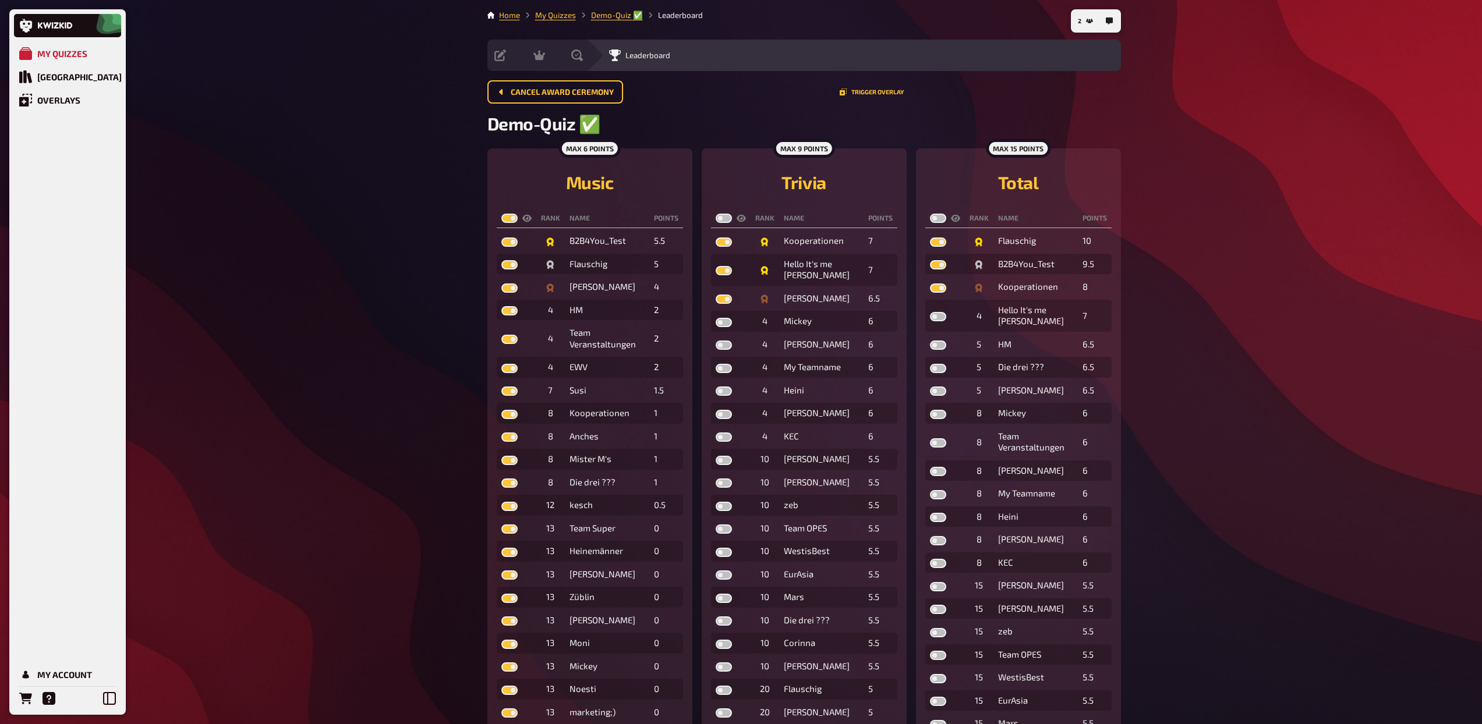
checkbox input "true"
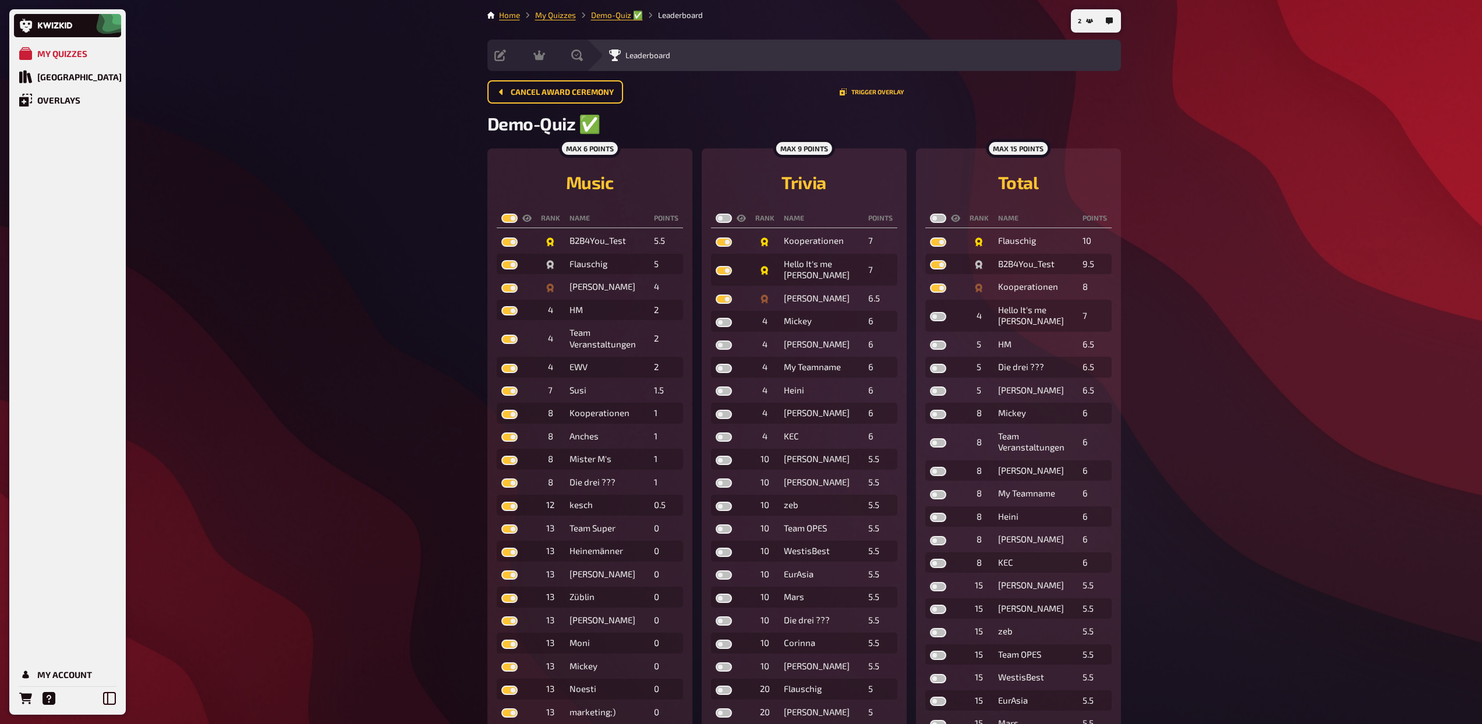
checkbox input "true"
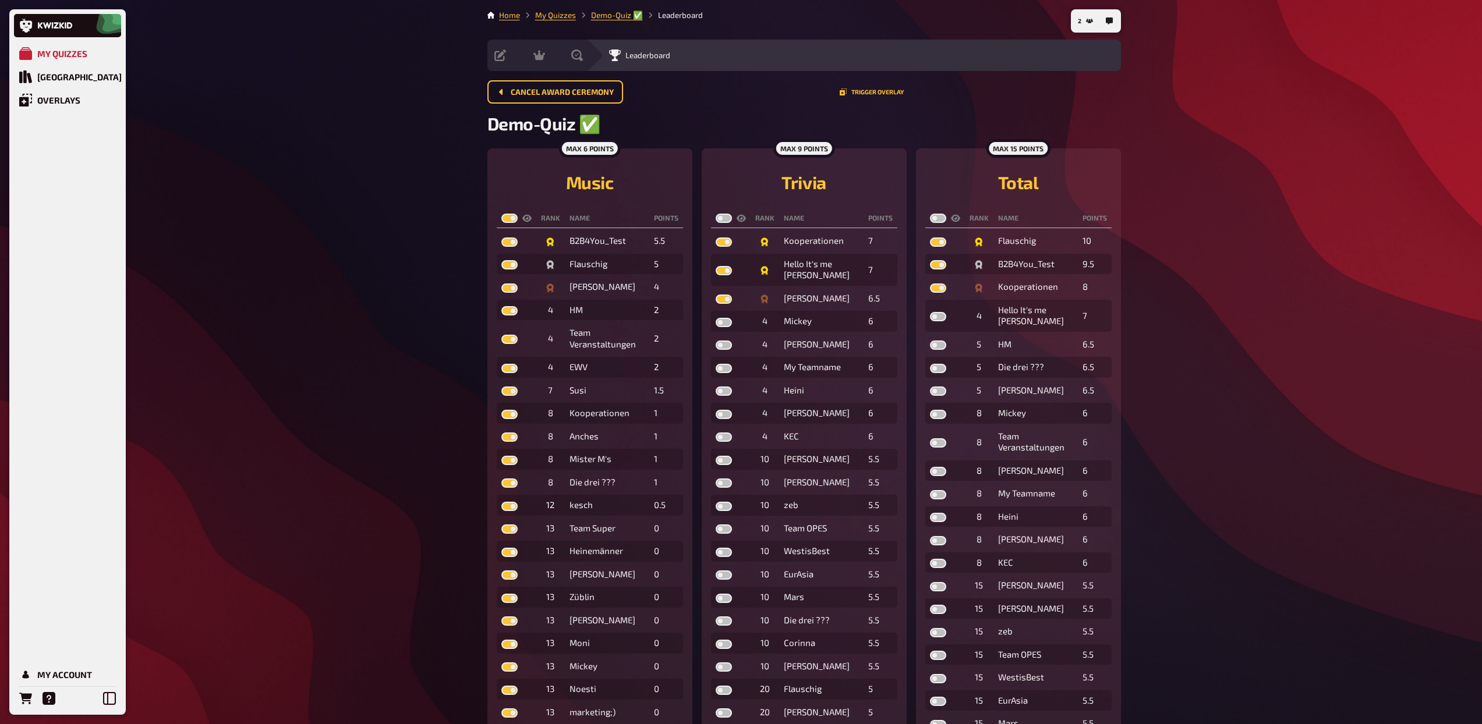
checkbox input "true"
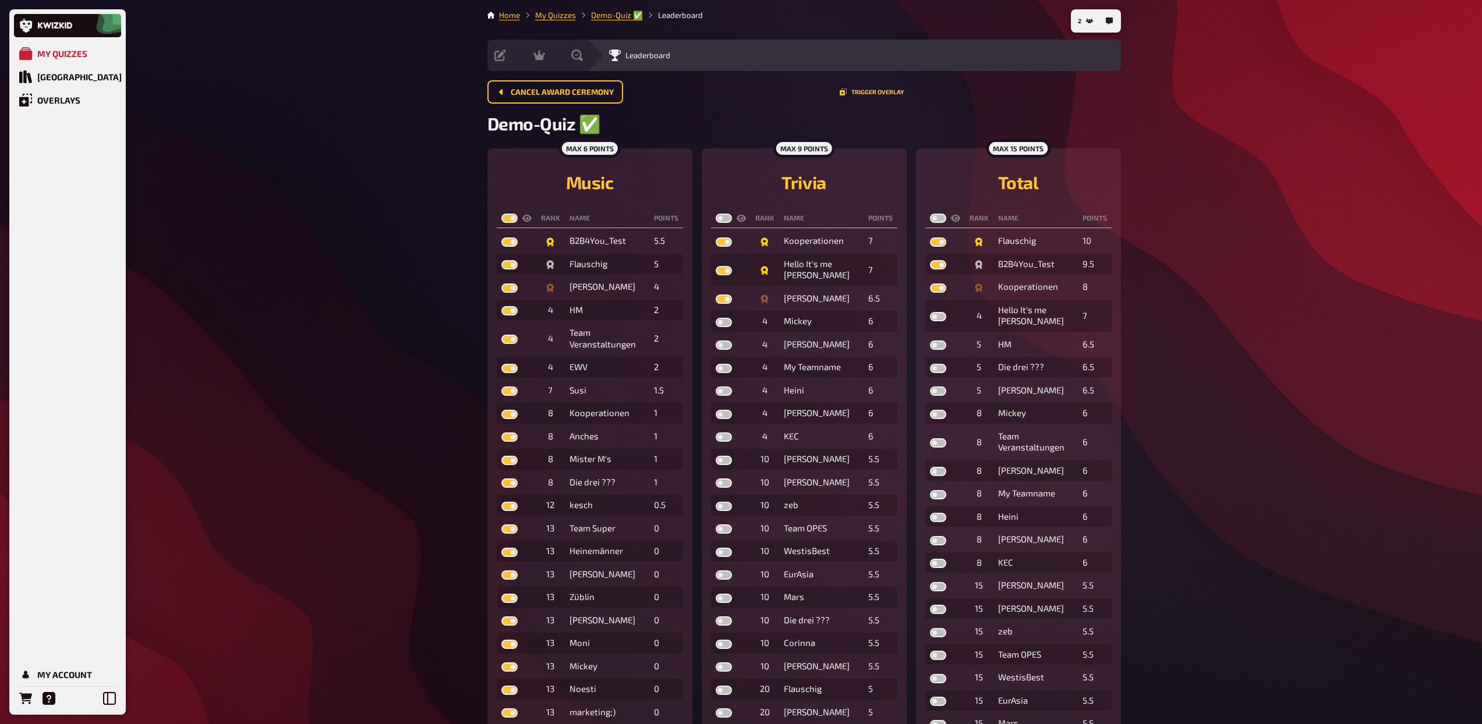
checkbox input "true"
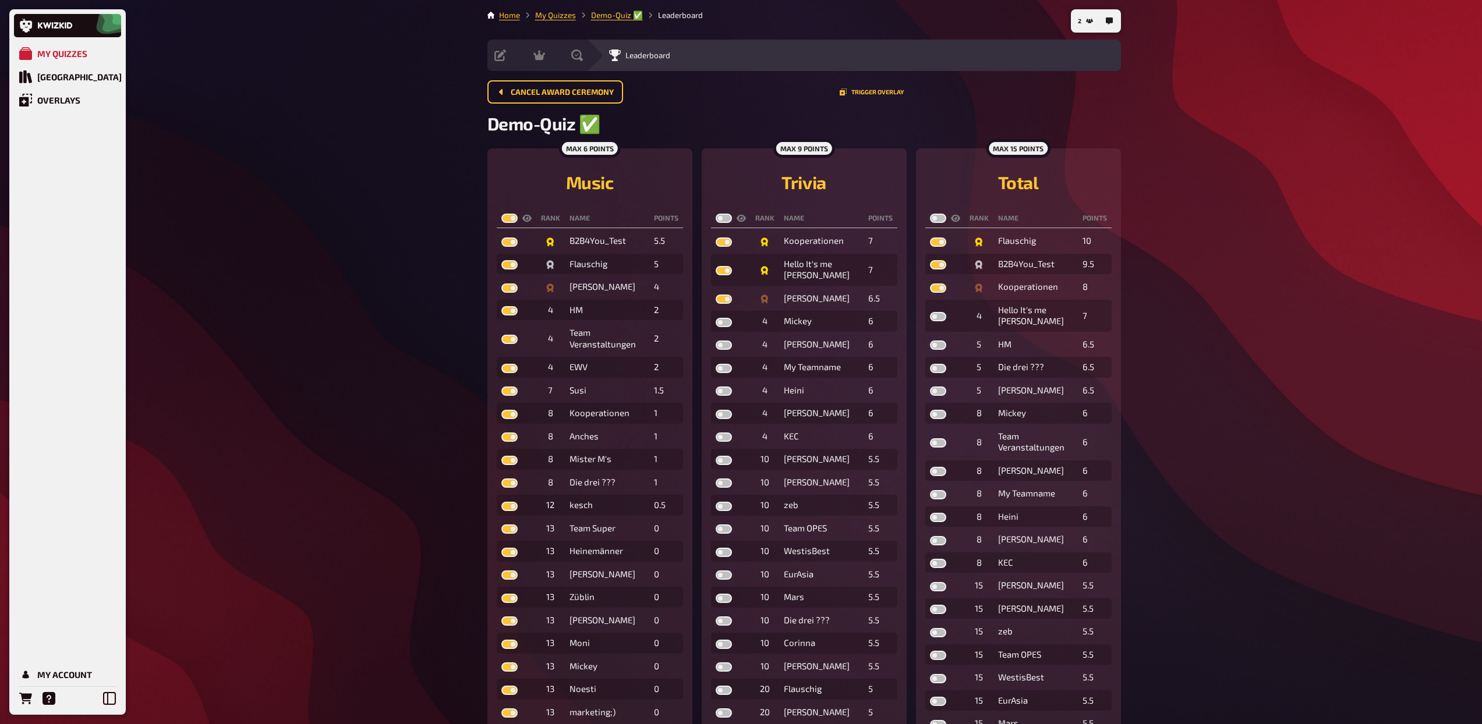
checkbox input "true"
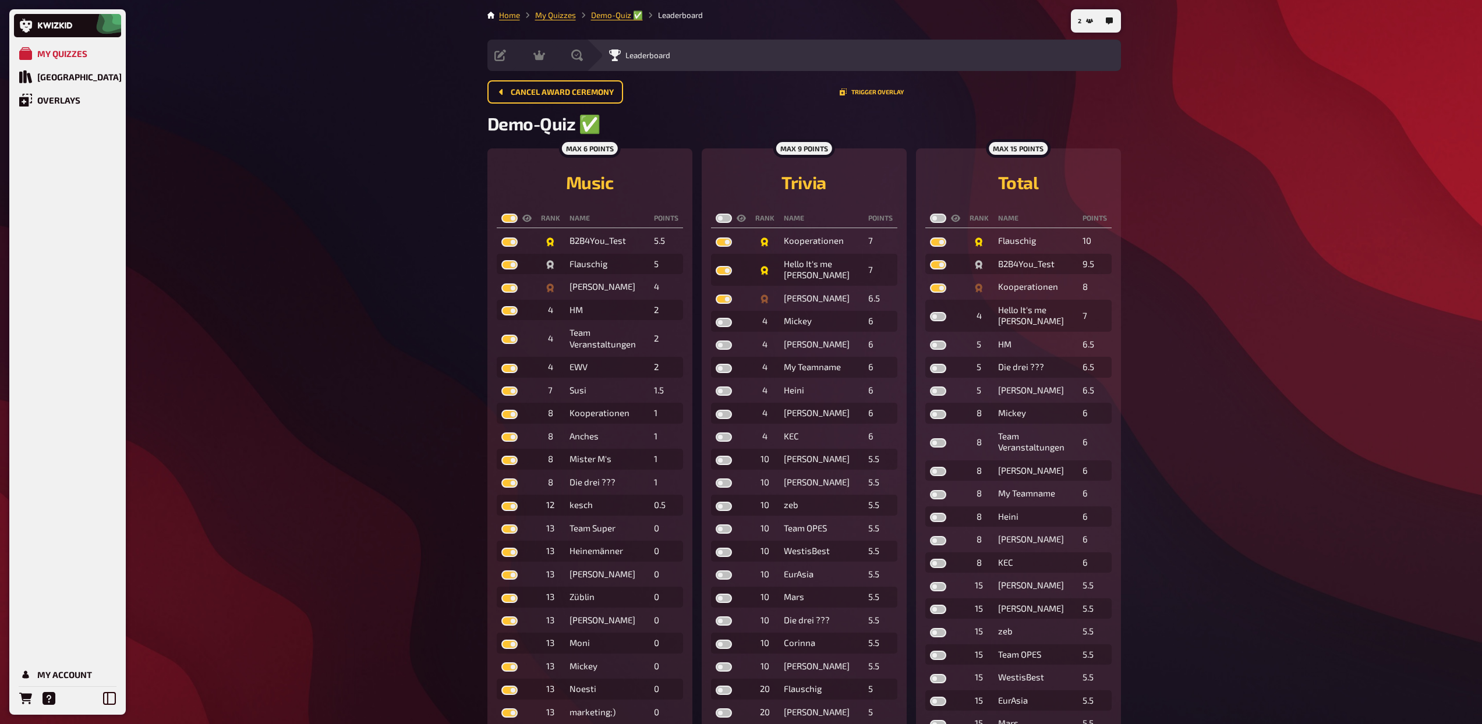
checkbox input "true"
click at [726, 217] on label at bounding box center [724, 218] width 16 height 9
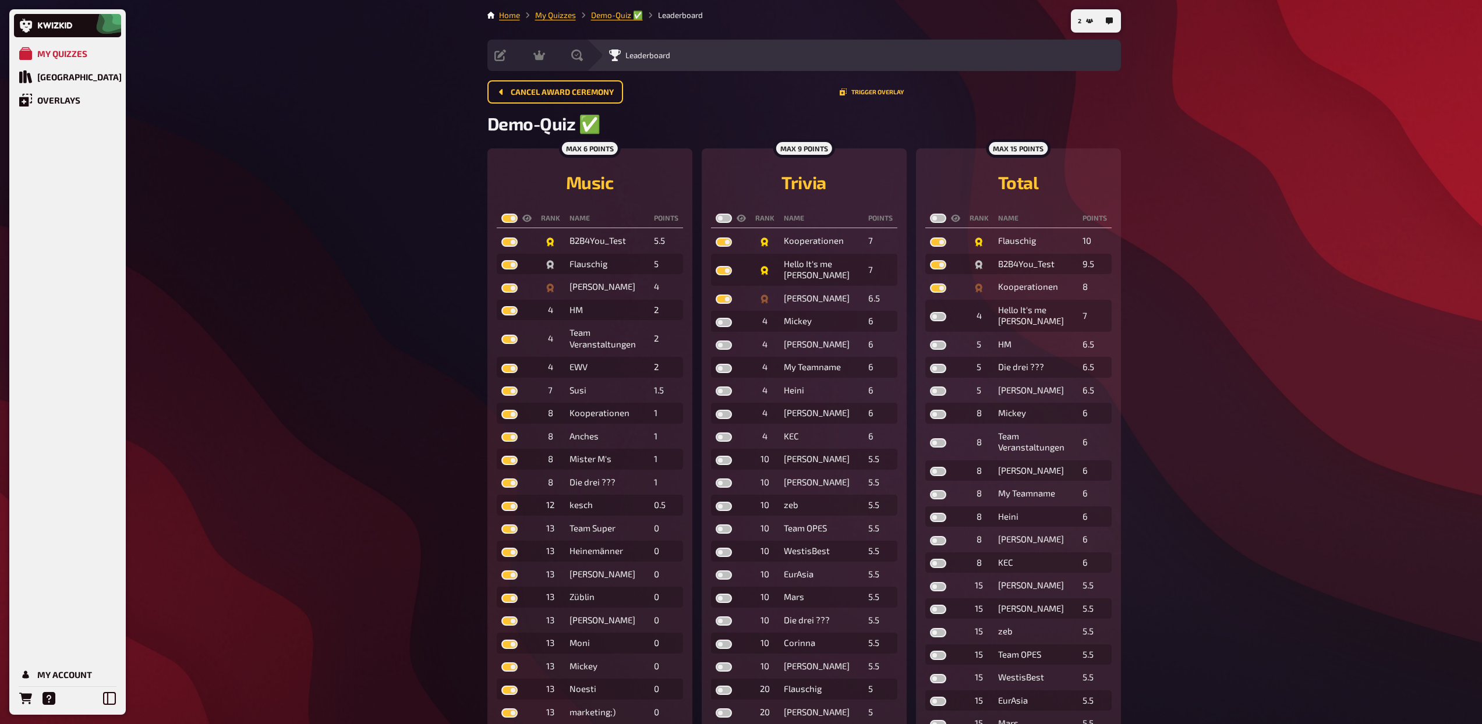
click at [716, 214] on input "checkbox" at bounding box center [715, 213] width 1 height 1
checkbox input "true"
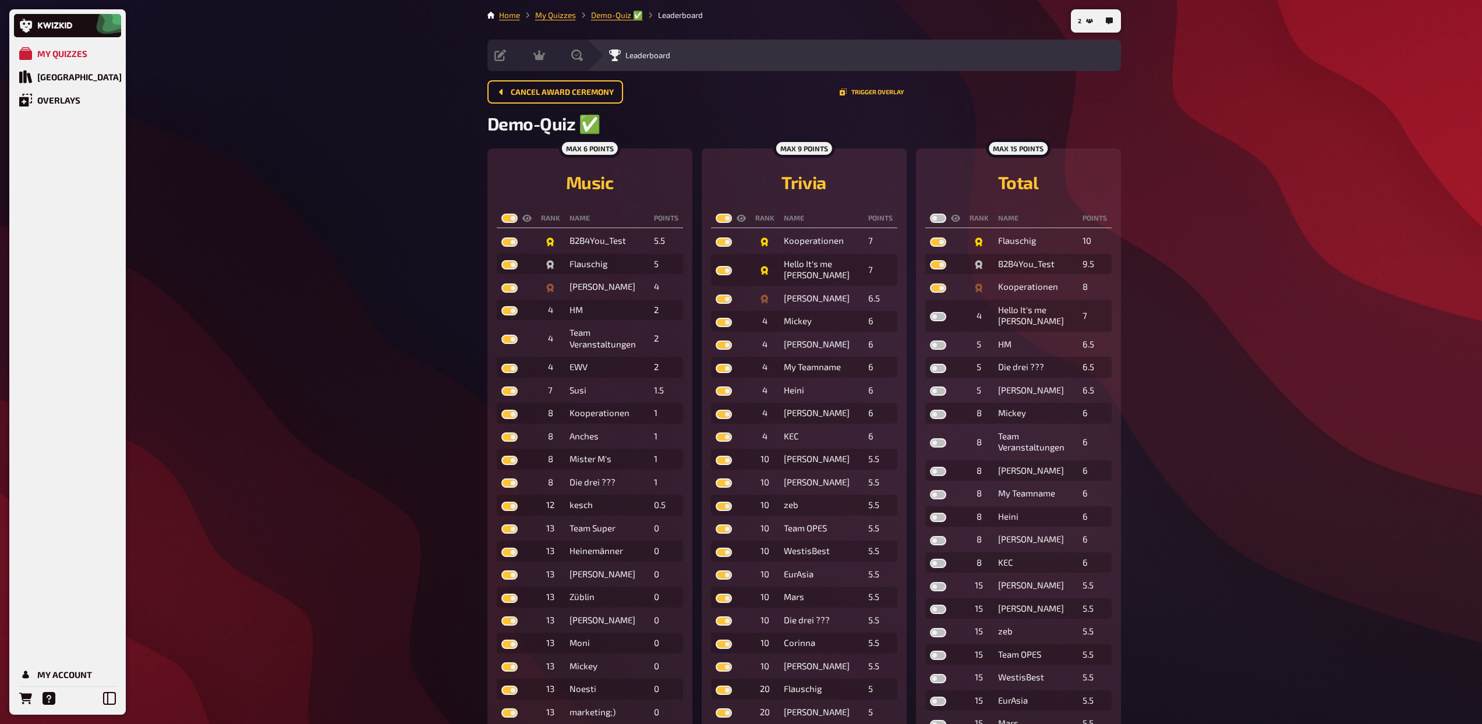
checkbox input "true"
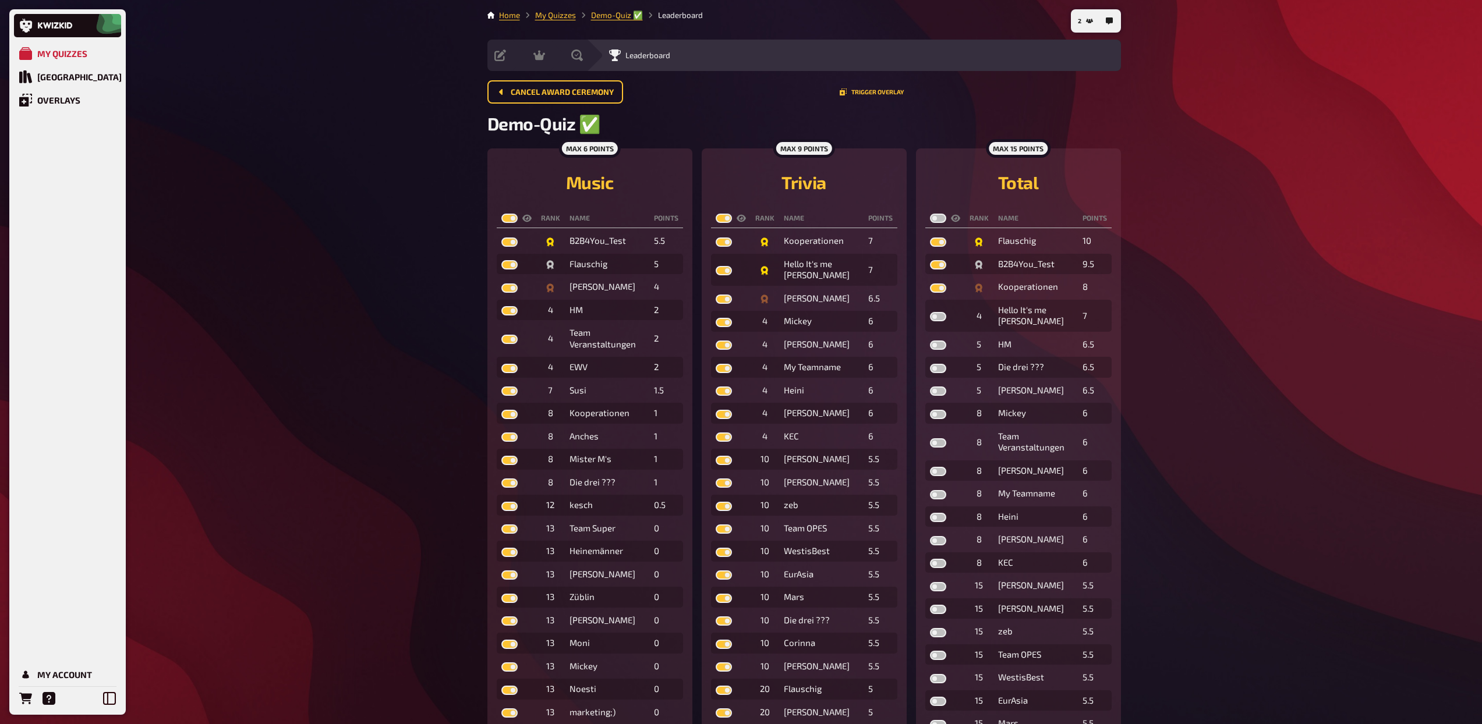
checkbox input "true"
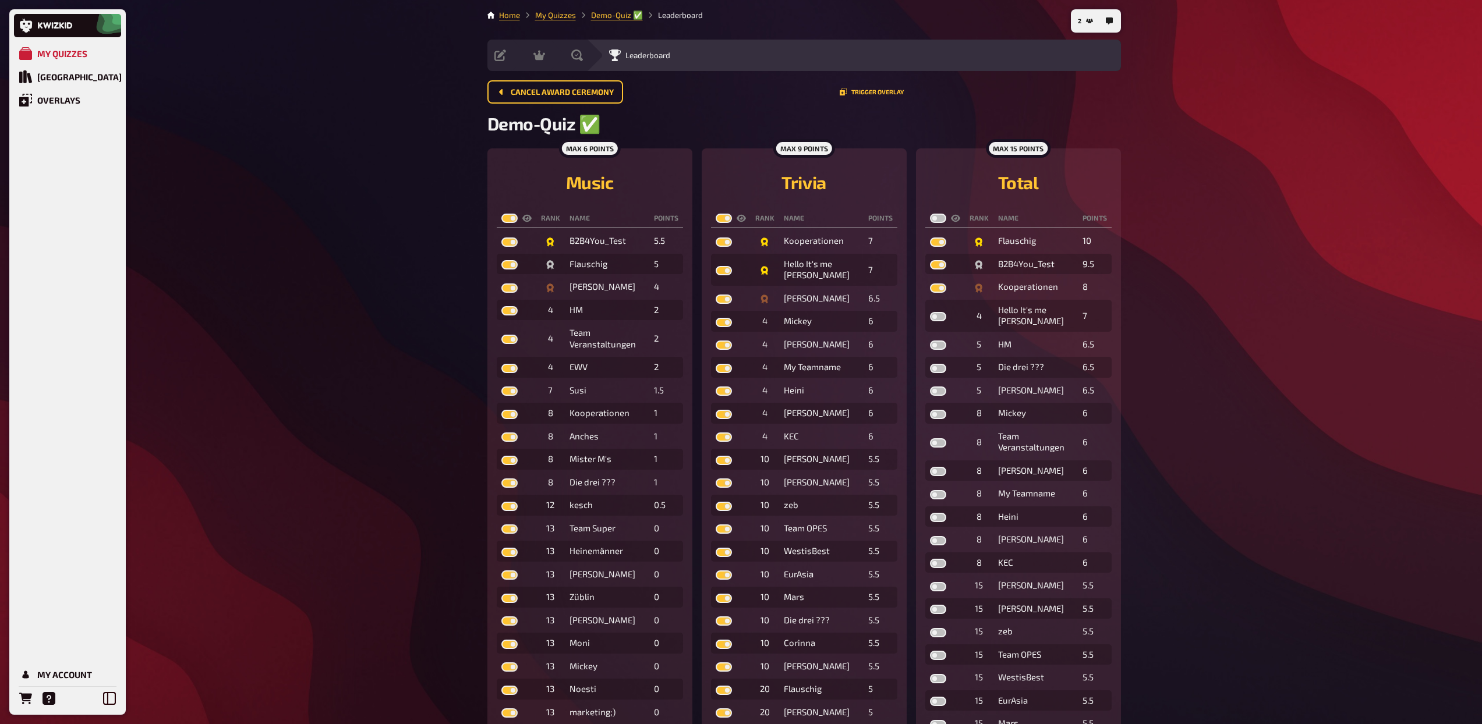
checkbox input "true"
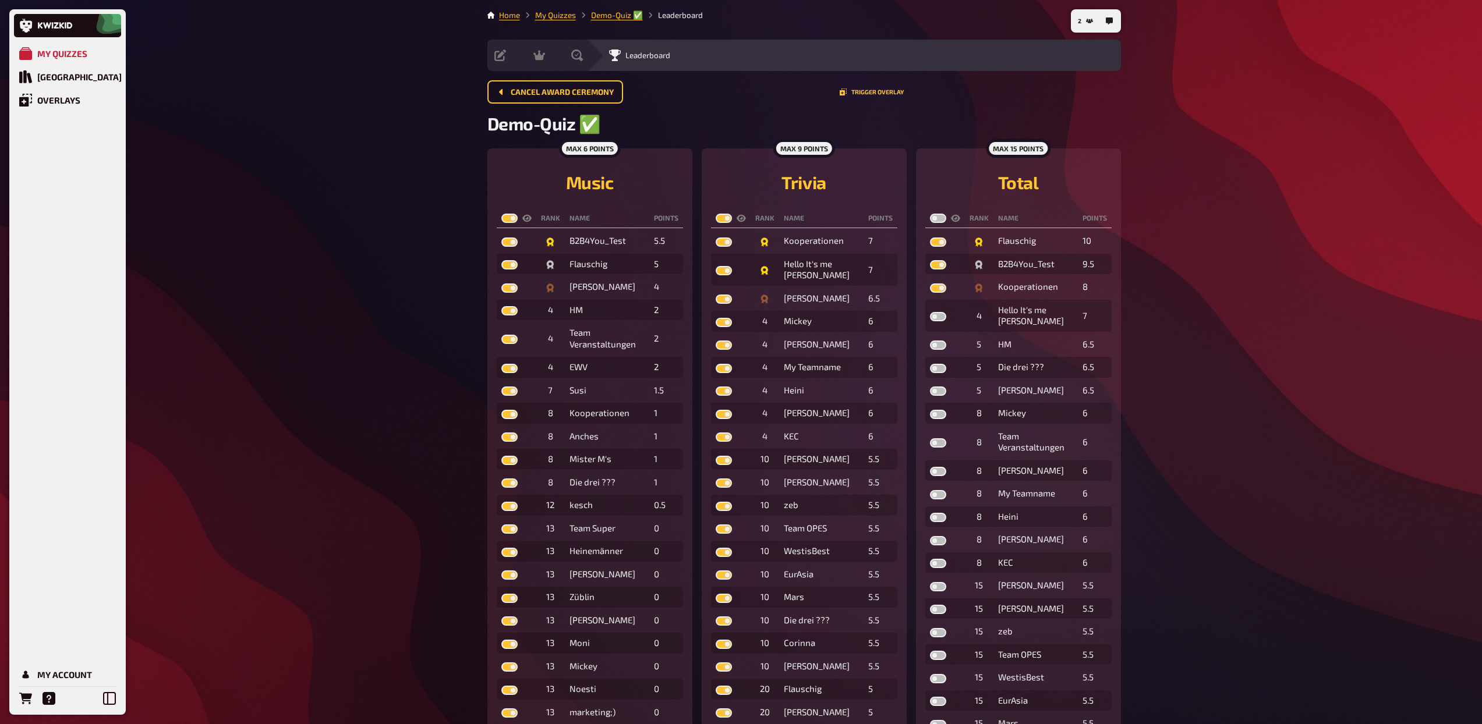
checkbox input "true"
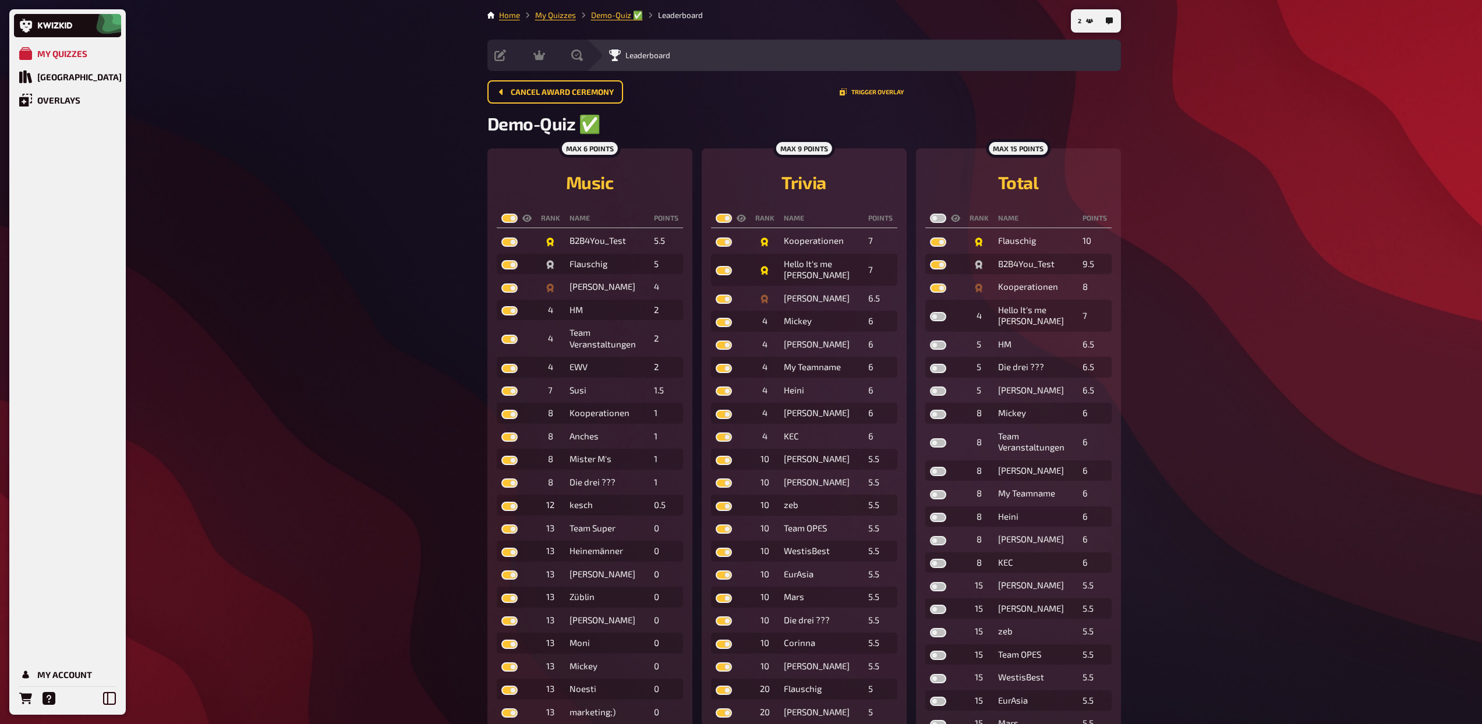
checkbox input "true"
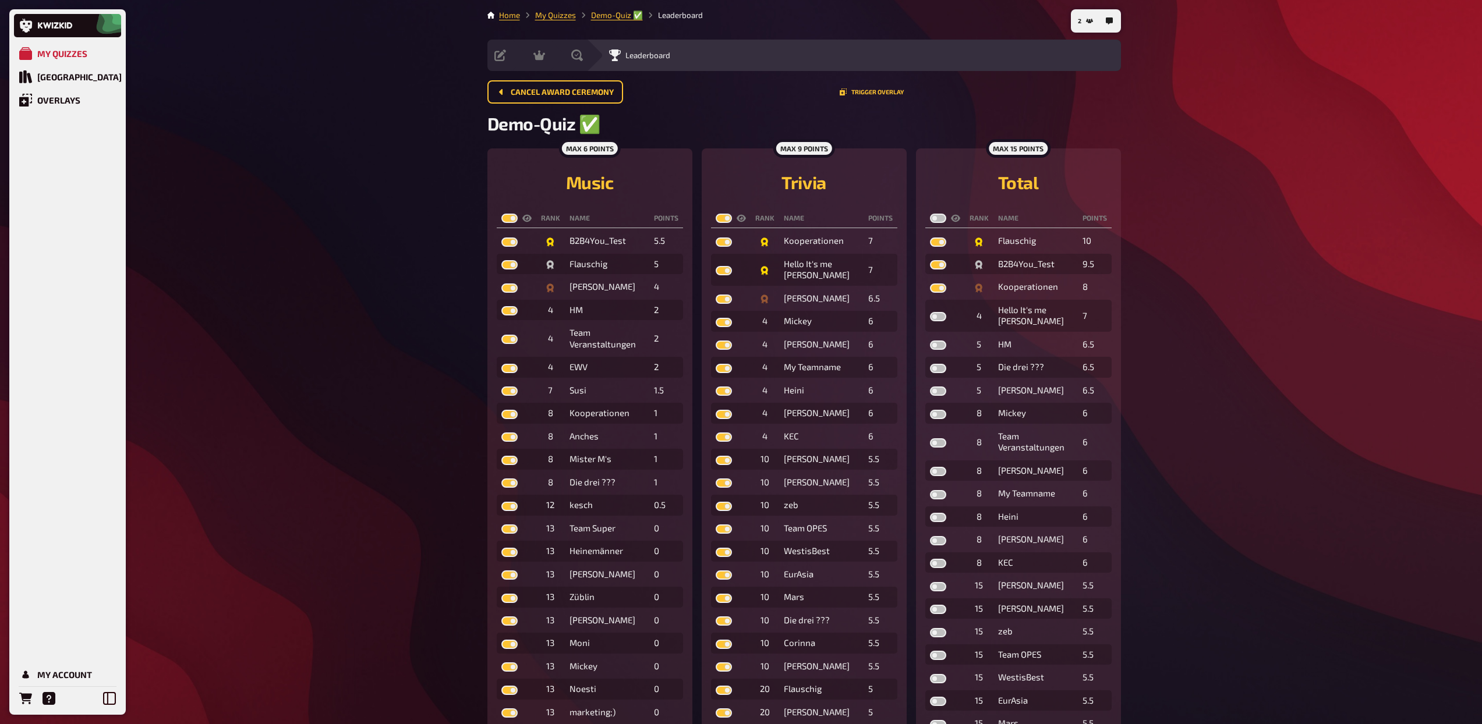
checkbox input "true"
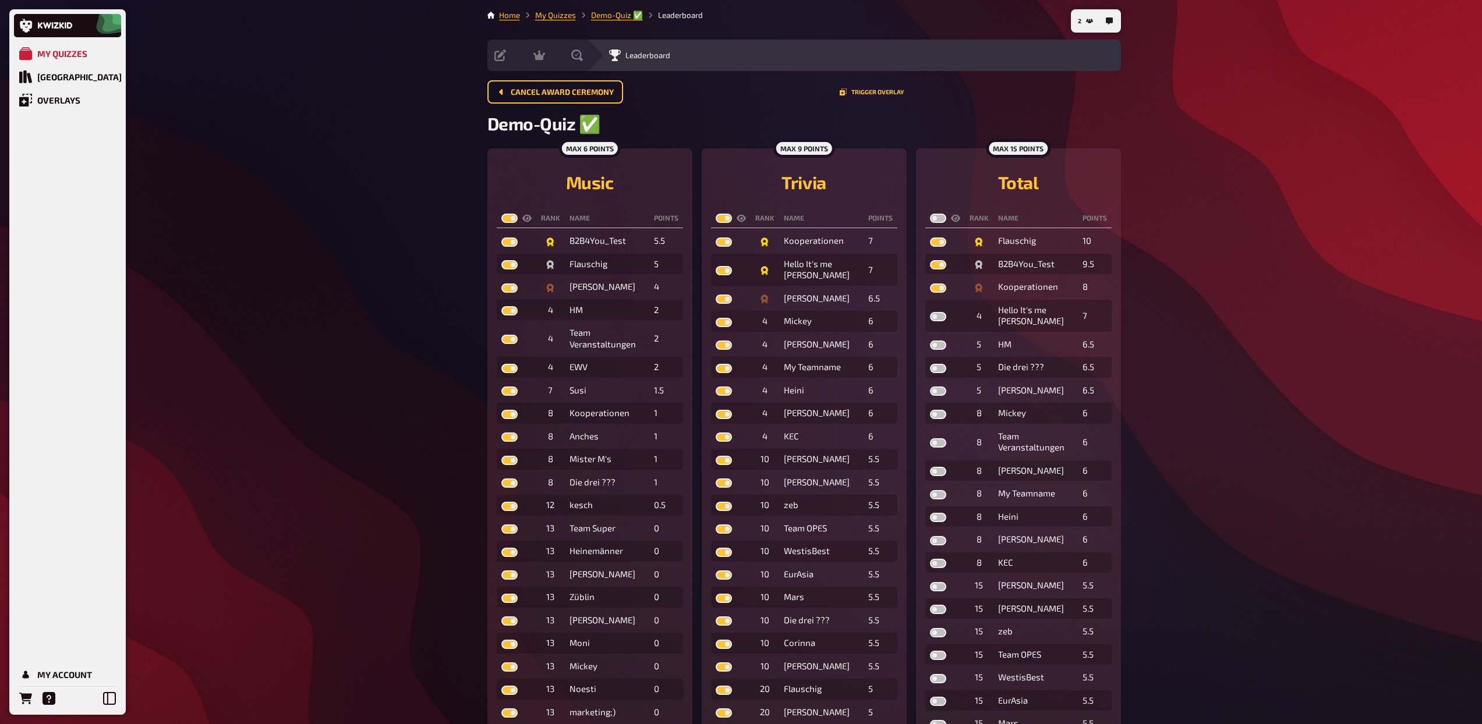
checkbox input "true"
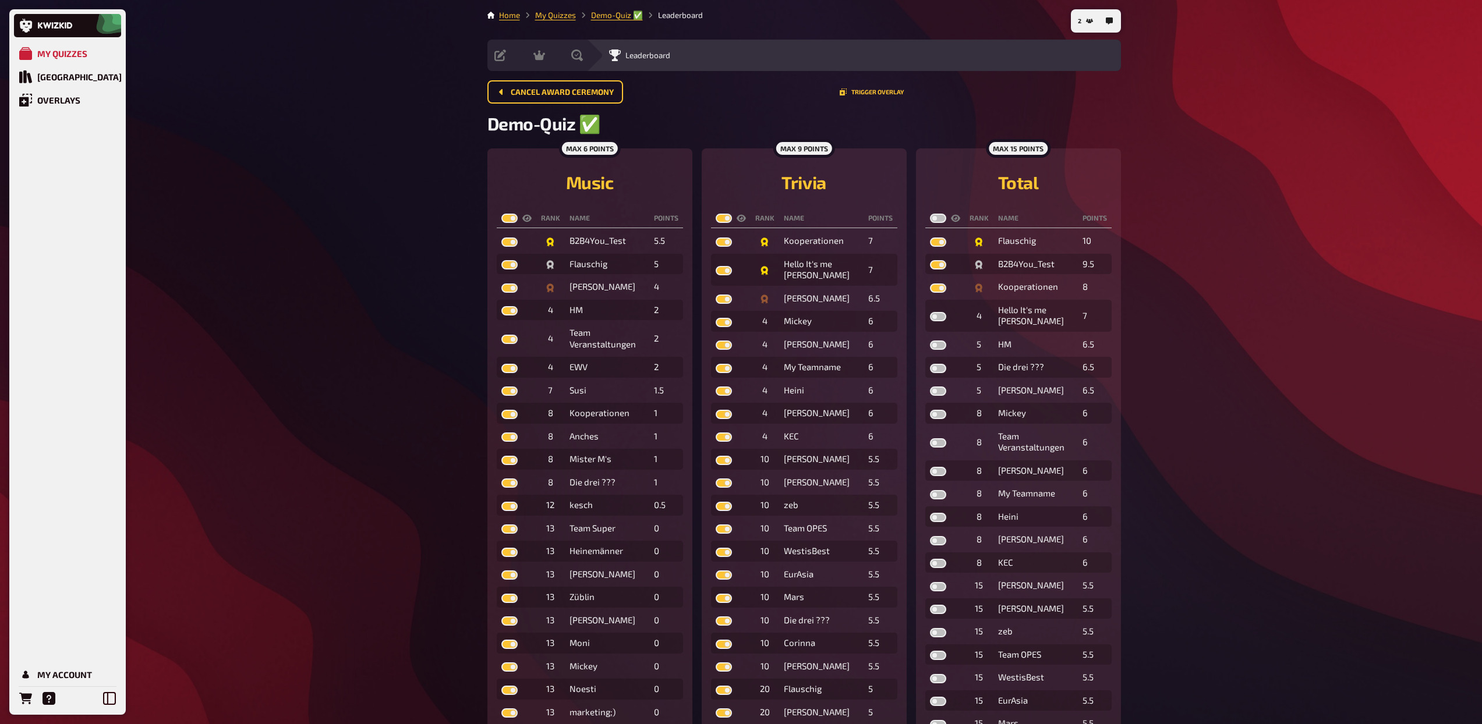
checkbox input "true"
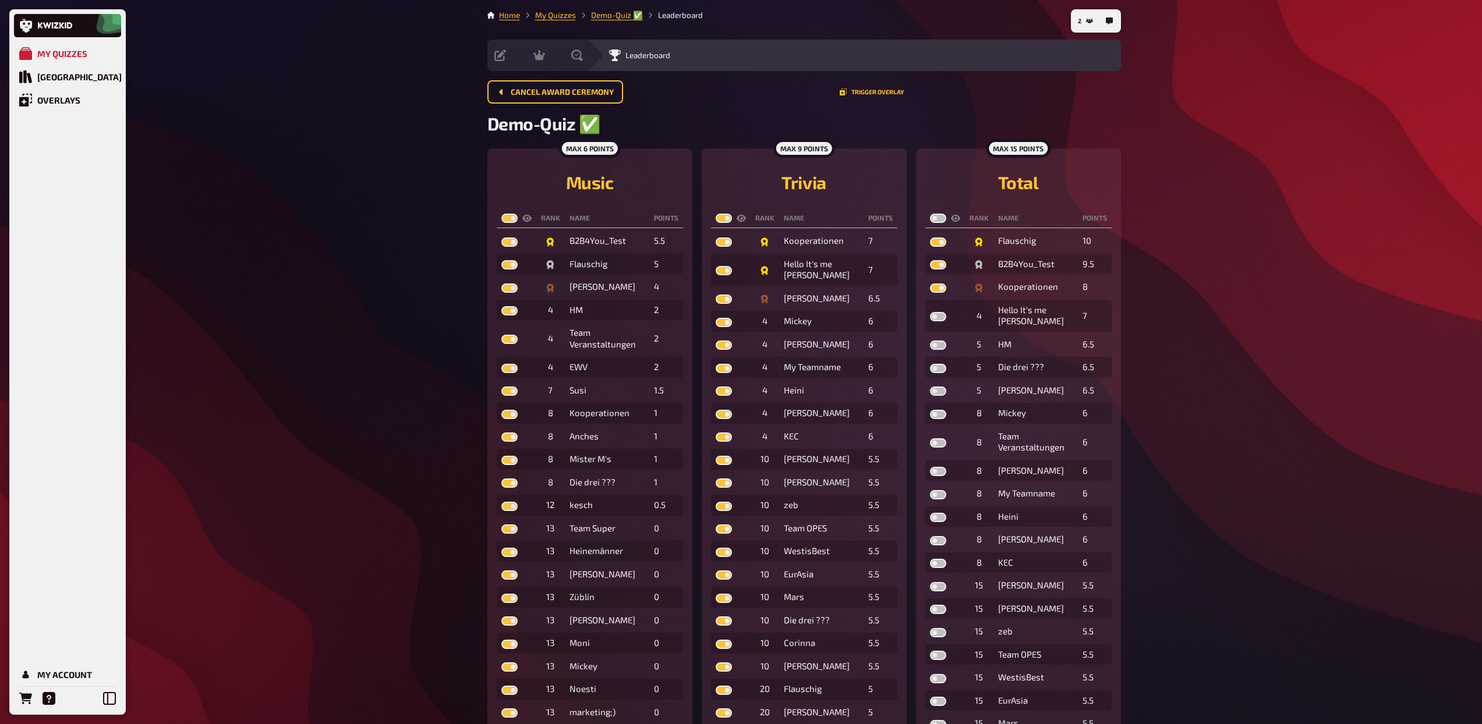
checkbox input "true"
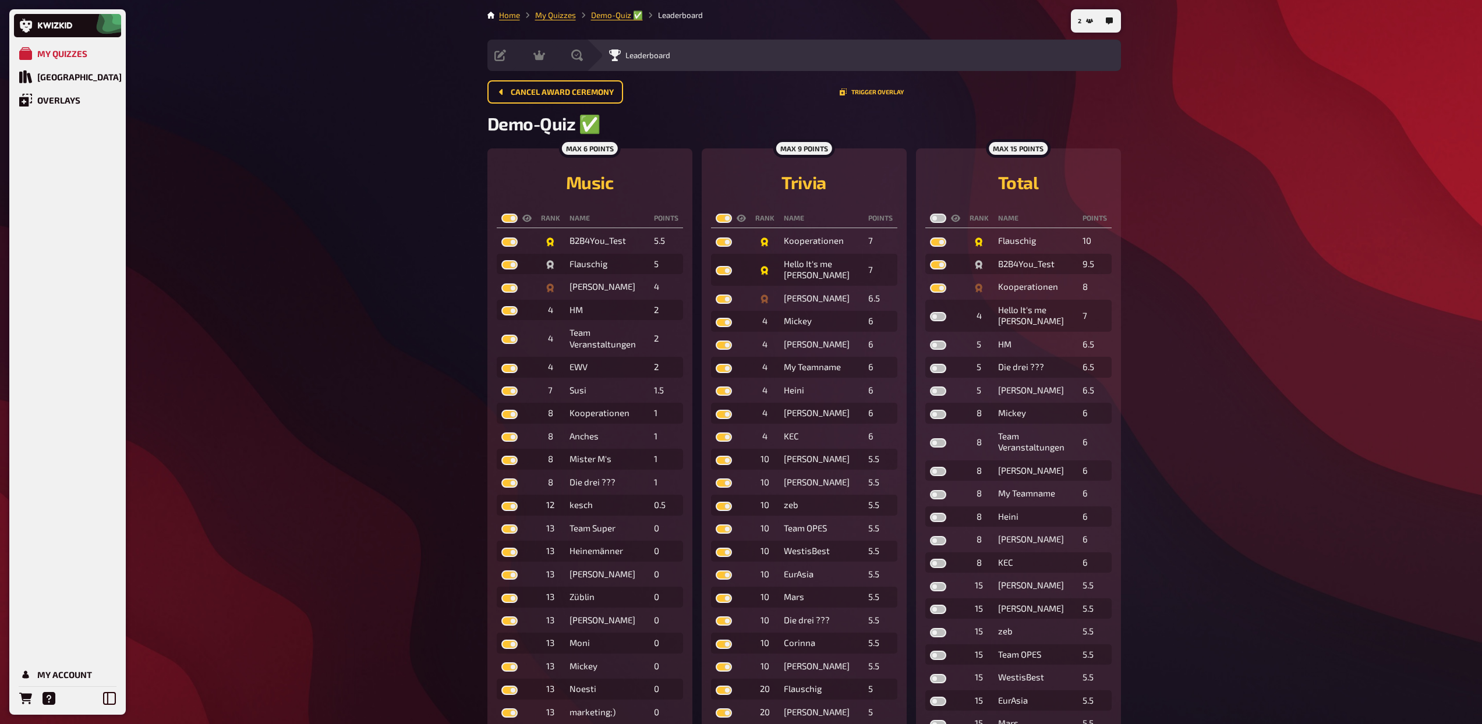
checkbox input "true"
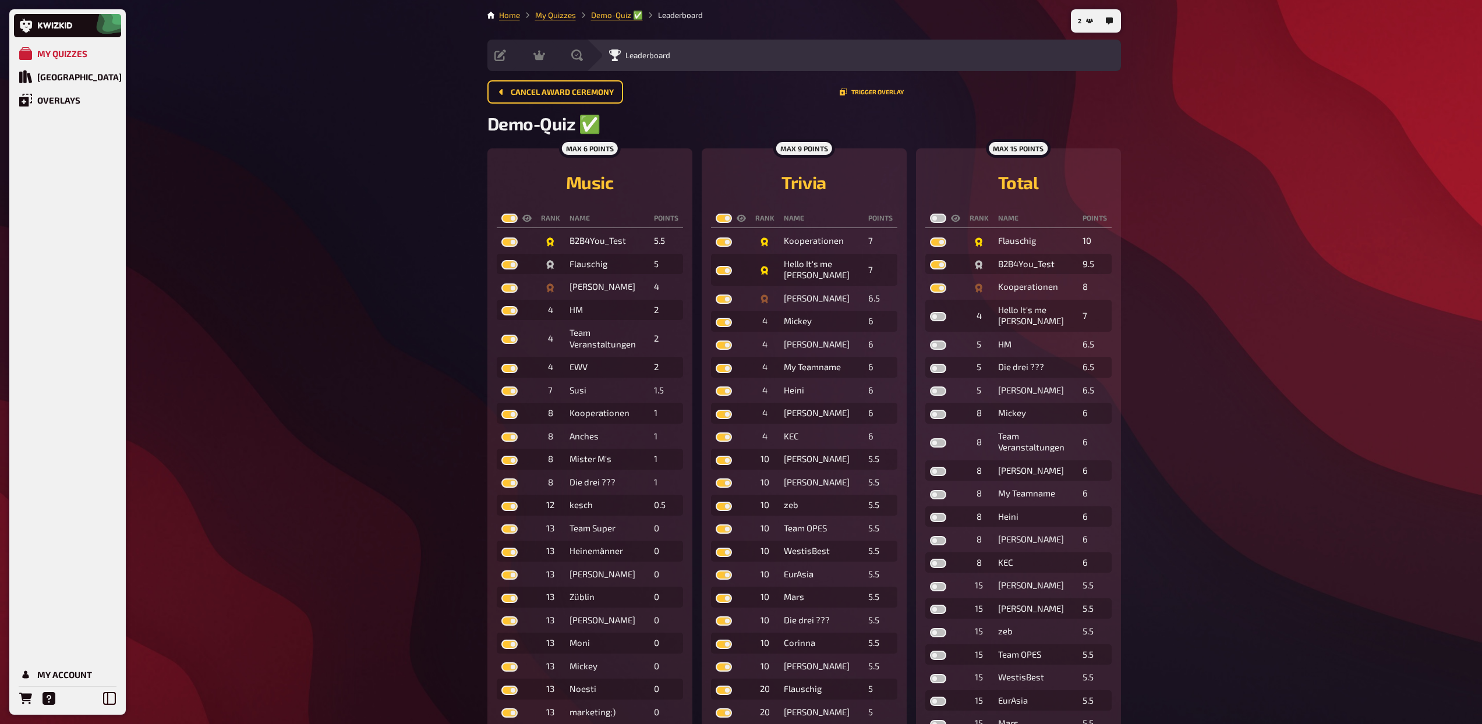
checkbox input "true"
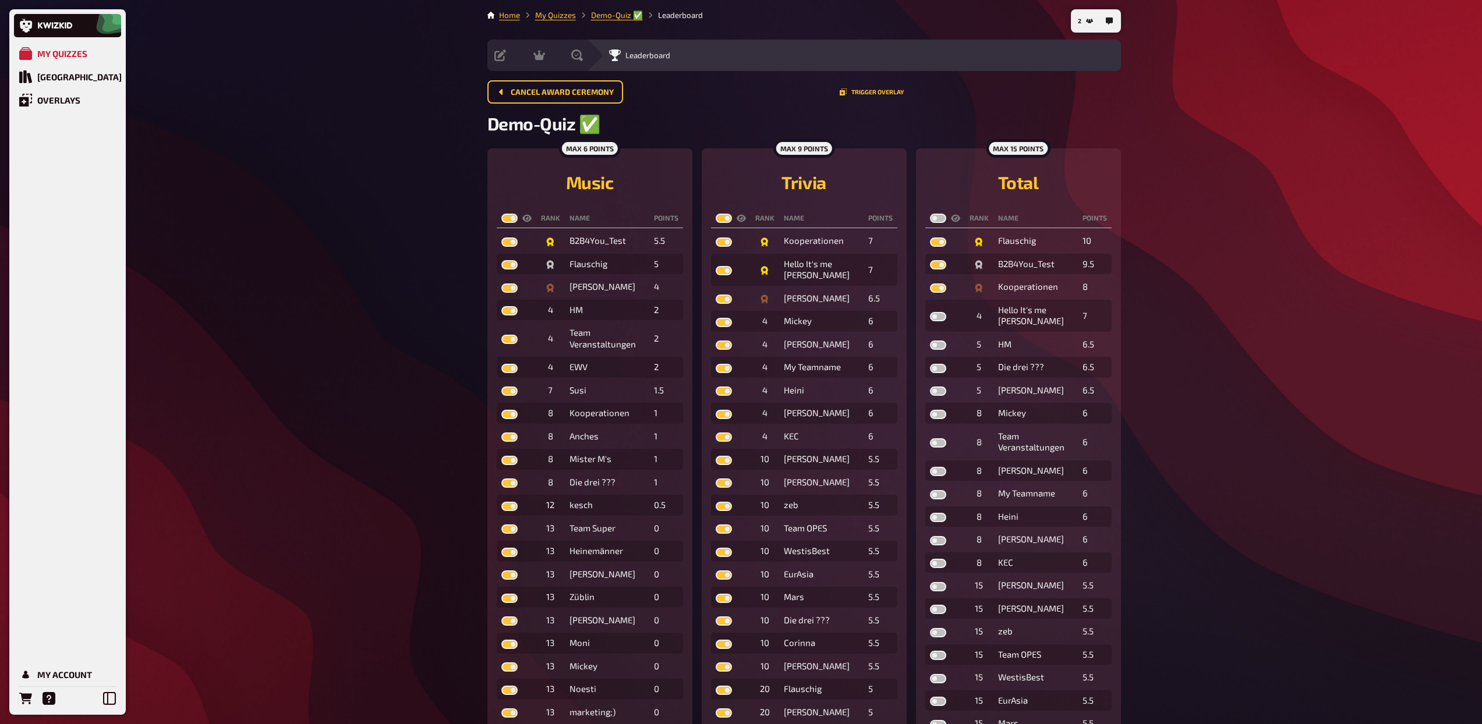
checkbox input "true"
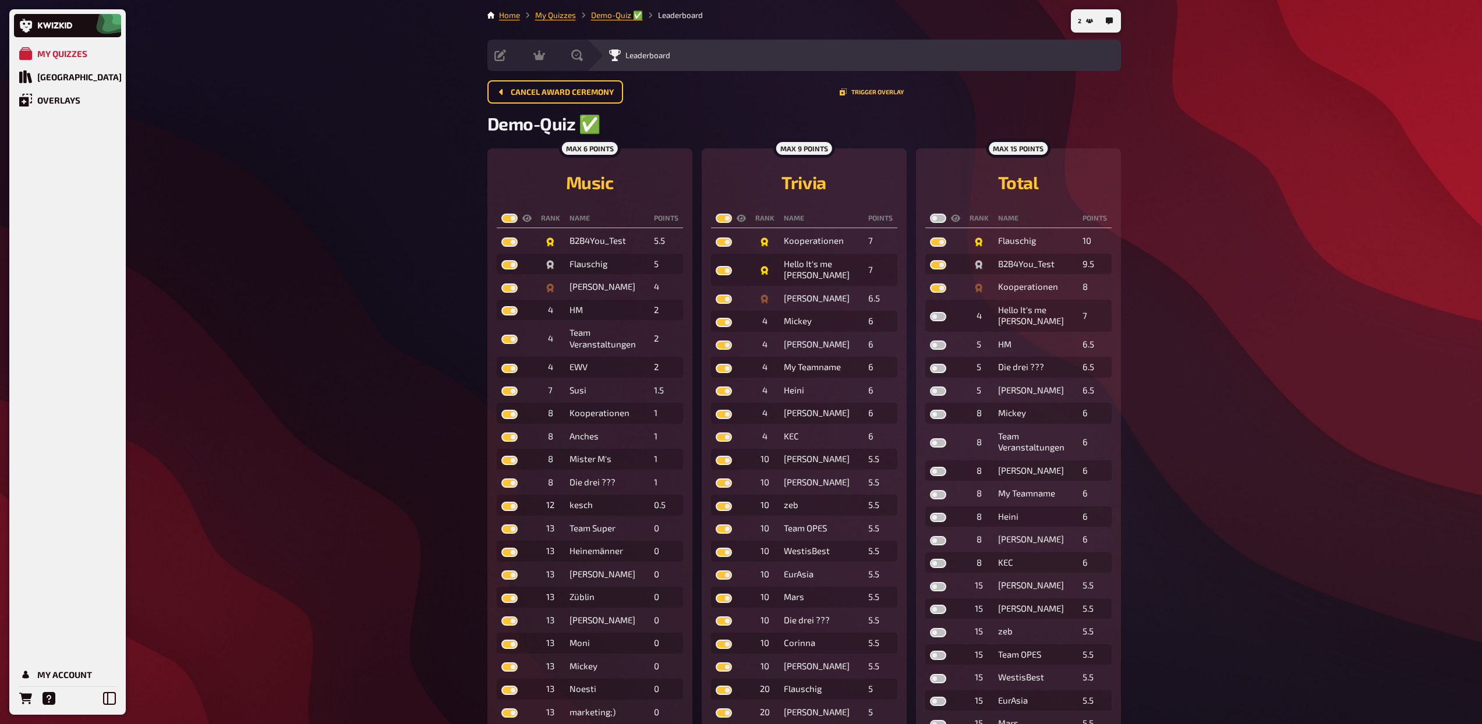
checkbox input "true"
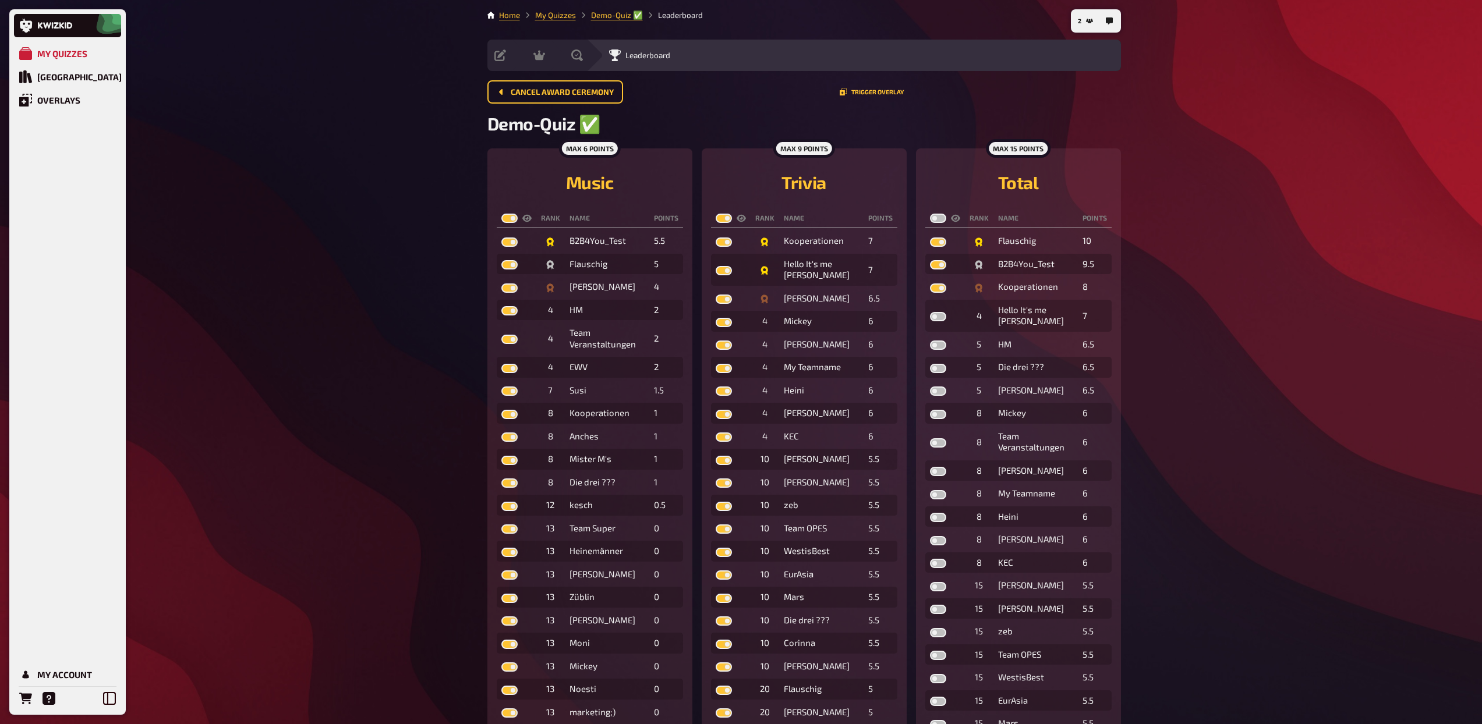
checkbox input "true"
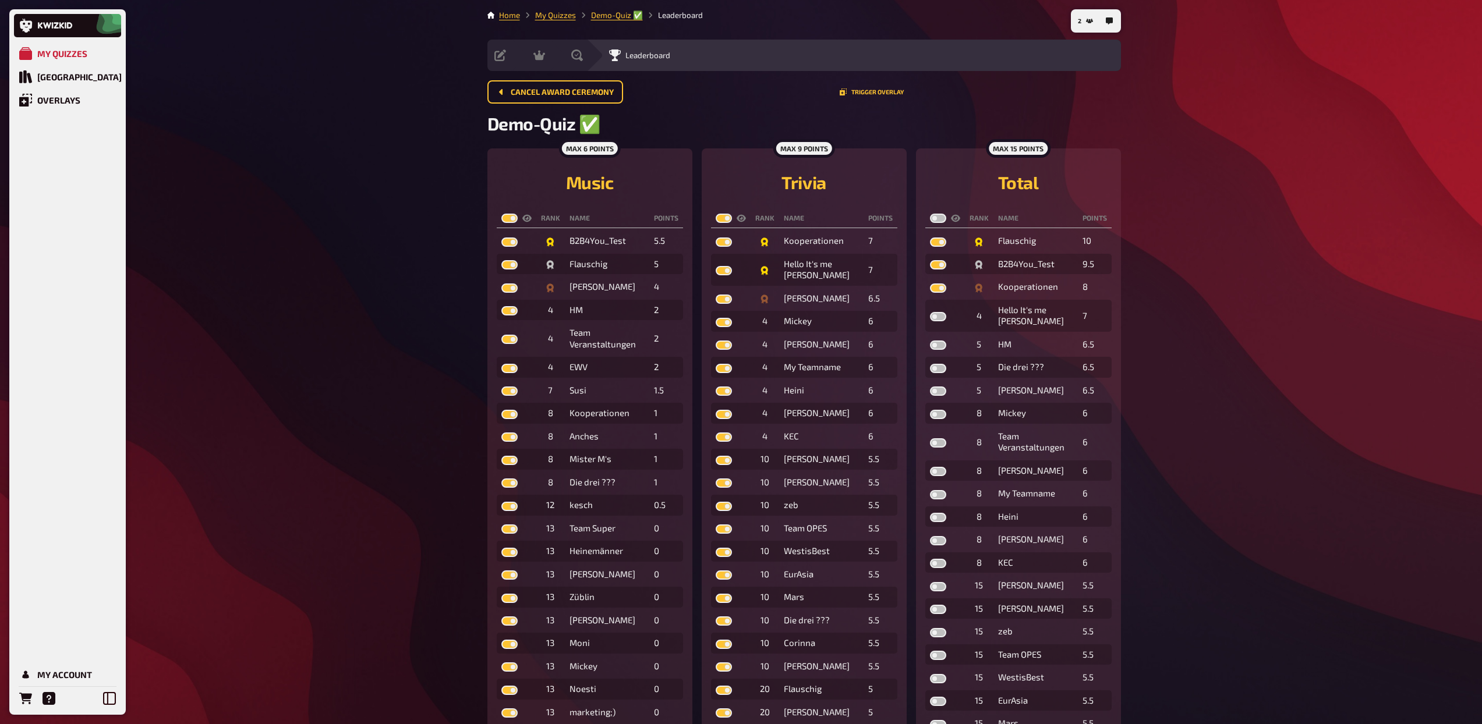
checkbox input "true"
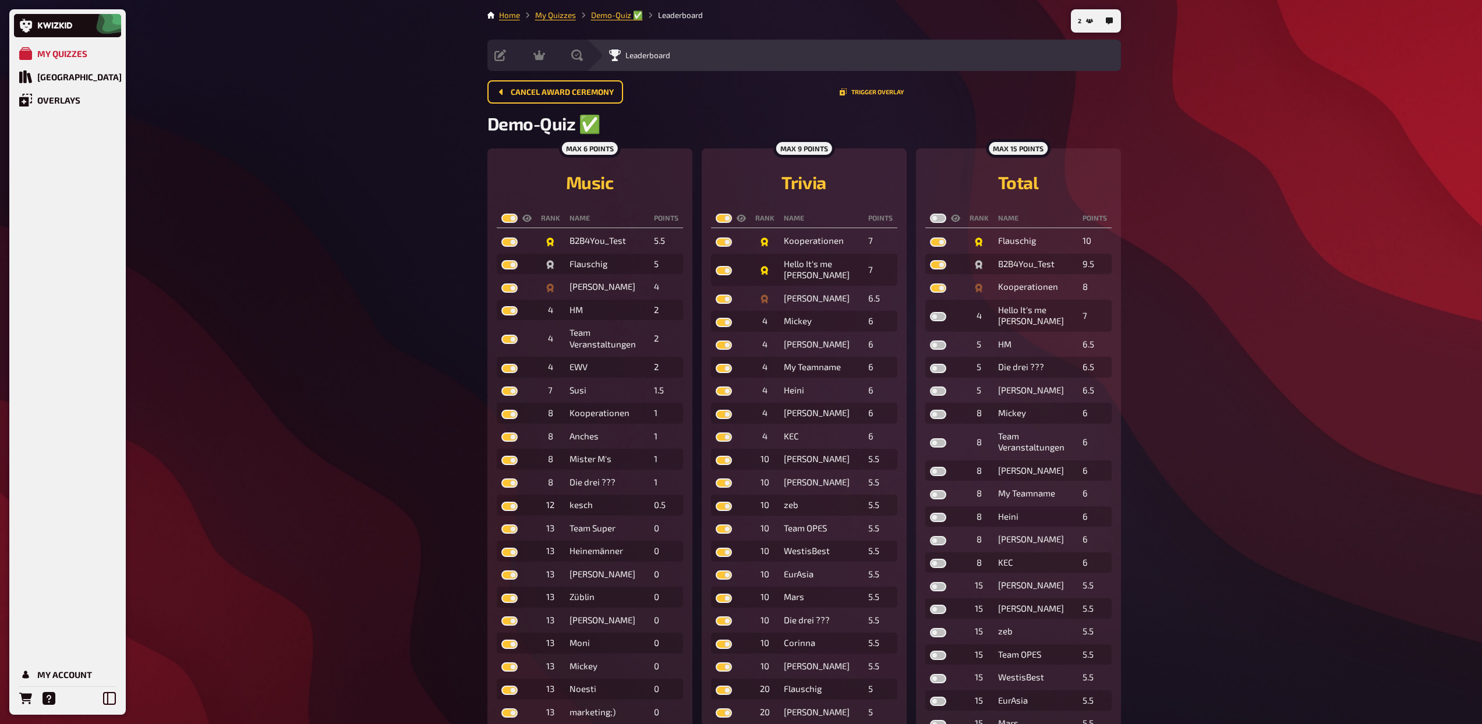
checkbox input "true"
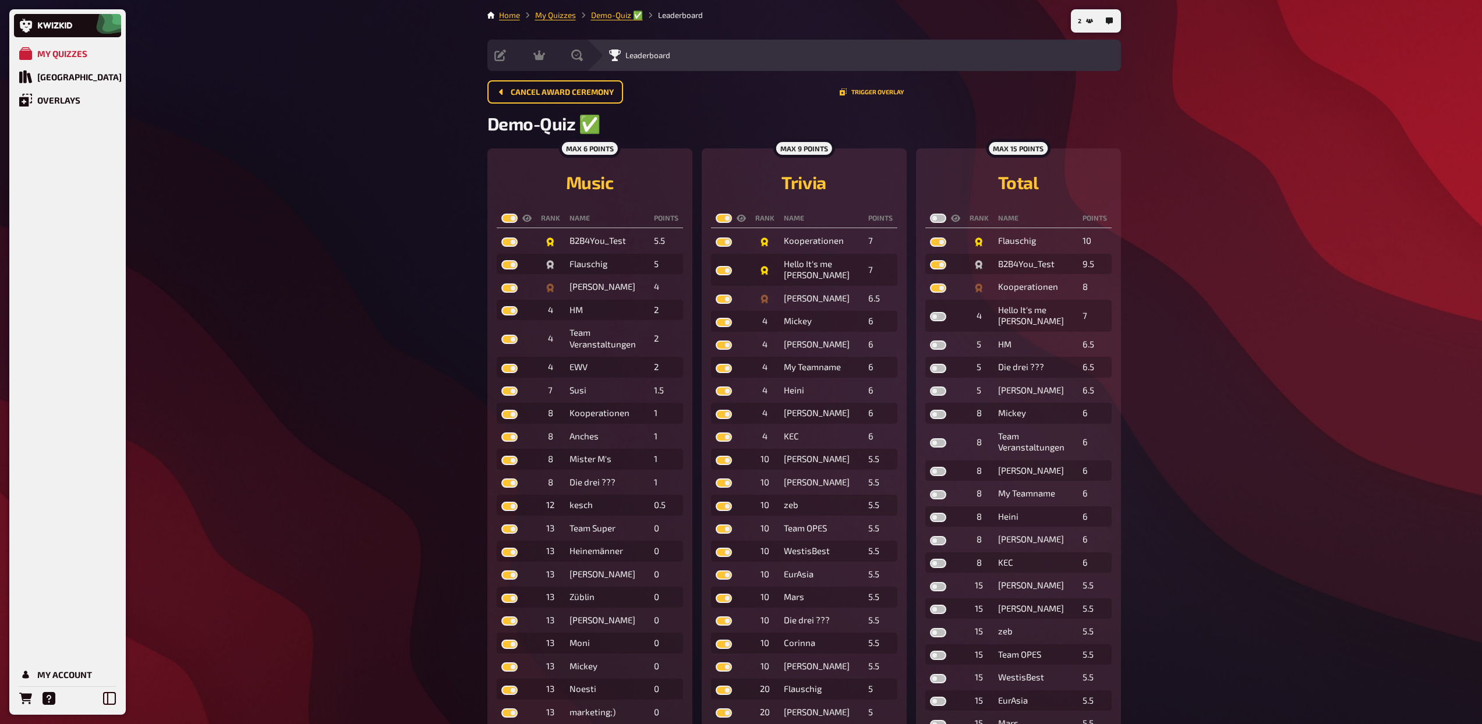
checkbox input "true"
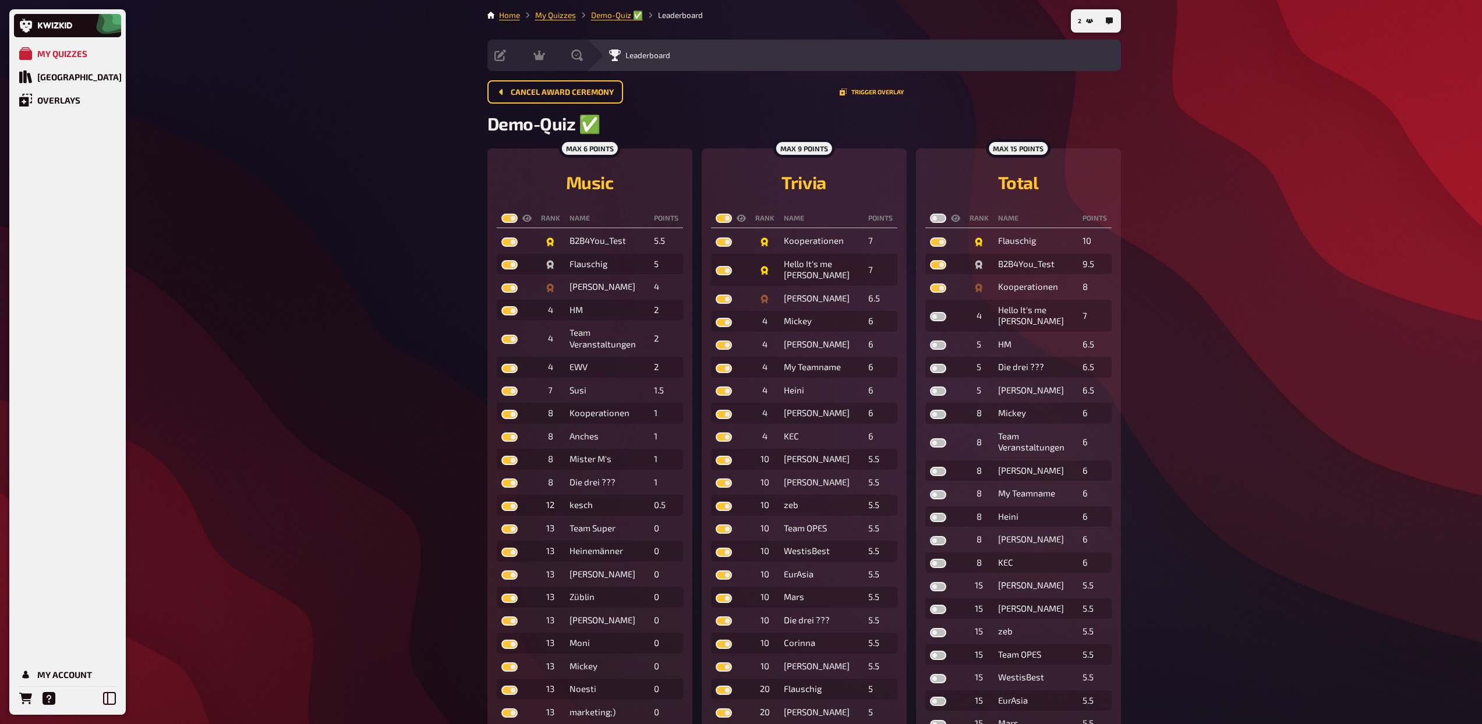
checkbox input "true"
click at [932, 216] on label at bounding box center [938, 218] width 16 height 9
click at [930, 214] on input "checkbox" at bounding box center [929, 213] width 1 height 1
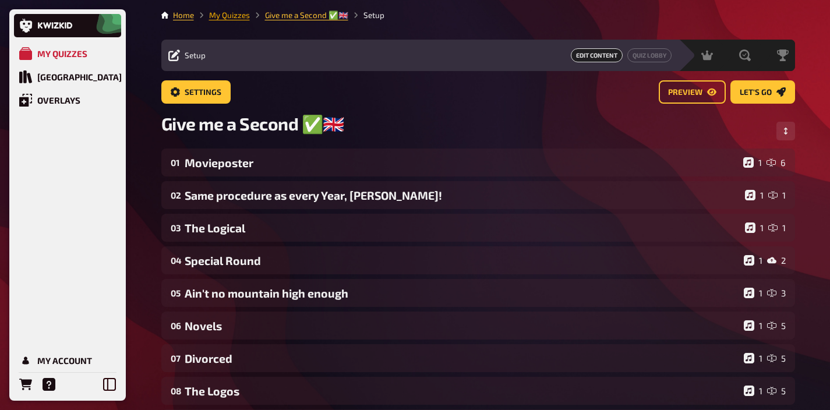
click at [224, 17] on link "My Quizzes" at bounding box center [229, 14] width 41 height 9
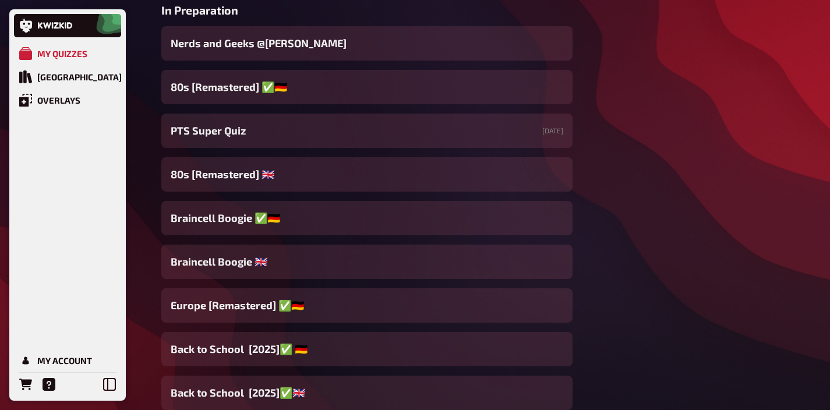
scroll to position [500, 0]
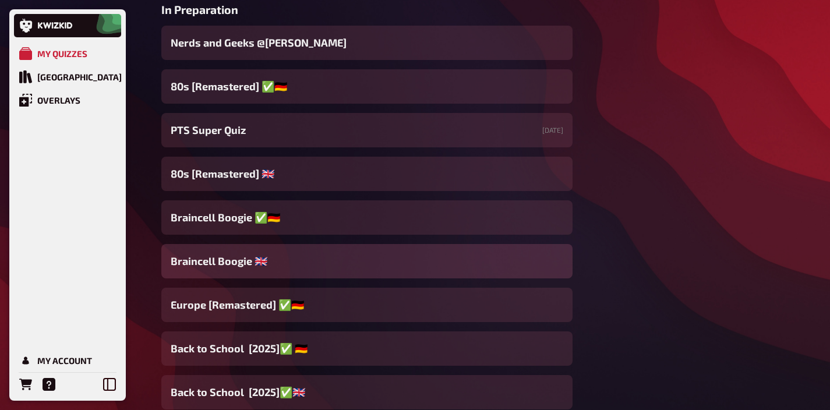
click at [207, 269] on span "Braincell Boogie 🇬🇧​" at bounding box center [219, 261] width 97 height 16
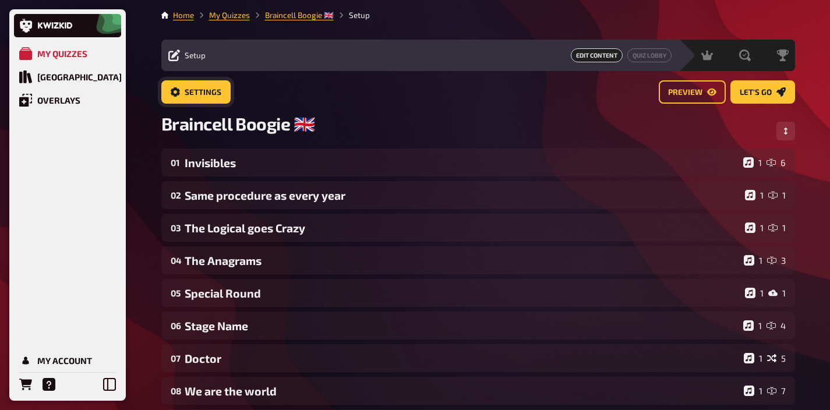
click at [190, 96] on span "Settings" at bounding box center [203, 93] width 37 height 8
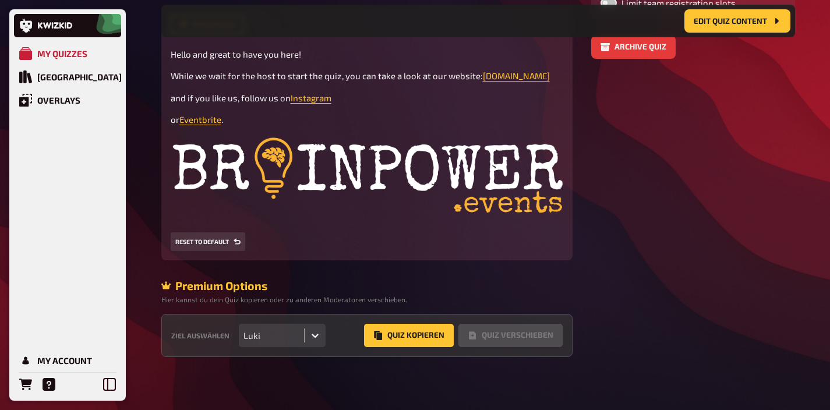
scroll to position [331, 0]
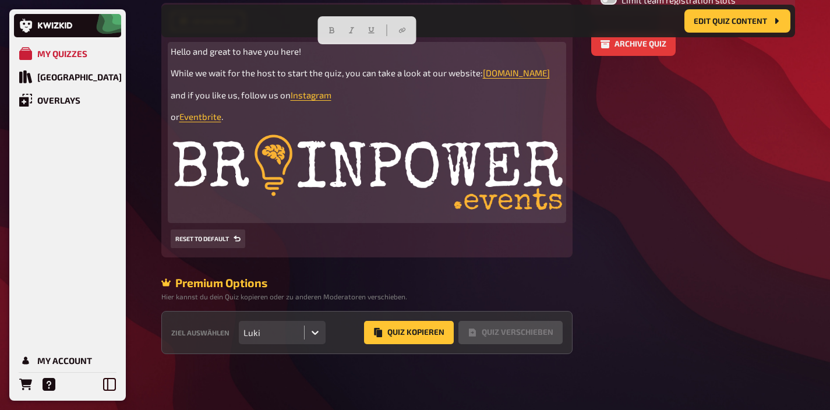
drag, startPoint x: 240, startPoint y: 116, endPoint x: 152, endPoint y: 50, distance: 110.2
click at [152, 50] on div "Home My Quizzes Braincell Boogie 🇬🇧​ Setup Edit Content Quiz Lobby Hosting unde…" at bounding box center [478, 39] width 652 height 739
copy div "Hello and great to have you here! While we wait for the host to start the quiz,…"
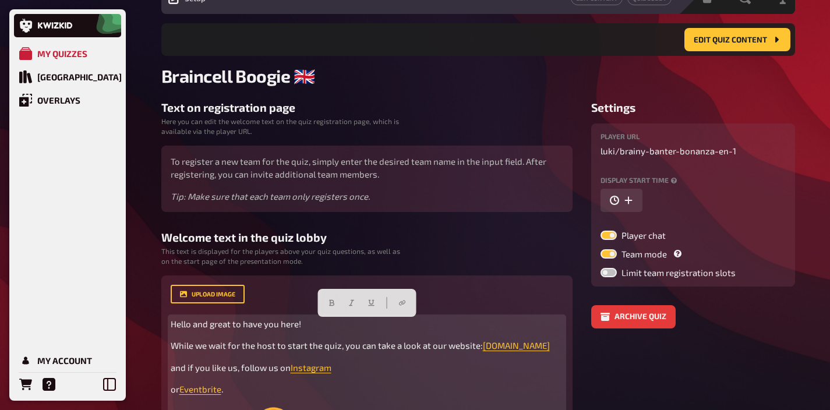
scroll to position [0, 0]
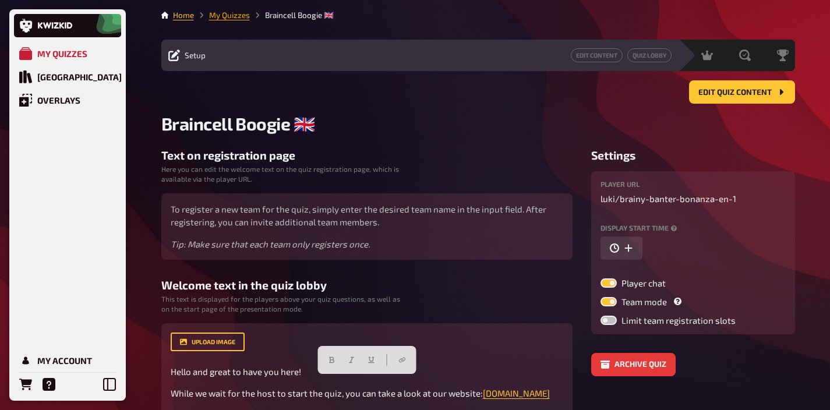
click at [228, 13] on link "My Quizzes" at bounding box center [229, 14] width 41 height 9
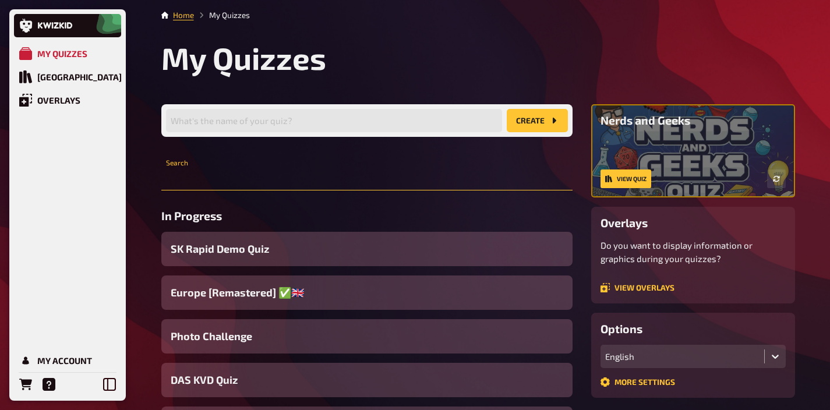
click at [280, 181] on input "text" at bounding box center [366, 178] width 411 height 23
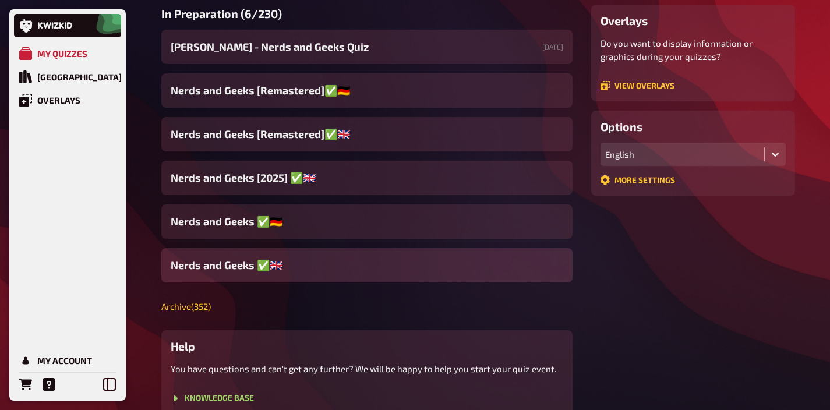
scroll to position [165, 0]
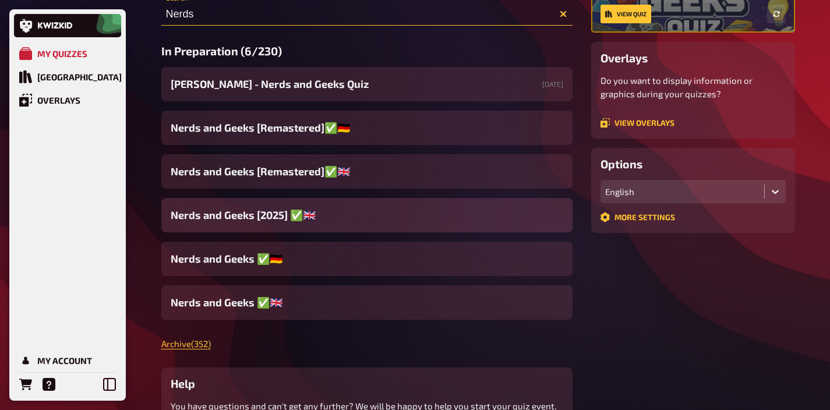
type input "Nerds"
click at [272, 221] on span "Nerds and Geeks [2025] ✅🇬🇧​" at bounding box center [243, 215] width 145 height 16
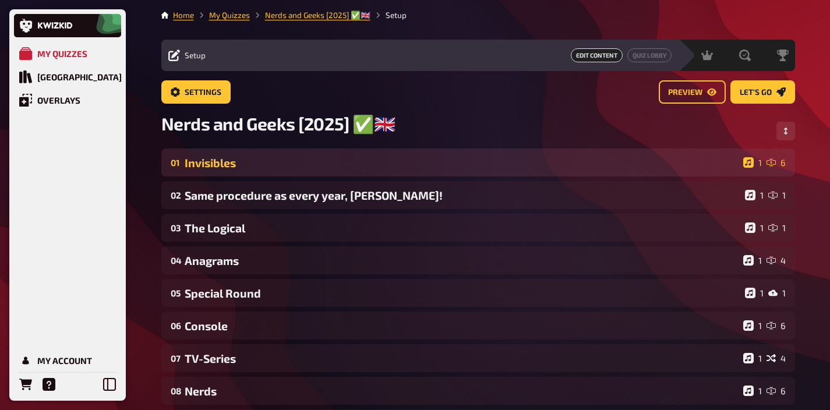
click at [345, 168] on div "Invisibles" at bounding box center [462, 162] width 554 height 13
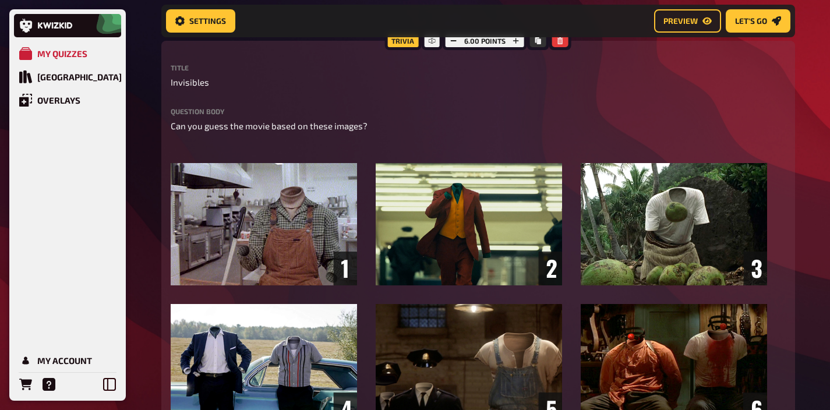
scroll to position [134, 0]
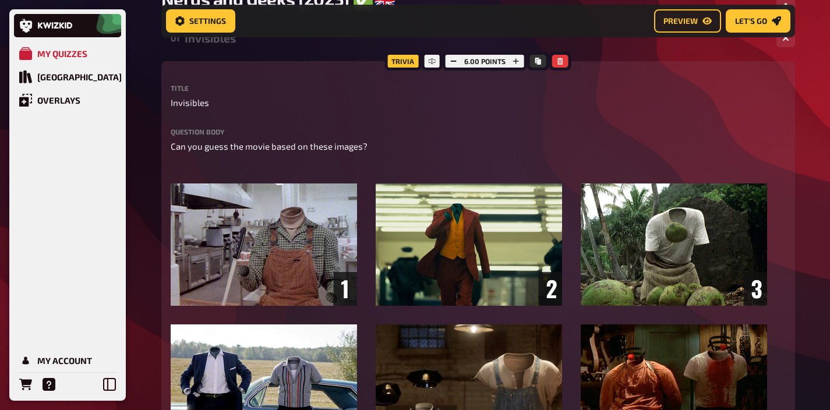
click at [236, 47] on div "01 Invisibles 1 6" at bounding box center [477, 38] width 633 height 28
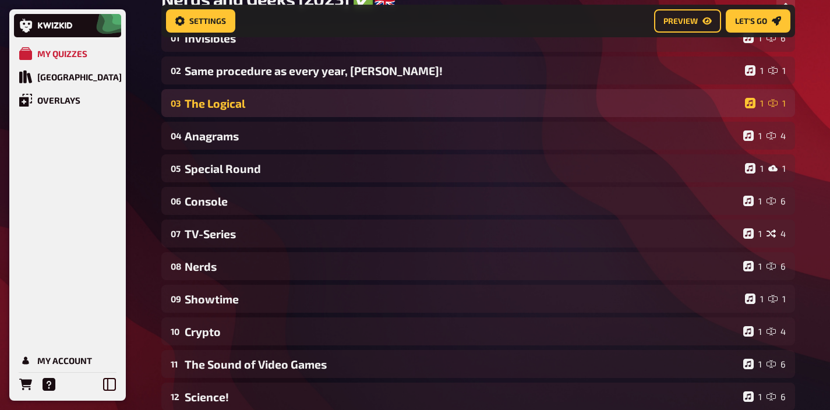
click at [250, 107] on div "The Logical" at bounding box center [462, 103] width 555 height 13
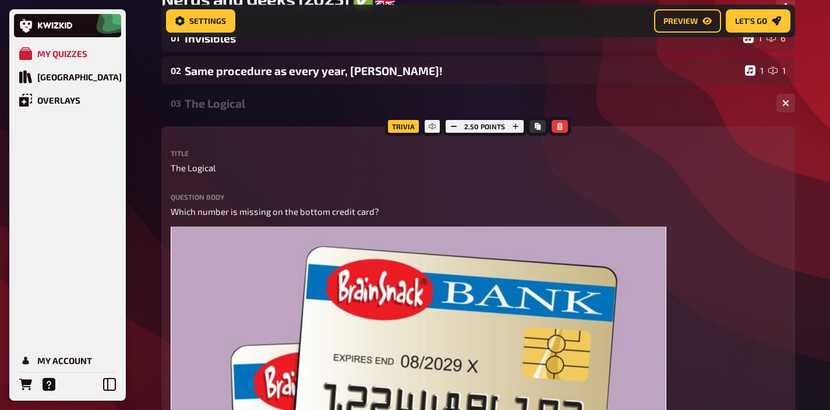
click at [250, 107] on div "The Logical" at bounding box center [476, 103] width 582 height 13
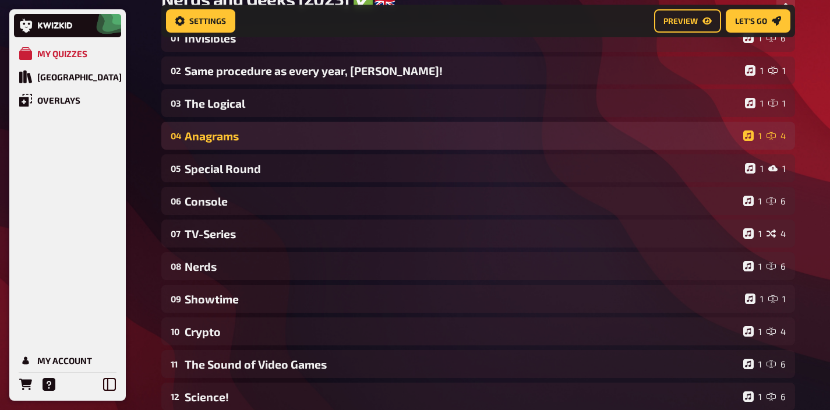
click at [249, 135] on div "Anagrams" at bounding box center [462, 135] width 554 height 13
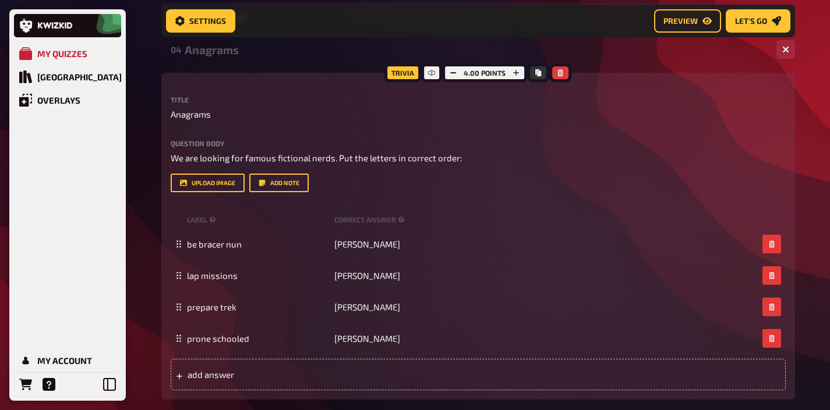
scroll to position [132, 0]
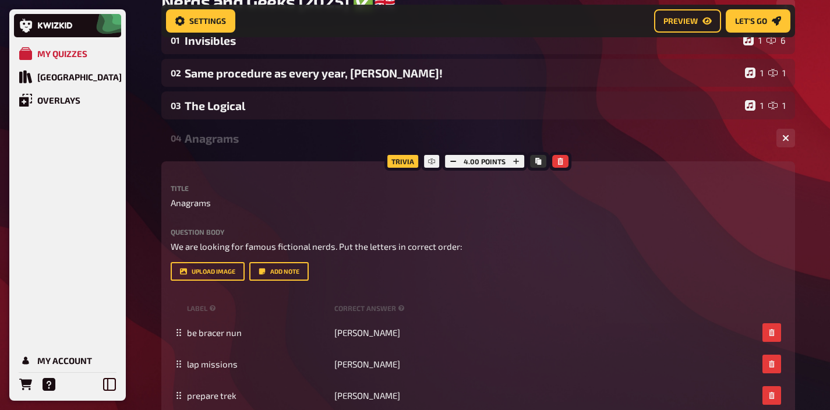
click at [233, 141] on div "Anagrams" at bounding box center [476, 138] width 582 height 13
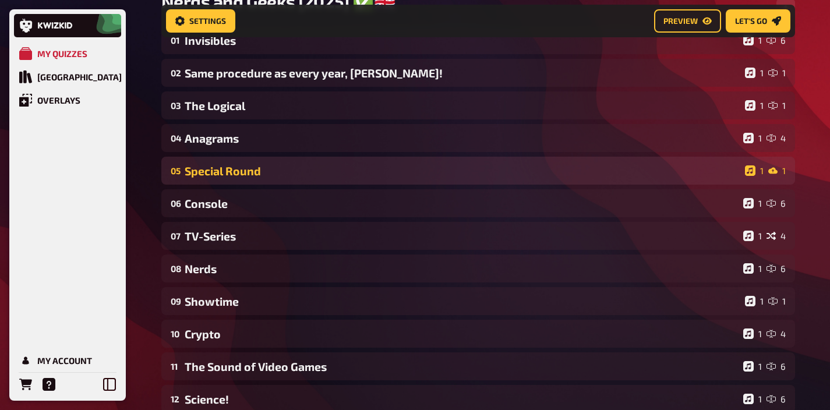
click at [236, 170] on div "Special Round" at bounding box center [462, 170] width 555 height 13
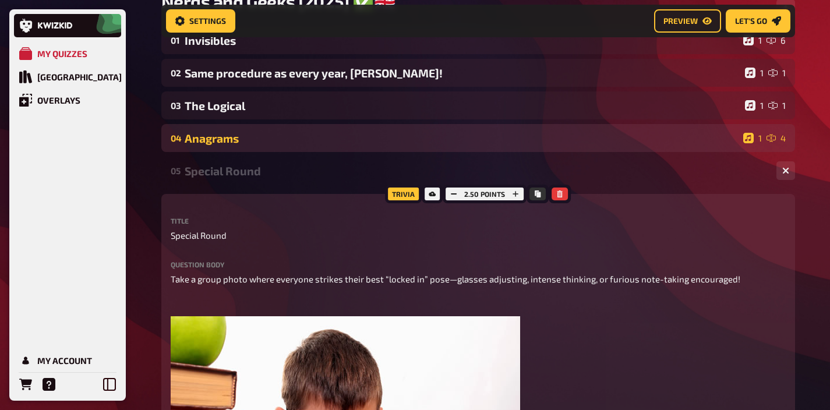
click at [245, 138] on div "Anagrams" at bounding box center [462, 138] width 554 height 13
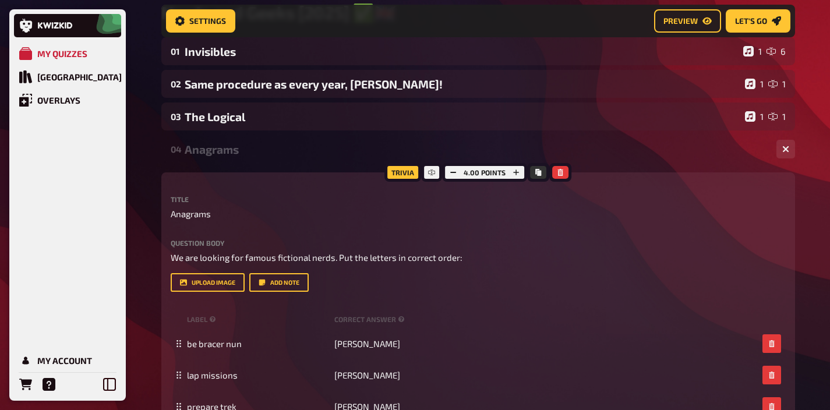
scroll to position [110, 0]
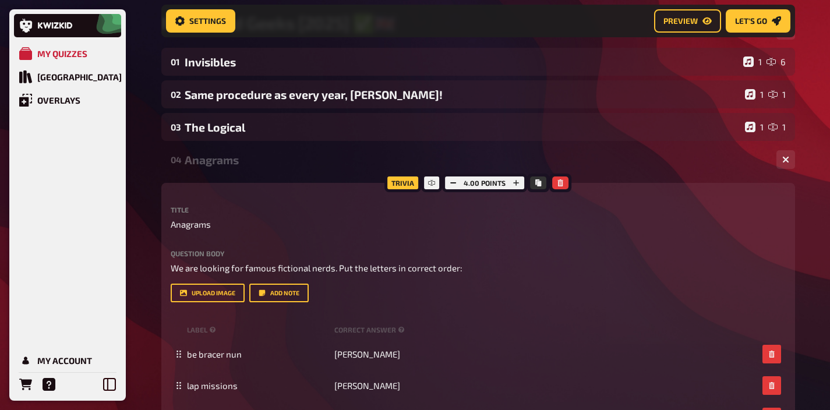
click at [227, 172] on div "04 Anagrams 1 4" at bounding box center [477, 160] width 633 height 28
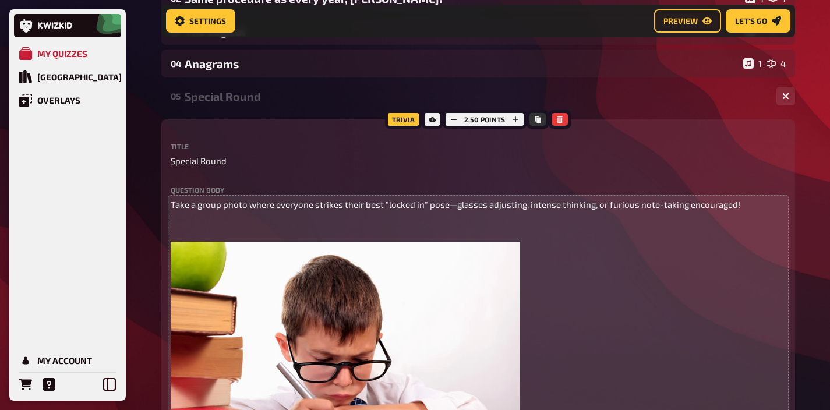
scroll to position [205, 0]
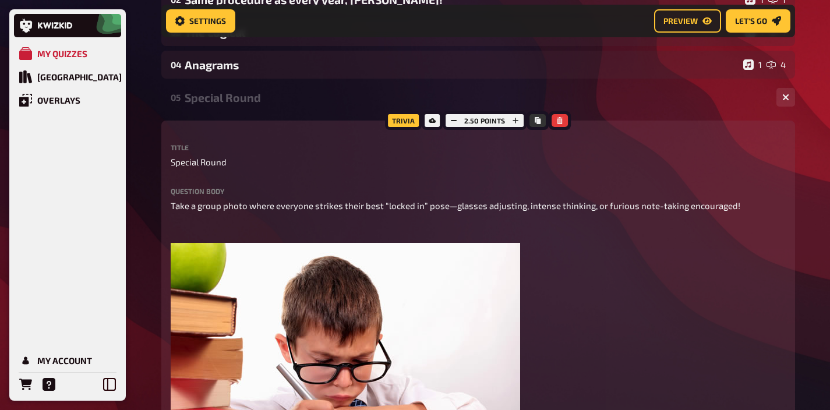
click at [261, 95] on div "Special Round" at bounding box center [476, 97] width 582 height 13
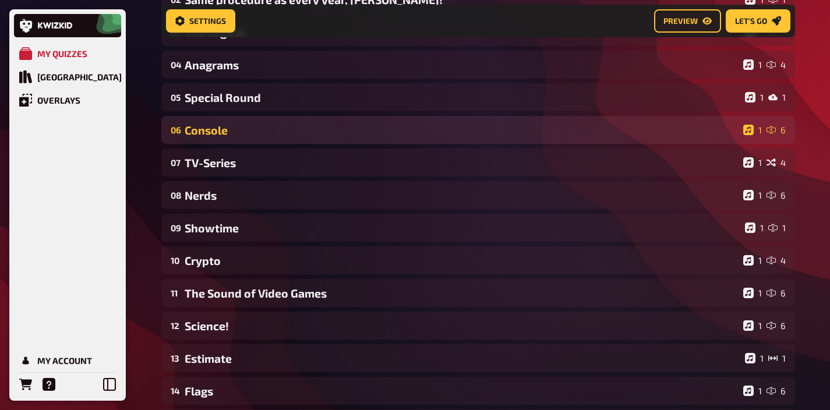
click at [261, 132] on div "Console" at bounding box center [462, 129] width 554 height 13
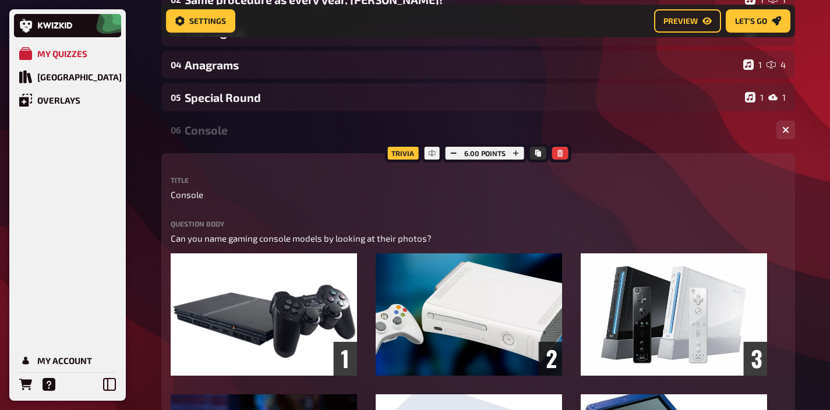
click at [261, 132] on div "Console" at bounding box center [476, 129] width 582 height 13
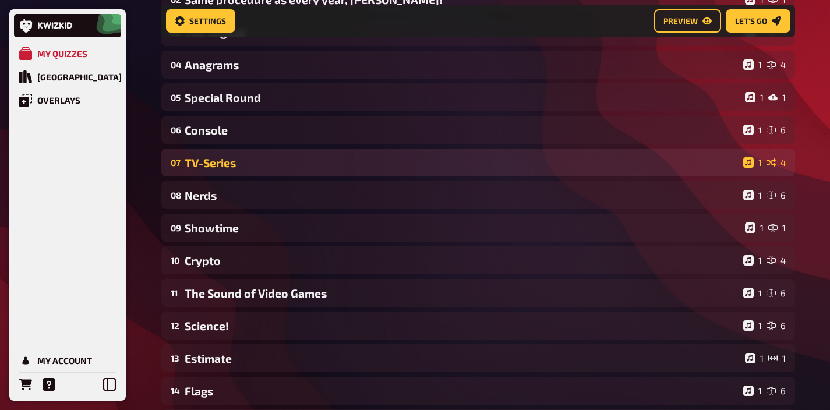
click at [255, 155] on div "07 TV-Series 1 4" at bounding box center [477, 162] width 633 height 28
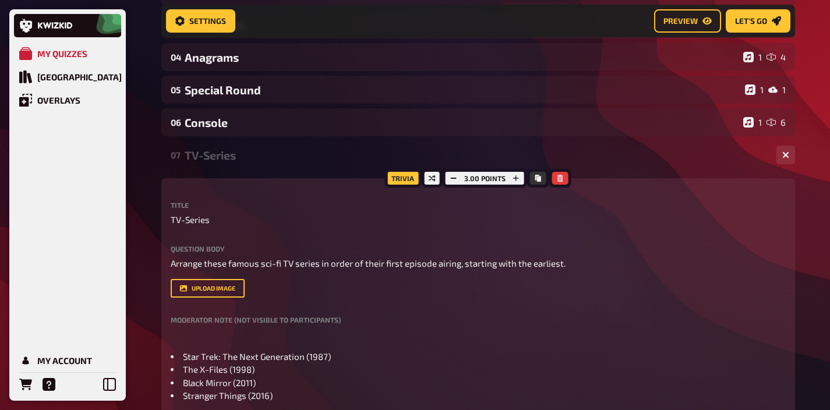
scroll to position [224, 0]
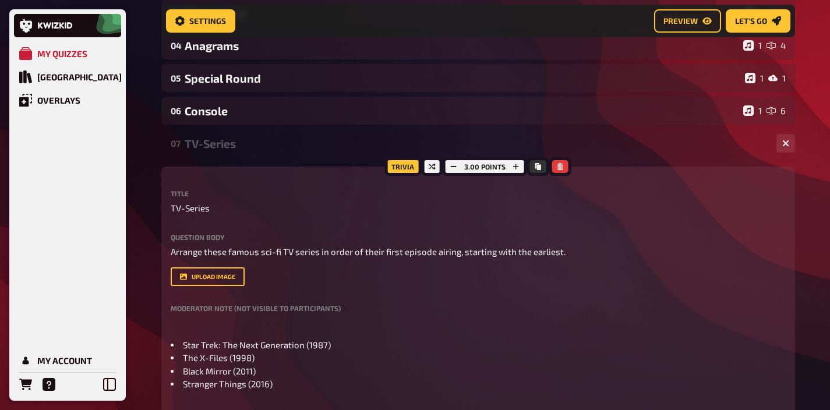
click at [246, 144] on div "TV-Series" at bounding box center [476, 143] width 582 height 13
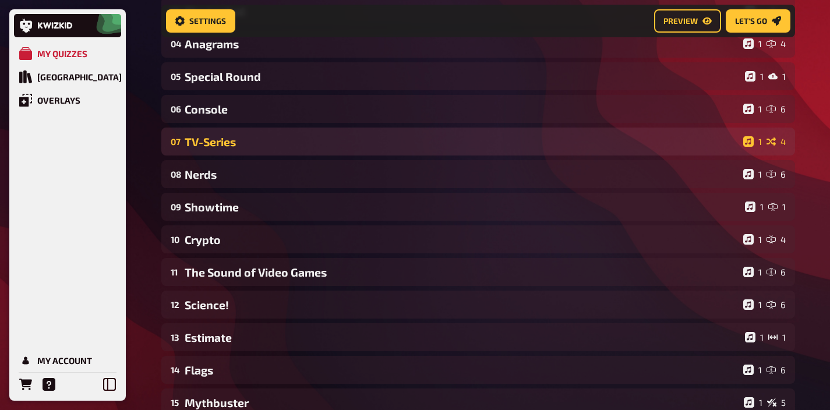
scroll to position [226, 0]
